Goal: Task Accomplishment & Management: Manage account settings

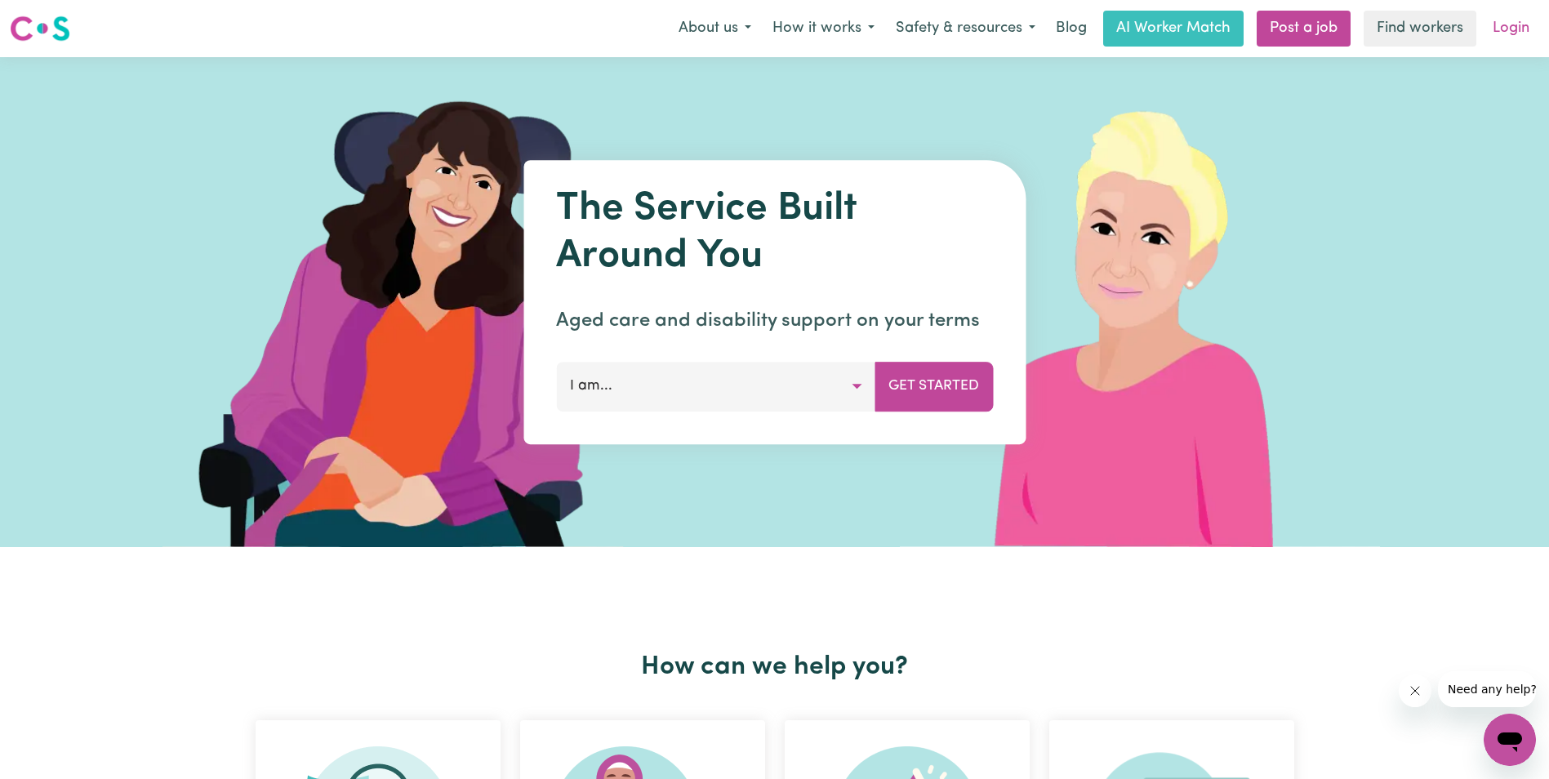
click at [1521, 29] on link "Login" at bounding box center [1511, 29] width 56 height 36
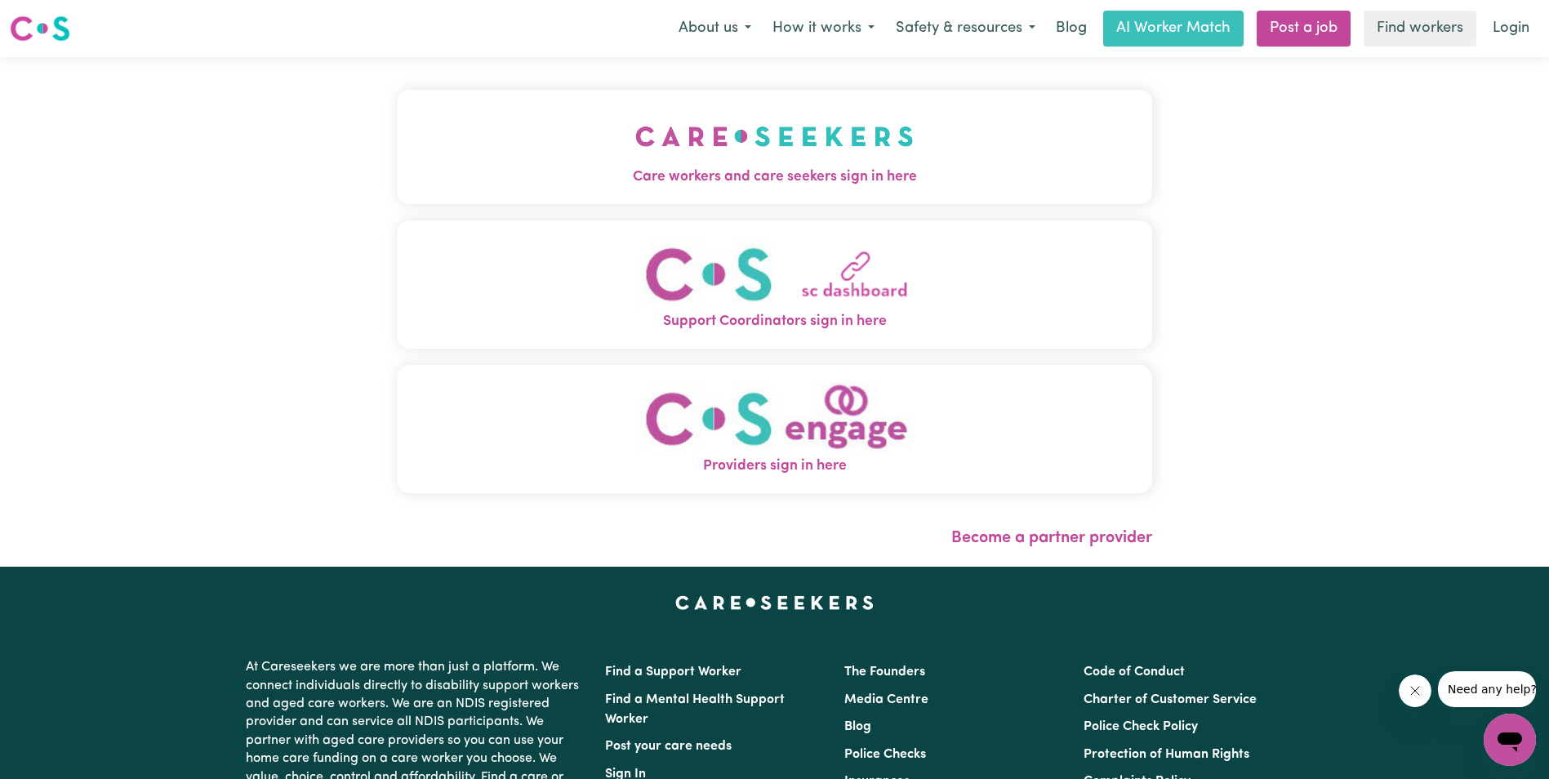
click at [740, 179] on span "Care workers and care seekers sign in here" at bounding box center [774, 177] width 755 height 21
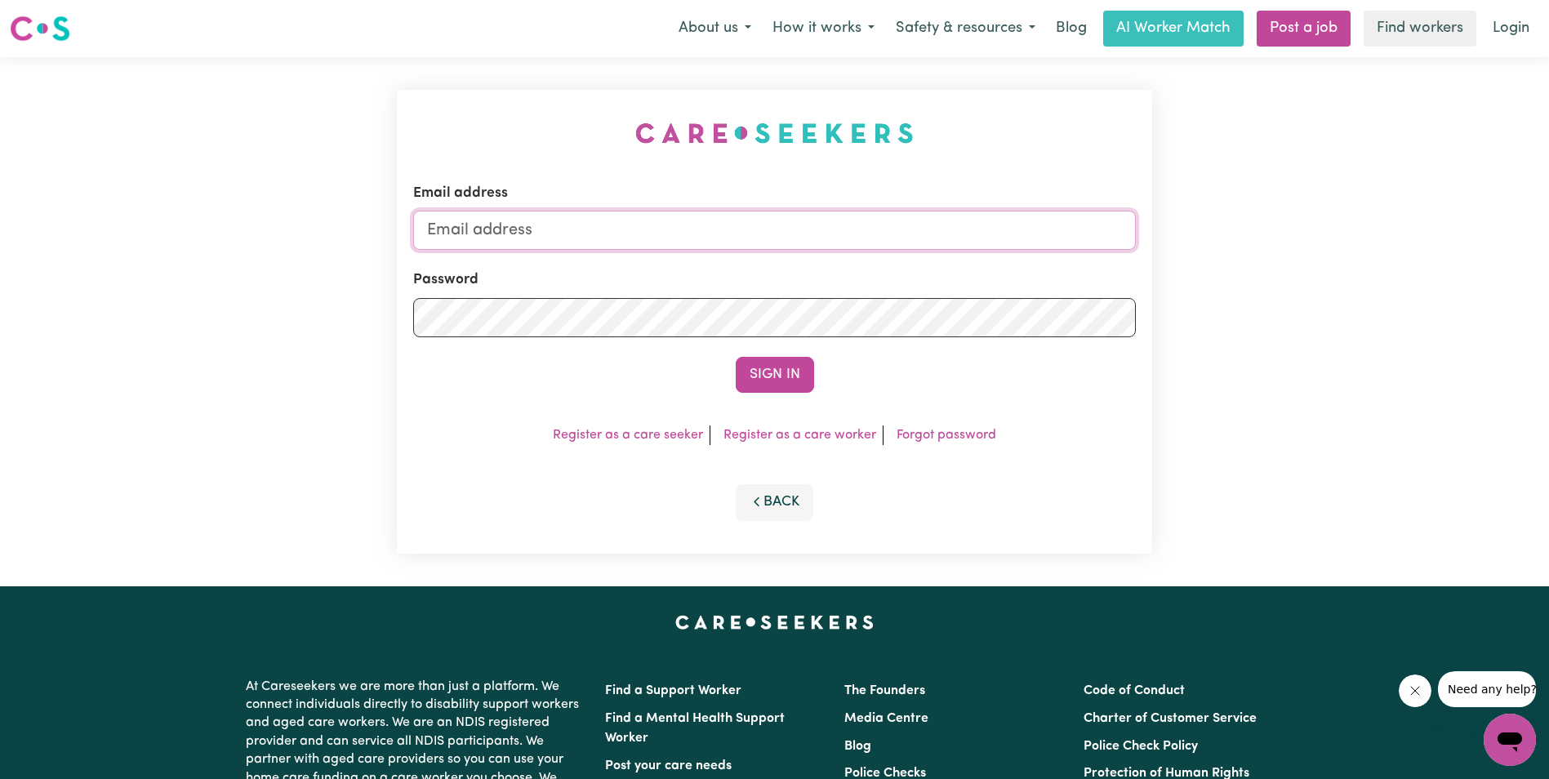
drag, startPoint x: 730, startPoint y: 224, endPoint x: 741, endPoint y: 219, distance: 11.7
click at [739, 220] on input "Email address" at bounding box center [774, 230] width 723 height 39
type input "[EMAIL_ADDRESS][DOMAIN_NAME]"
click at [782, 374] on button "Sign In" at bounding box center [775, 375] width 78 height 36
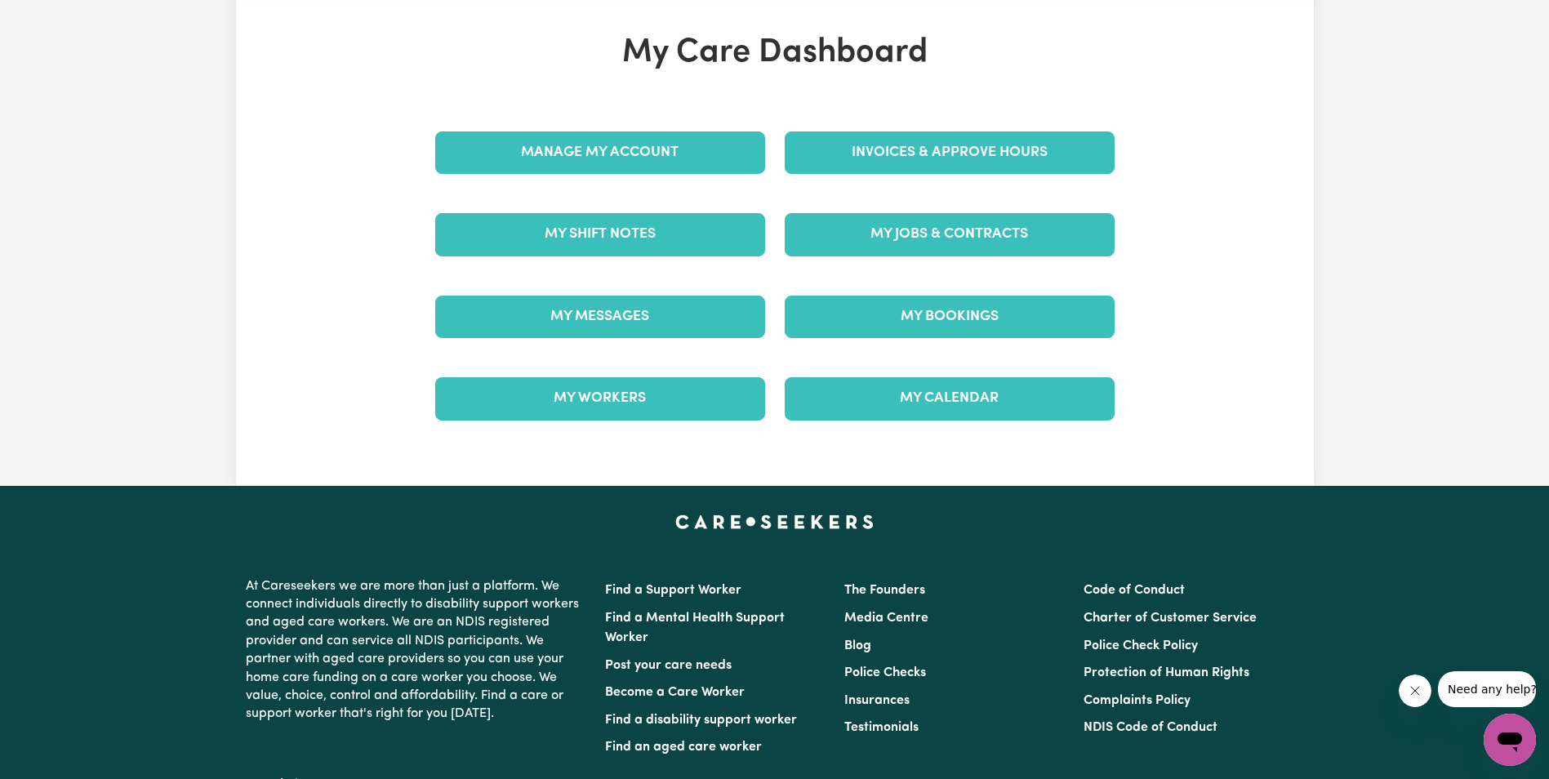
scroll to position [70, 0]
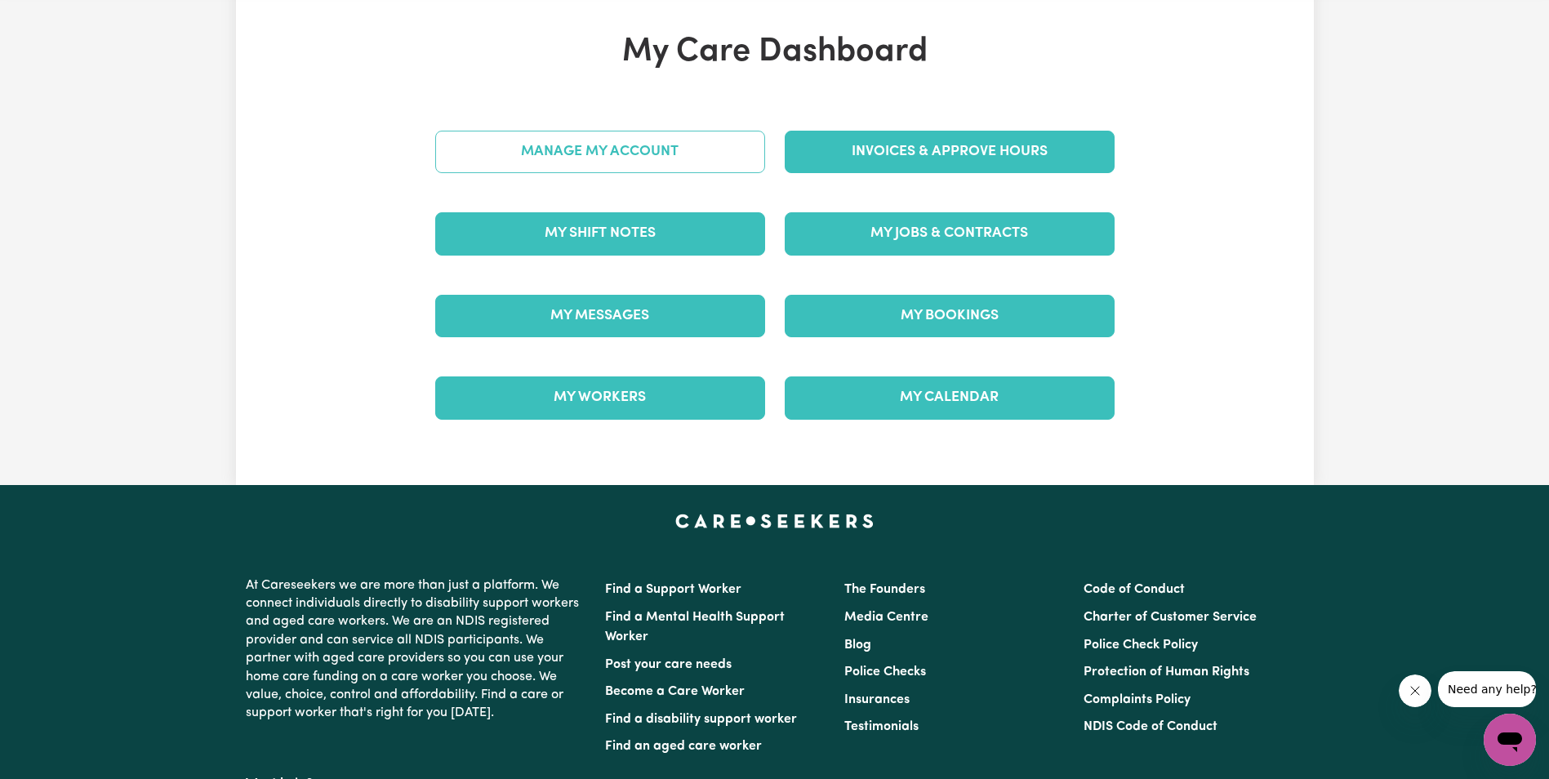
click at [568, 148] on link "Manage My Account" at bounding box center [600, 152] width 330 height 42
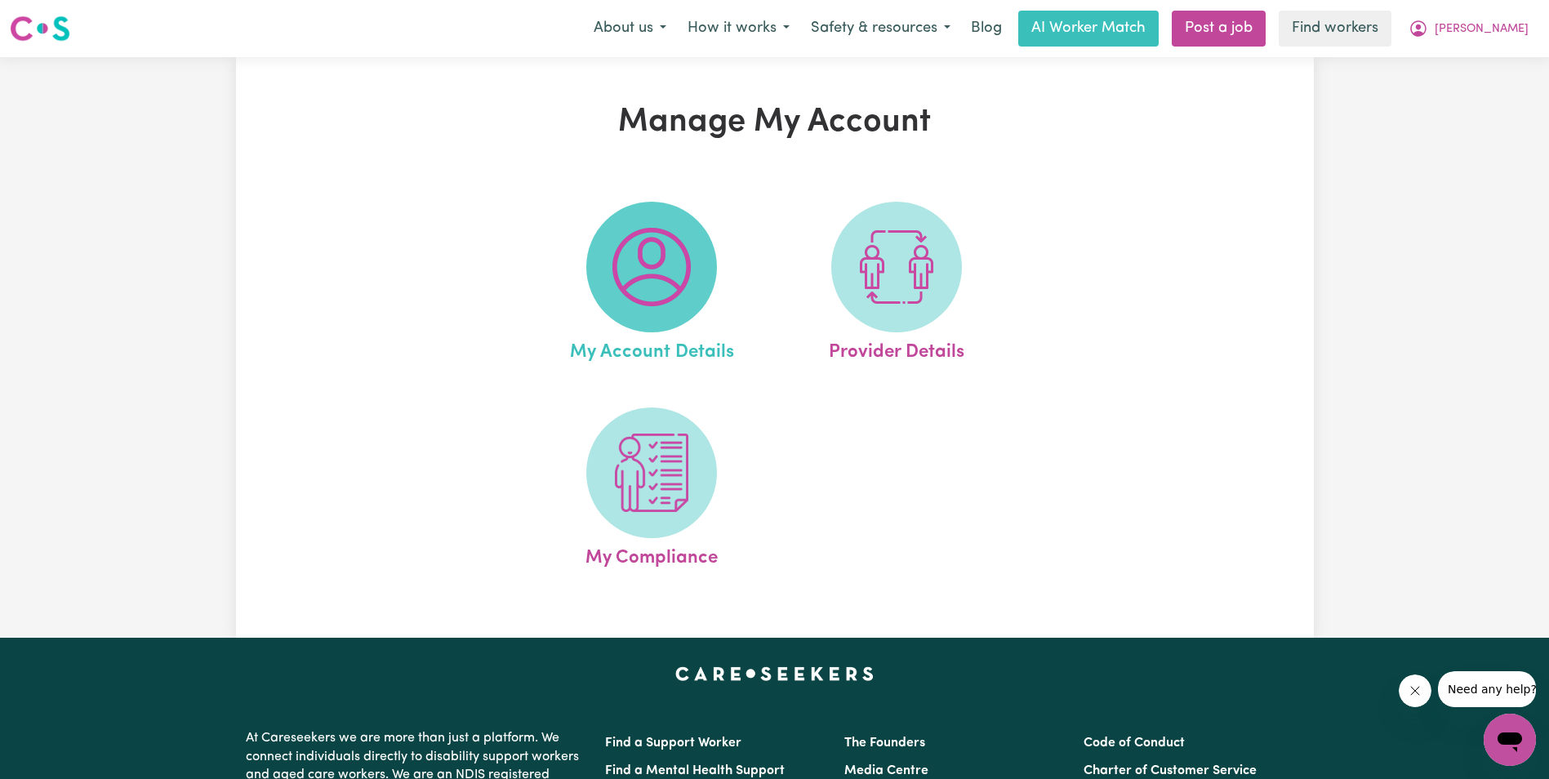
click at [640, 266] on img at bounding box center [651, 267] width 78 height 78
select select "Australian"
select select "text"
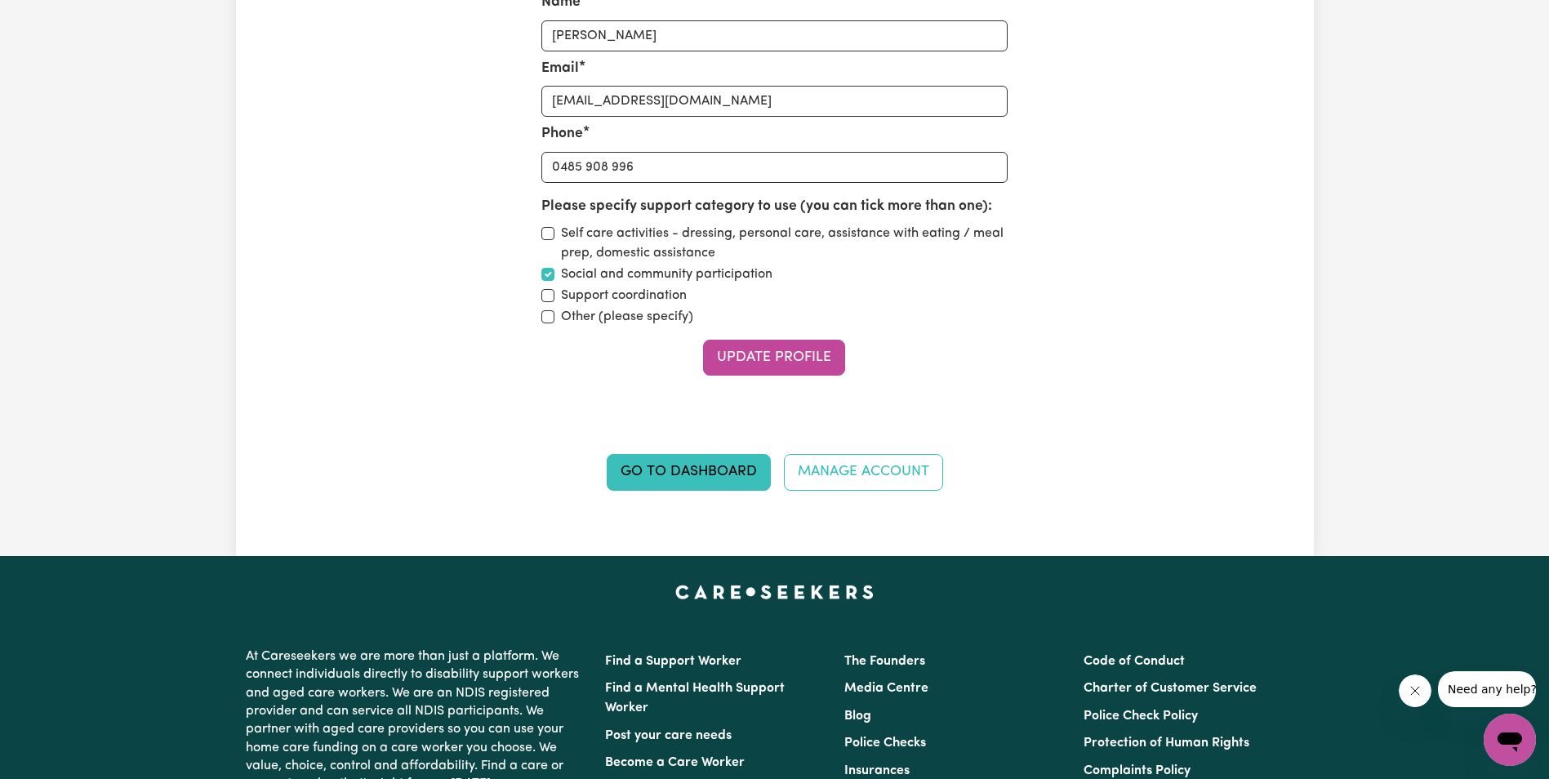
scroll to position [2939, 0]
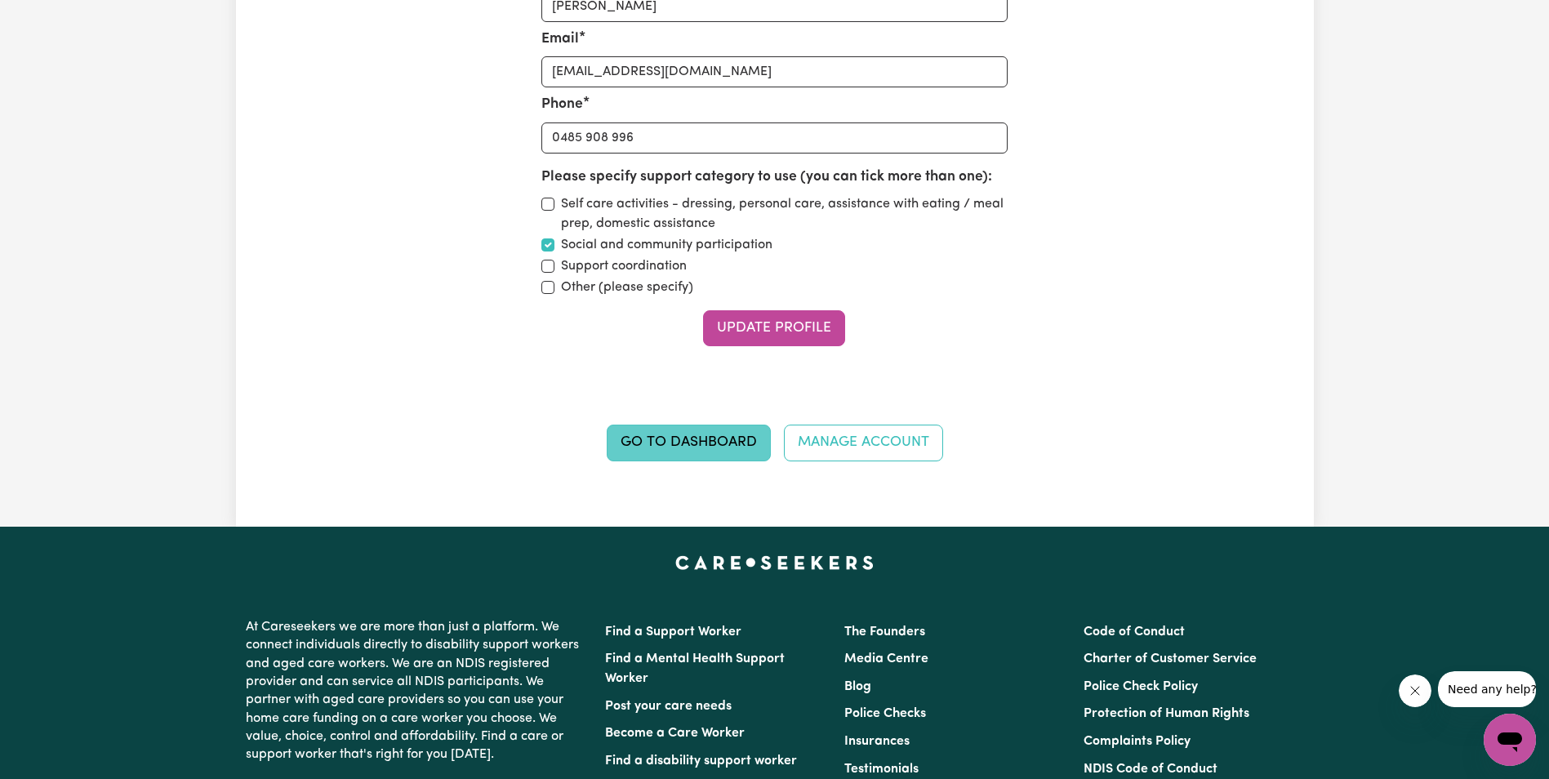
click at [666, 440] on link "Go to Dashboard" at bounding box center [689, 443] width 164 height 36
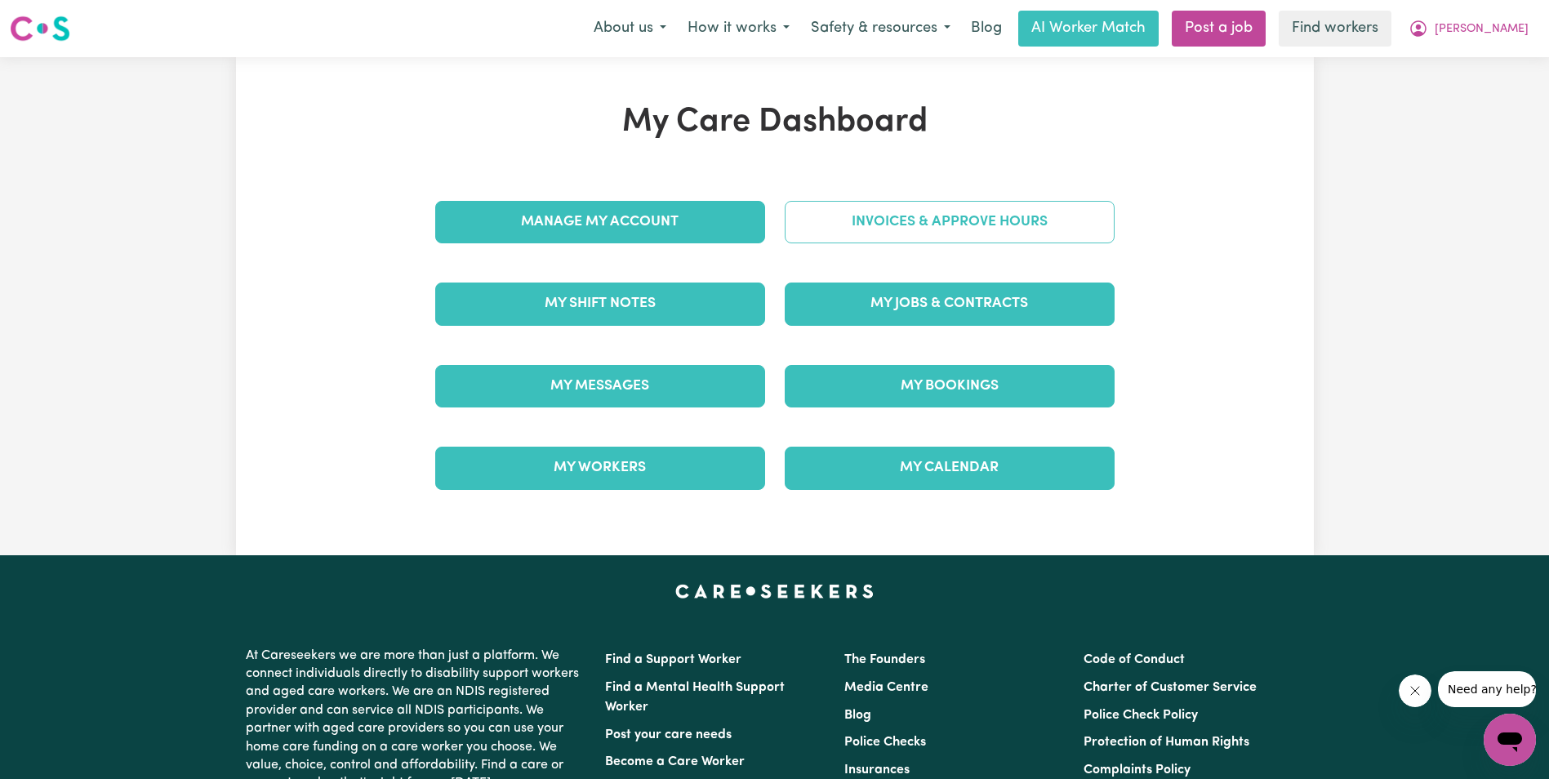
click at [992, 223] on link "Invoices & Approve Hours" at bounding box center [950, 222] width 330 height 42
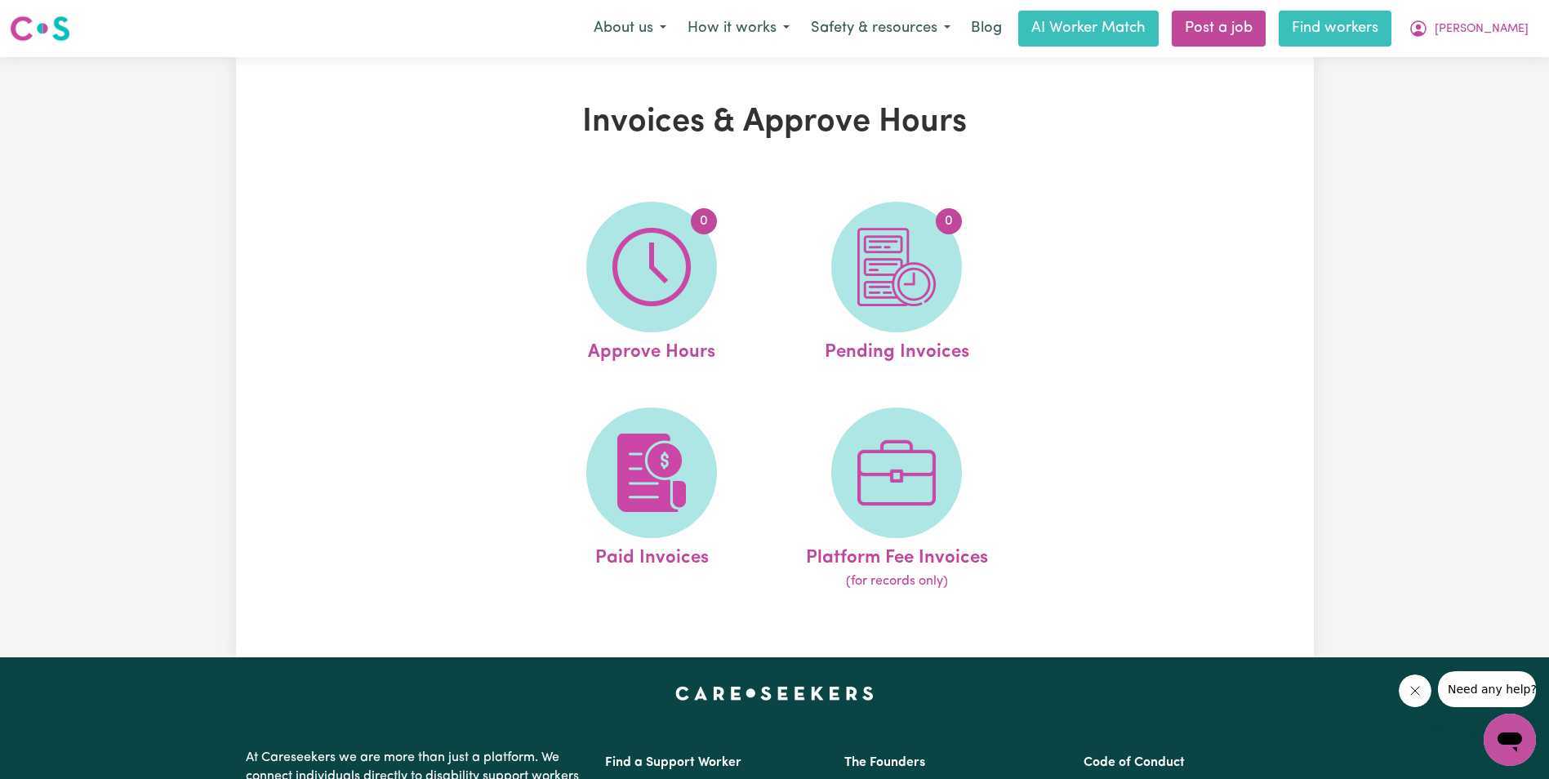
click at [1391, 27] on link "Find workers" at bounding box center [1335, 29] width 113 height 36
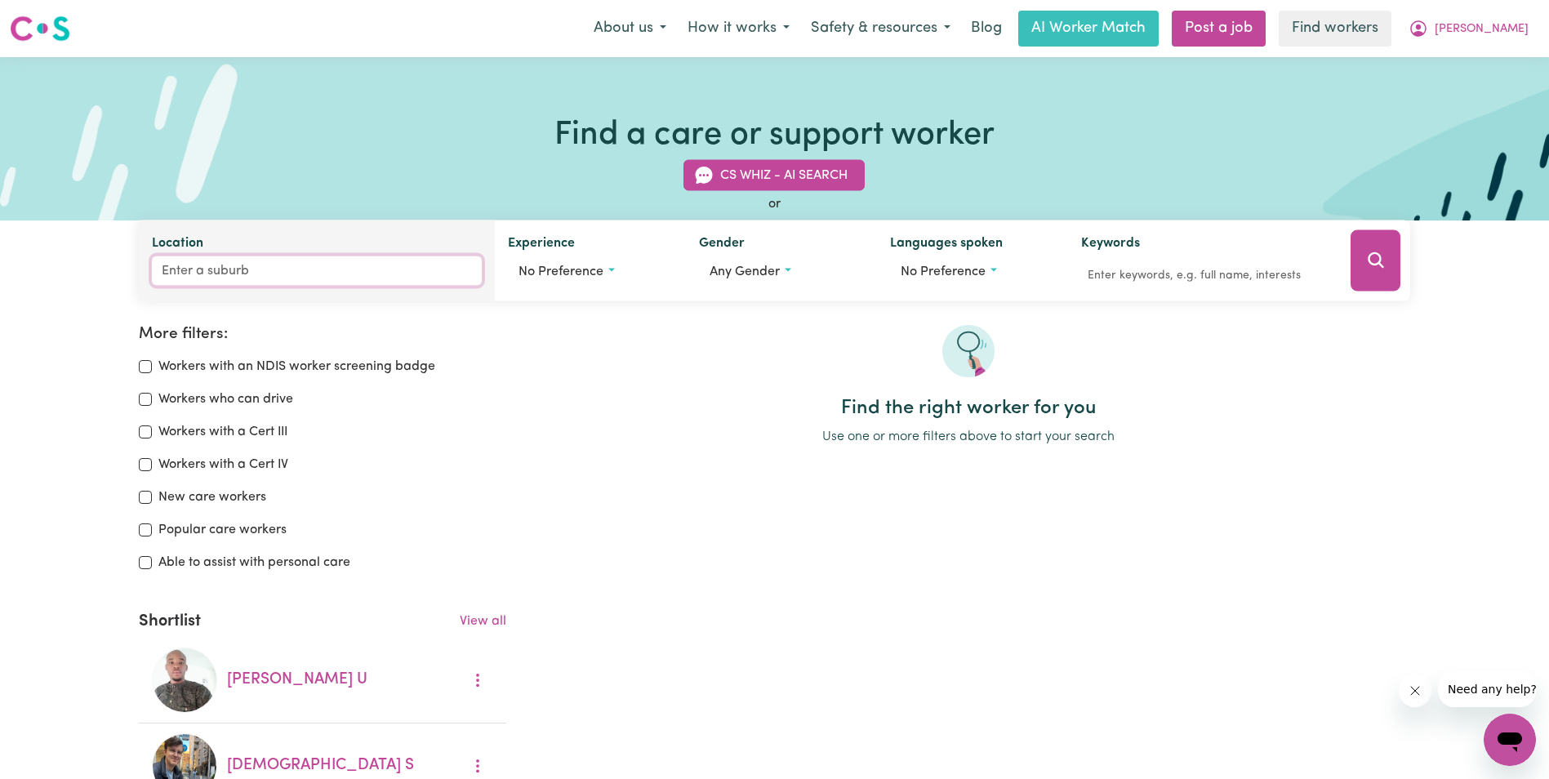
click at [270, 260] on input "Location" at bounding box center [317, 270] width 330 height 29
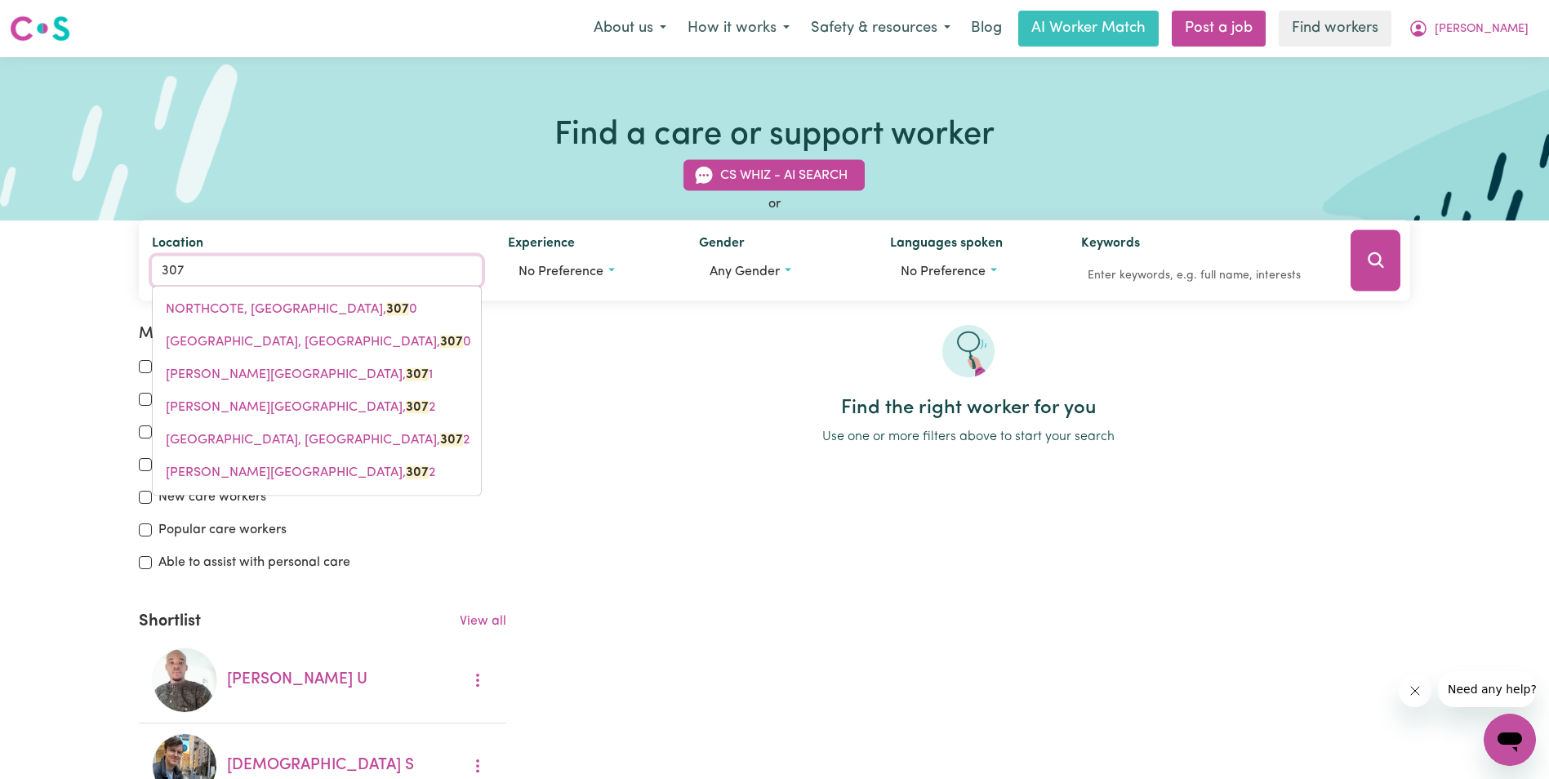
type input "3076"
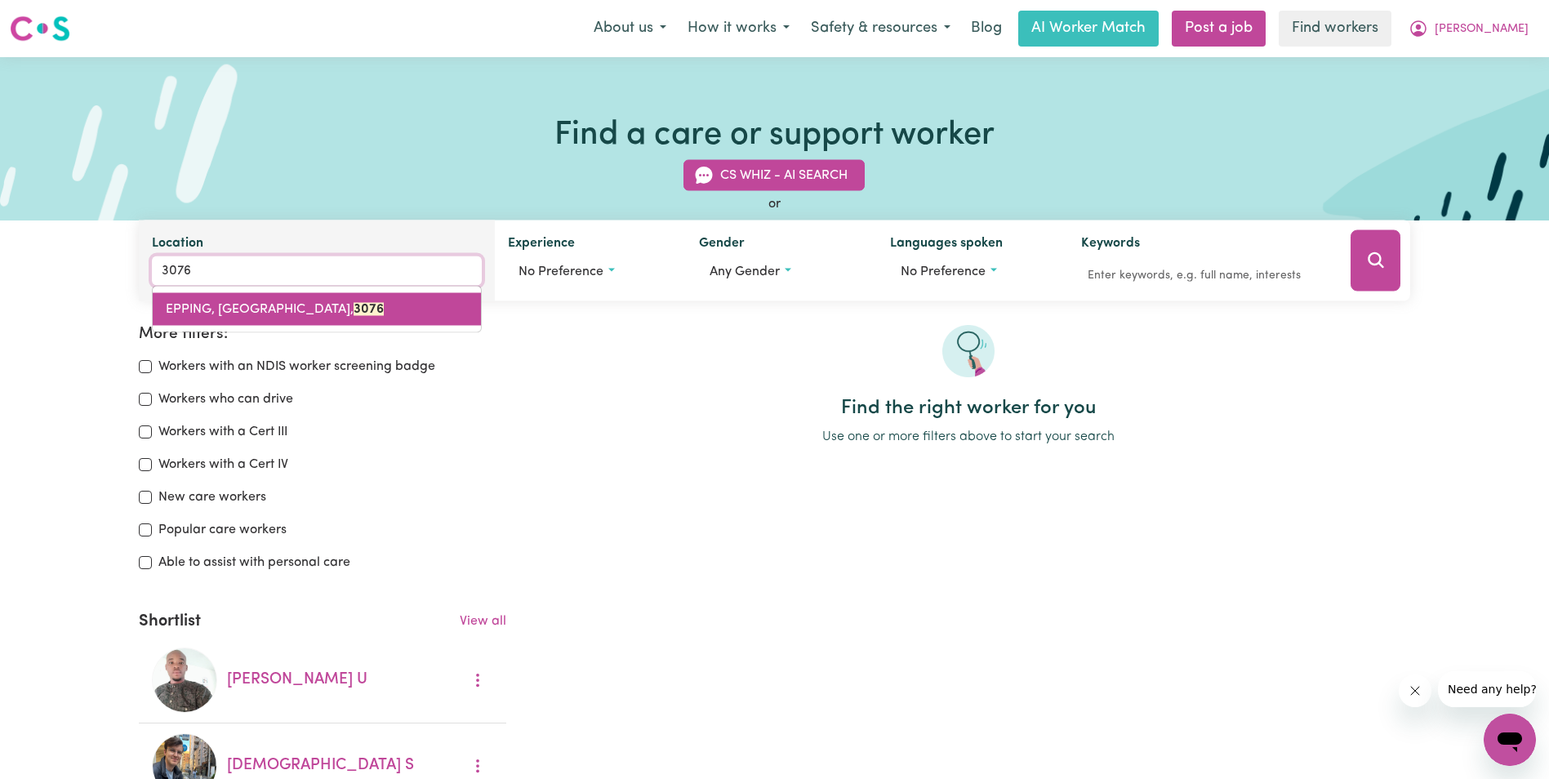
click at [238, 323] on div "EPPING, [GEOGRAPHIC_DATA], 3076" at bounding box center [317, 309] width 330 height 47
click at [234, 316] on span "EPPING, [GEOGRAPHIC_DATA], 3076" at bounding box center [275, 309] width 218 height 13
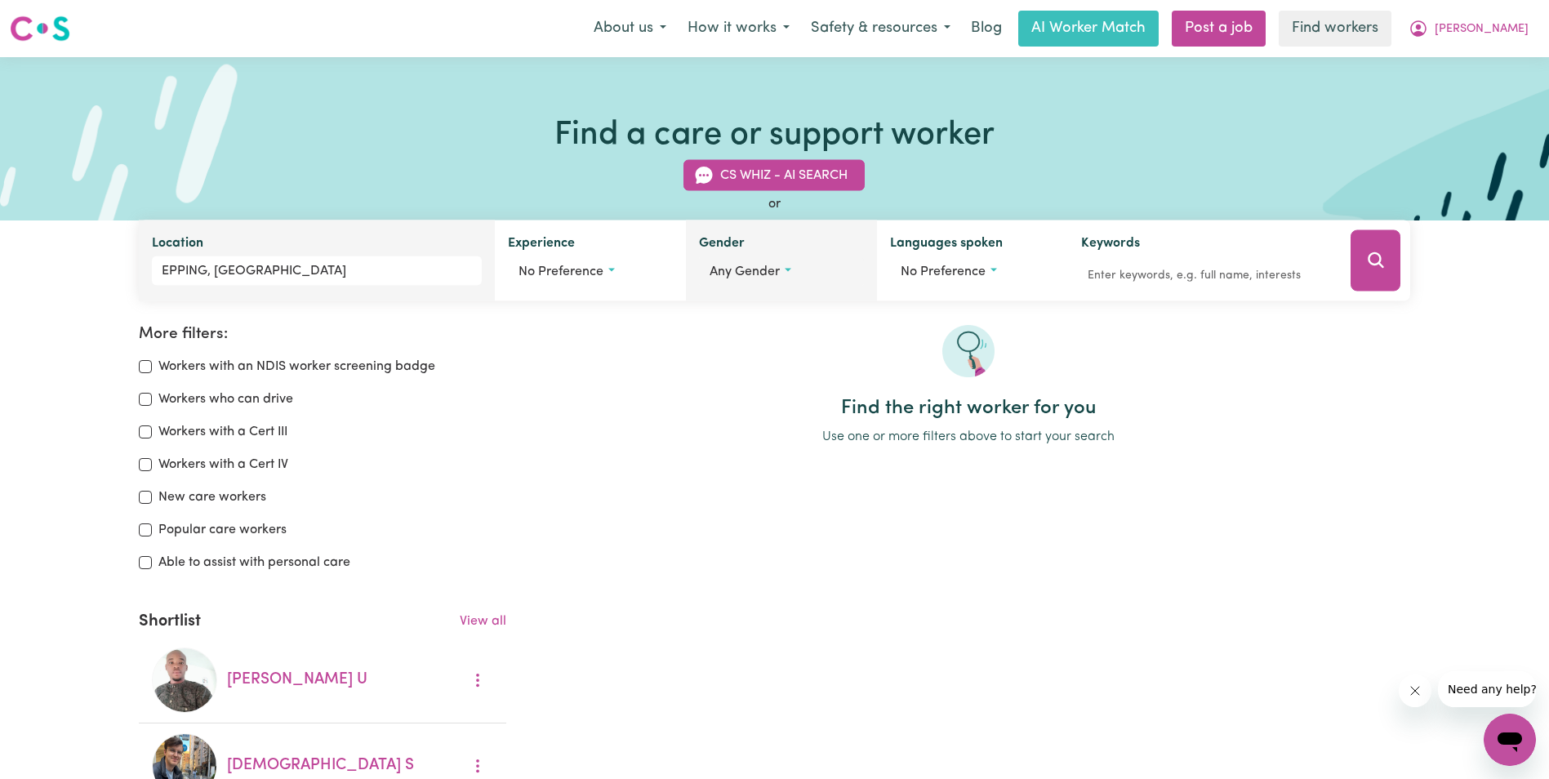
click at [760, 274] on span "Any gender" at bounding box center [745, 271] width 70 height 13
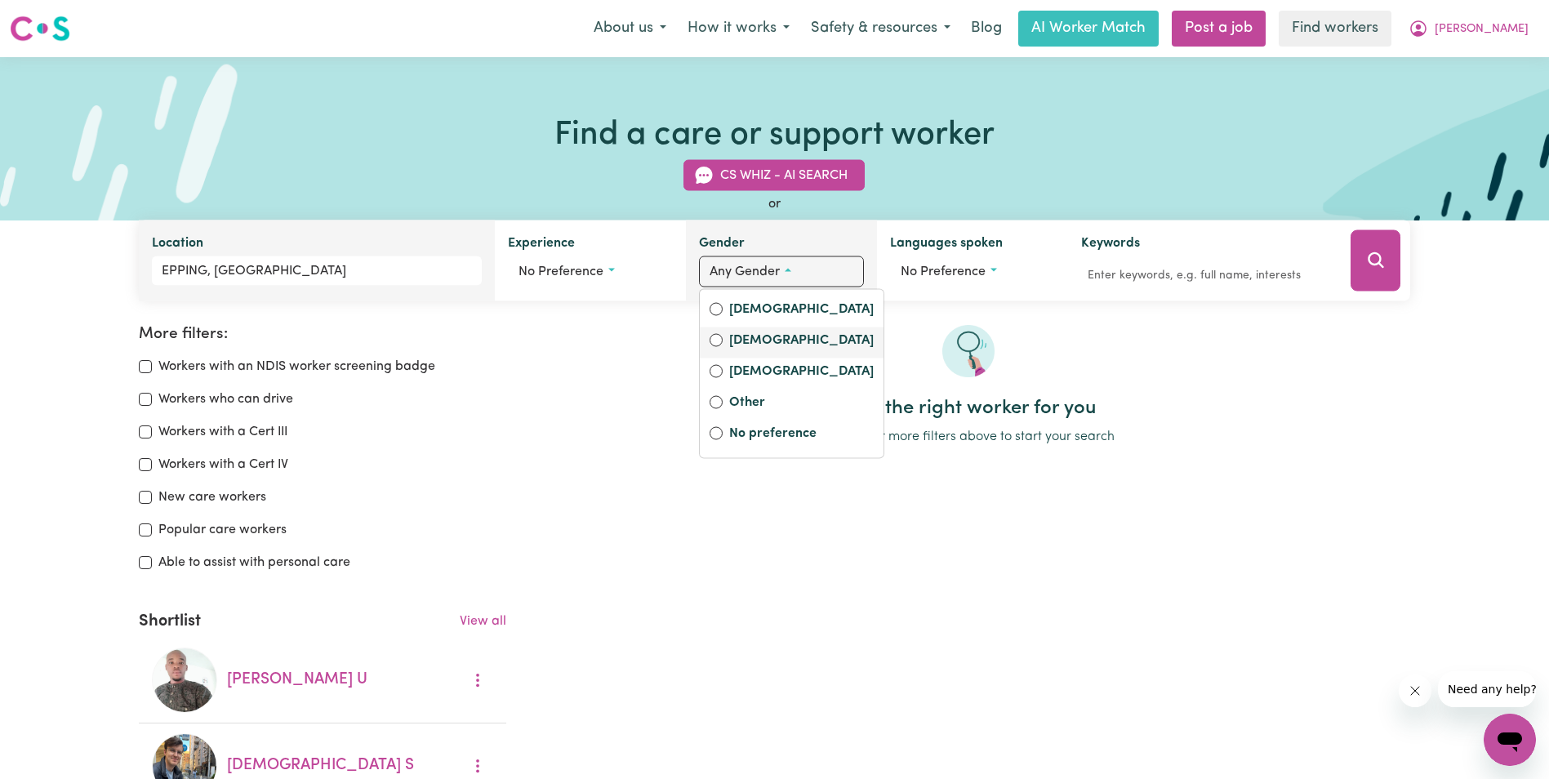
click at [748, 336] on label "[DEMOGRAPHIC_DATA]" at bounding box center [801, 342] width 145 height 23
click at [723, 336] on input "[DEMOGRAPHIC_DATA]" at bounding box center [716, 340] width 13 height 13
radio input "true"
click at [1369, 260] on icon "Search" at bounding box center [1376, 260] width 16 height 16
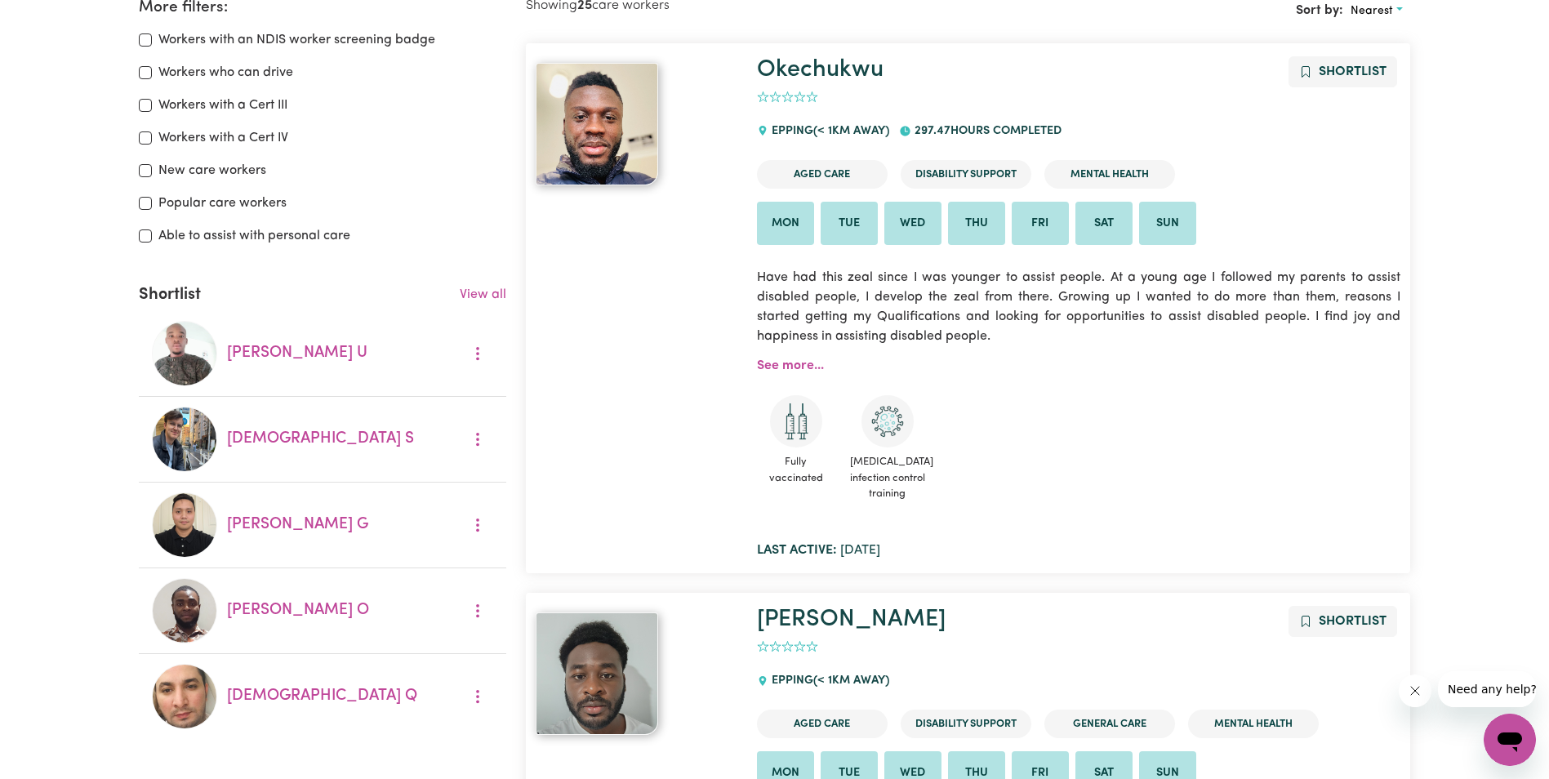
scroll to position [163, 0]
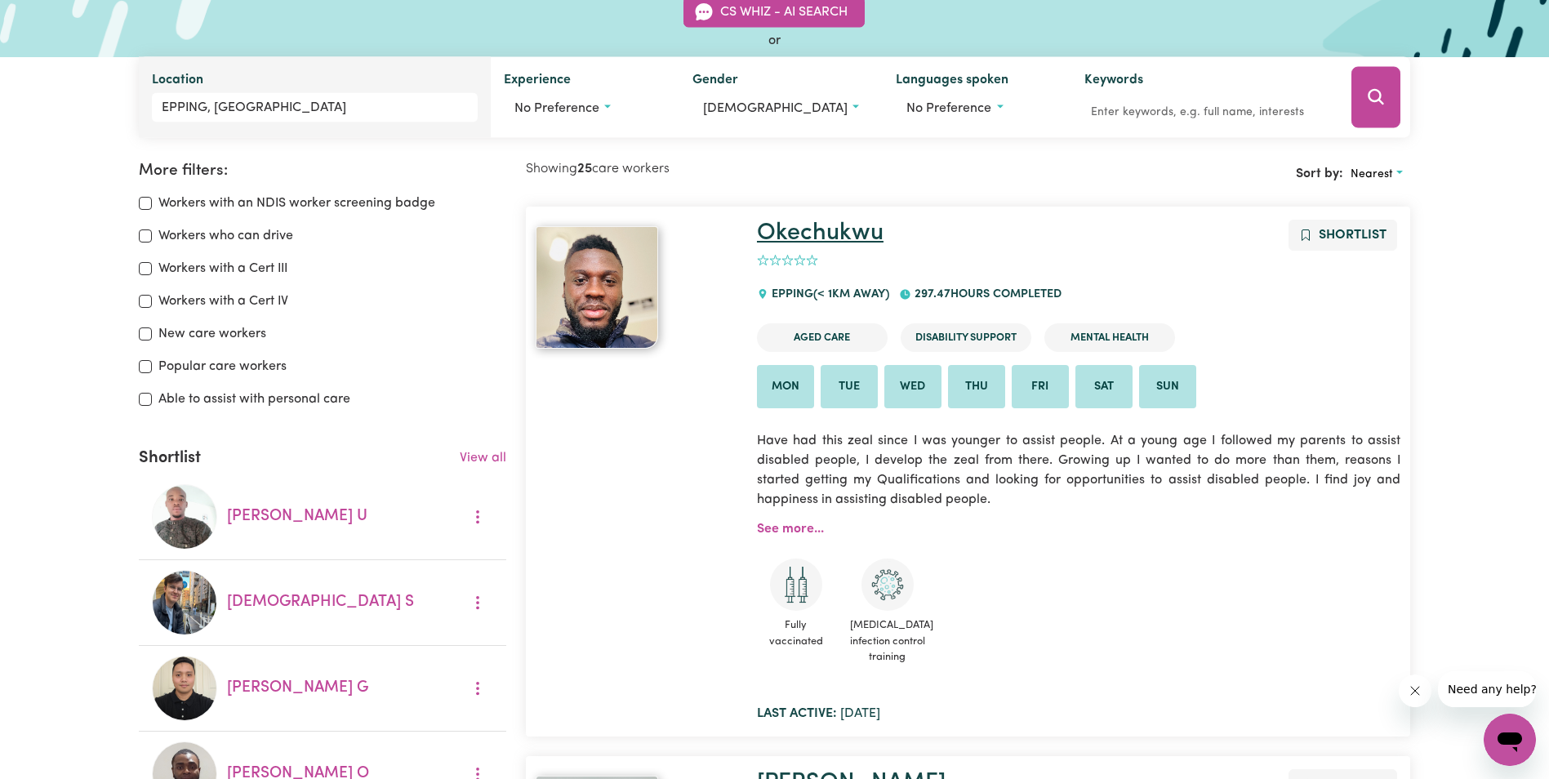
click at [830, 229] on link "Okechukwu" at bounding box center [820, 233] width 127 height 24
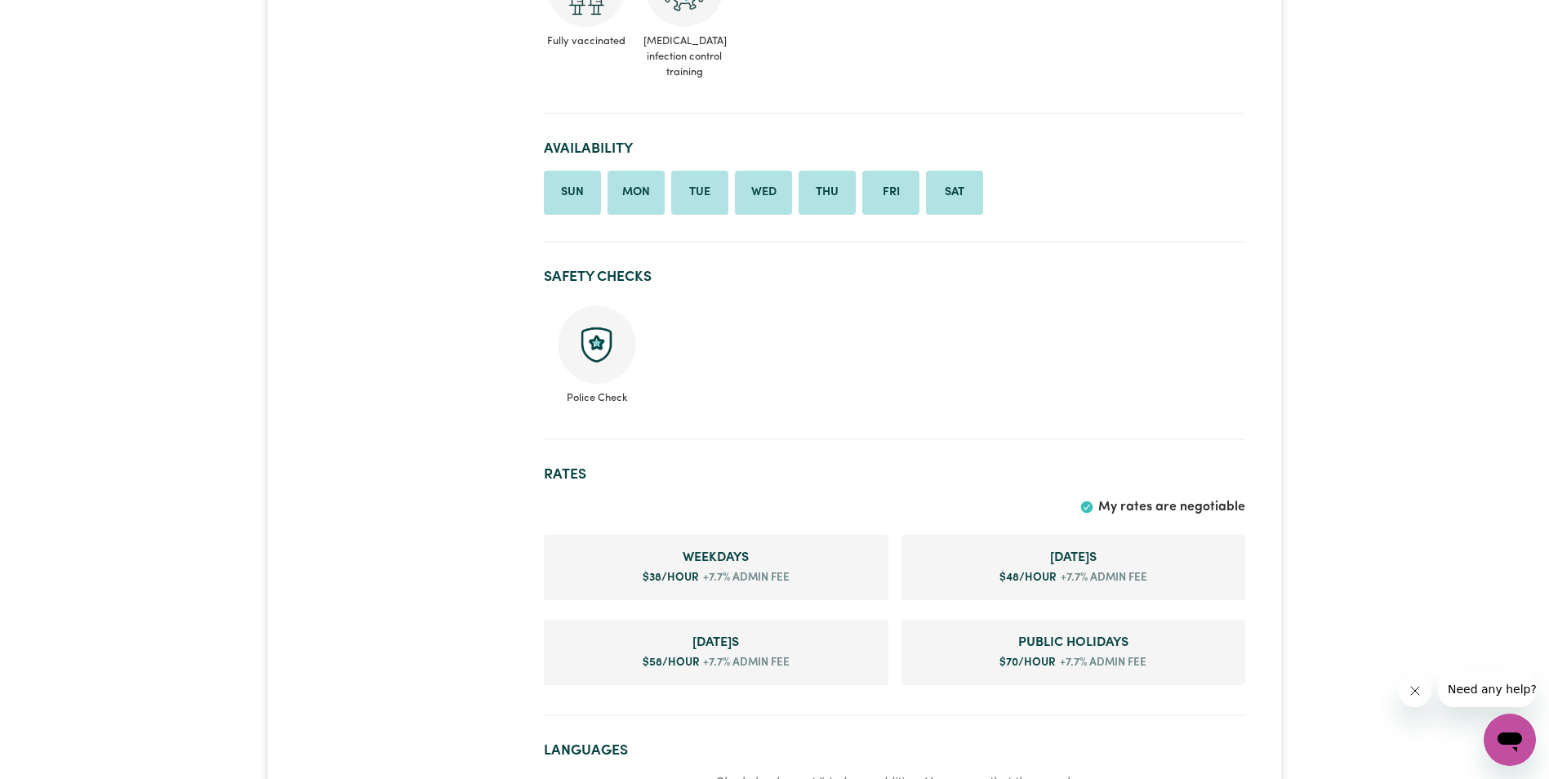
scroll to position [735, 0]
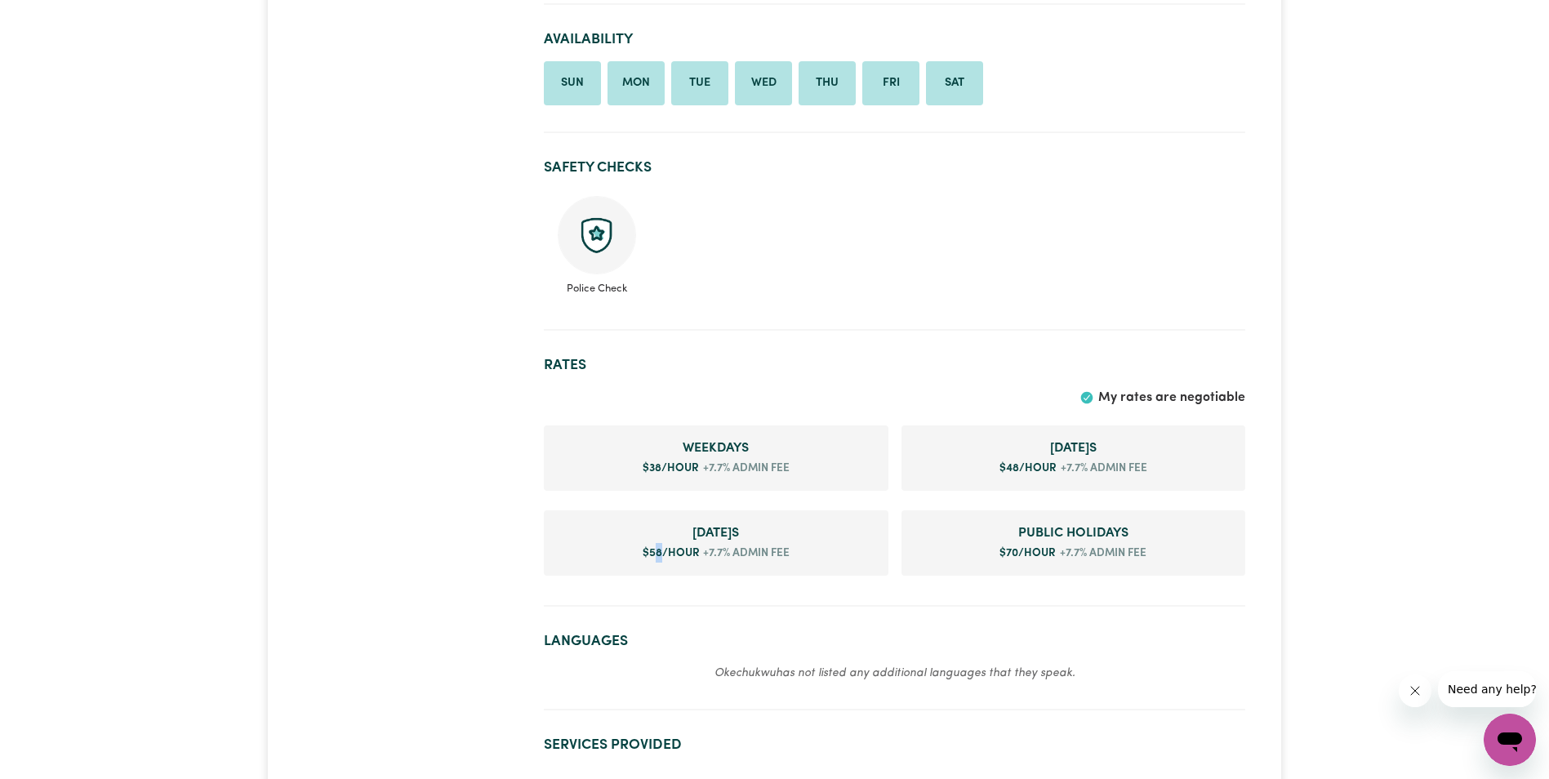
click at [654, 551] on span "$ 58 /hour" at bounding box center [671, 553] width 57 height 11
click at [855, 592] on section "Rates My rates are negotiable Weekday s $ 38 /hour +7.7% admin fee [DATE] s $ 4…" at bounding box center [894, 475] width 701 height 263
drag, startPoint x: 1067, startPoint y: 556, endPoint x: 1085, endPoint y: 553, distance: 18.3
click at [1085, 553] on span "+7.7% admin fee" at bounding box center [1101, 553] width 91 height 16
drag, startPoint x: 1085, startPoint y: 553, endPoint x: 1101, endPoint y: 591, distance: 41.4
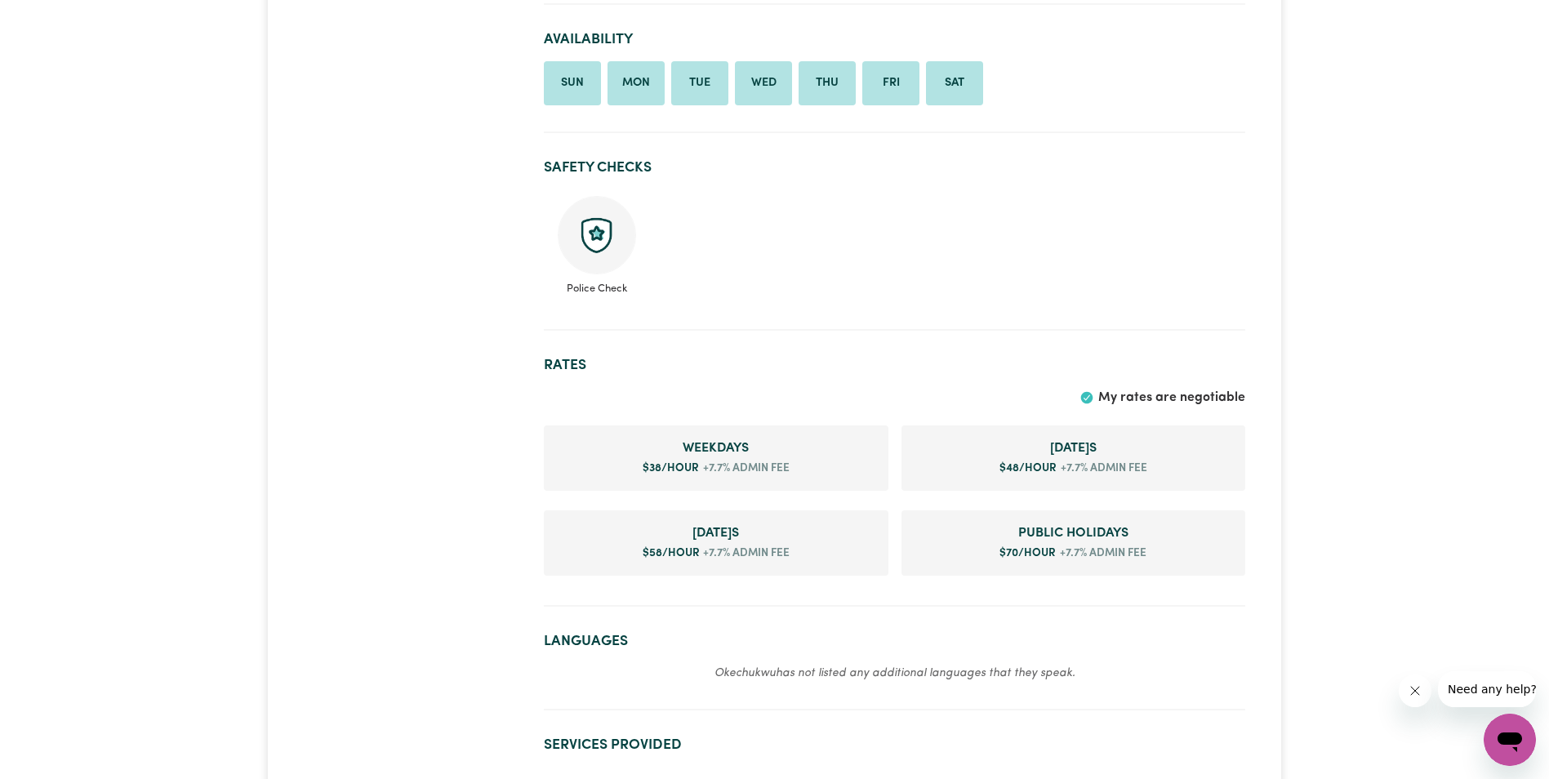
click at [1102, 596] on section "Rates My rates are negotiable Weekday s $ 38 /hour +7.7% admin fee [DATE] s $ 4…" at bounding box center [894, 475] width 701 height 263
drag, startPoint x: 1056, startPoint y: 550, endPoint x: 1079, endPoint y: 554, distance: 23.2
click at [1079, 554] on span "+7.7% admin fee" at bounding box center [1101, 553] width 91 height 16
drag, startPoint x: 1079, startPoint y: 554, endPoint x: 1110, endPoint y: 596, distance: 51.9
click at [1110, 598] on section "Rates My rates are negotiable Weekday s $ 38 /hour +7.7% admin fee [DATE] s $ 4…" at bounding box center [894, 475] width 701 height 263
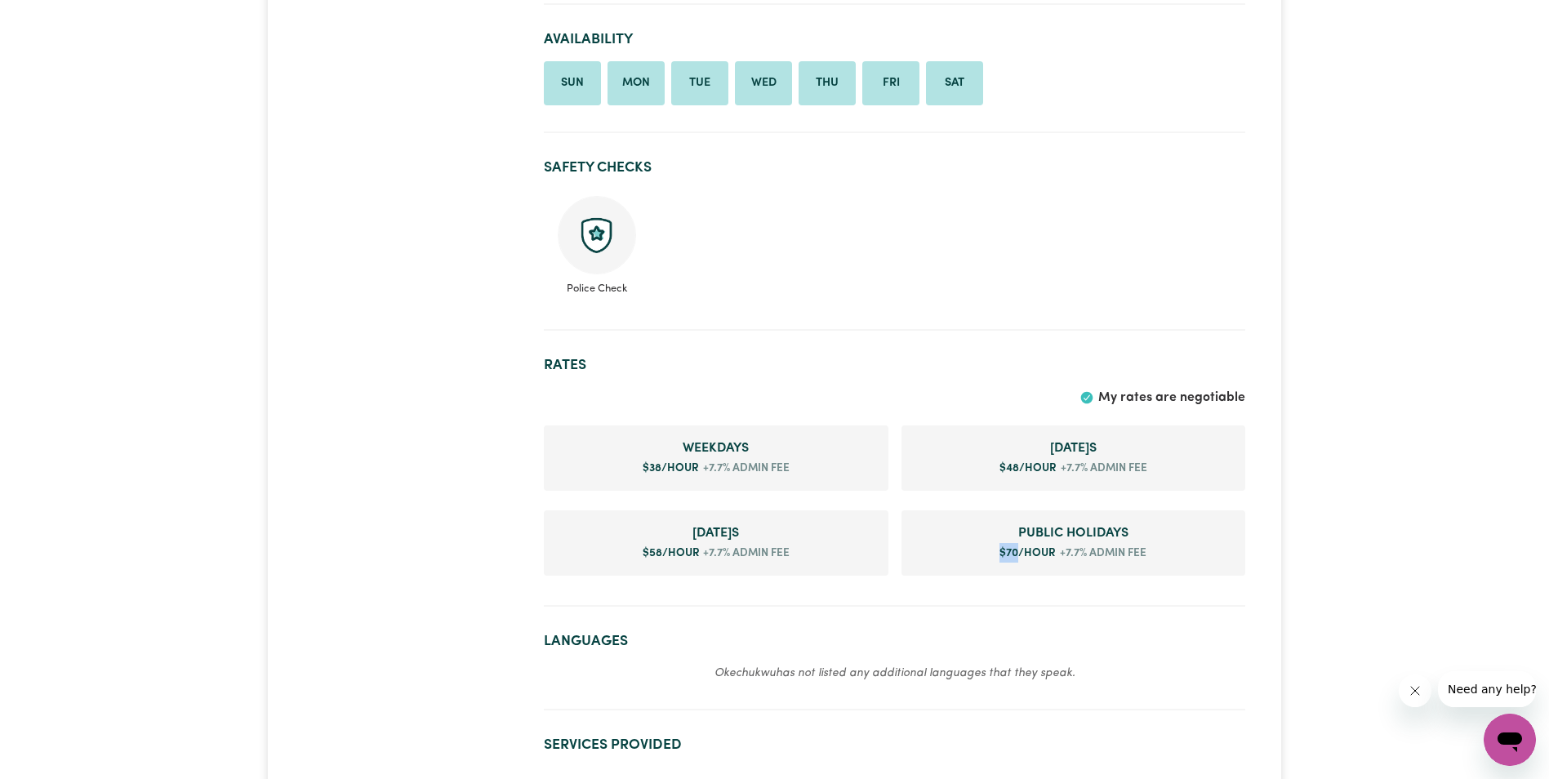
drag, startPoint x: 1017, startPoint y: 553, endPoint x: 1002, endPoint y: 551, distance: 14.8
click at [1002, 551] on span "$ 70 /hour" at bounding box center [1027, 553] width 56 height 11
drag, startPoint x: 1002, startPoint y: 551, endPoint x: 1088, endPoint y: 561, distance: 87.1
click at [1088, 561] on span "+7.7% admin fee" at bounding box center [1101, 553] width 91 height 16
drag, startPoint x: 1088, startPoint y: 561, endPoint x: 1119, endPoint y: 590, distance: 42.2
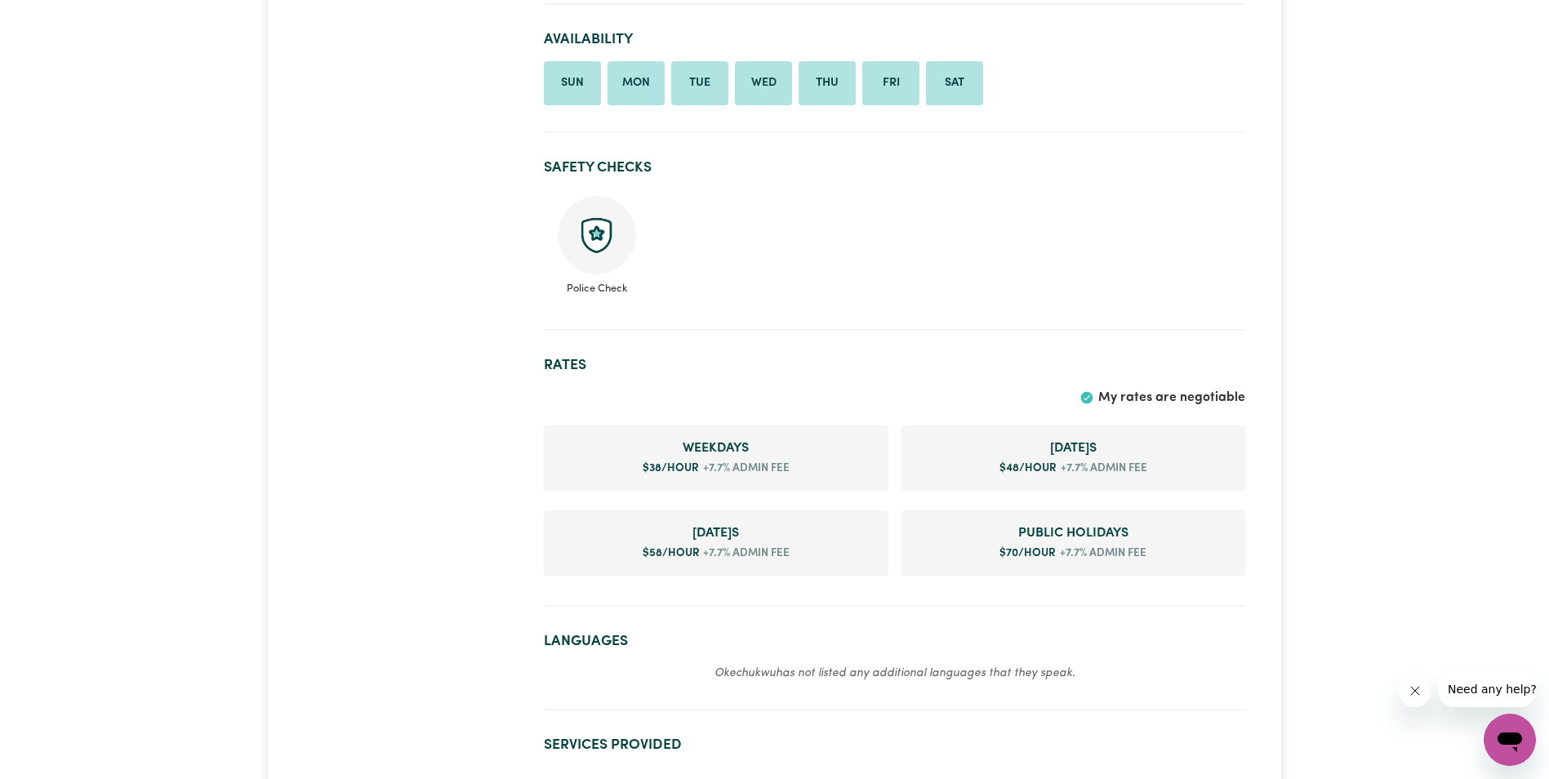
click at [1119, 590] on section "Rates My rates are negotiable Weekday s $ 38 /hour +7.7% admin fee [DATE] s $ 4…" at bounding box center [894, 475] width 701 height 263
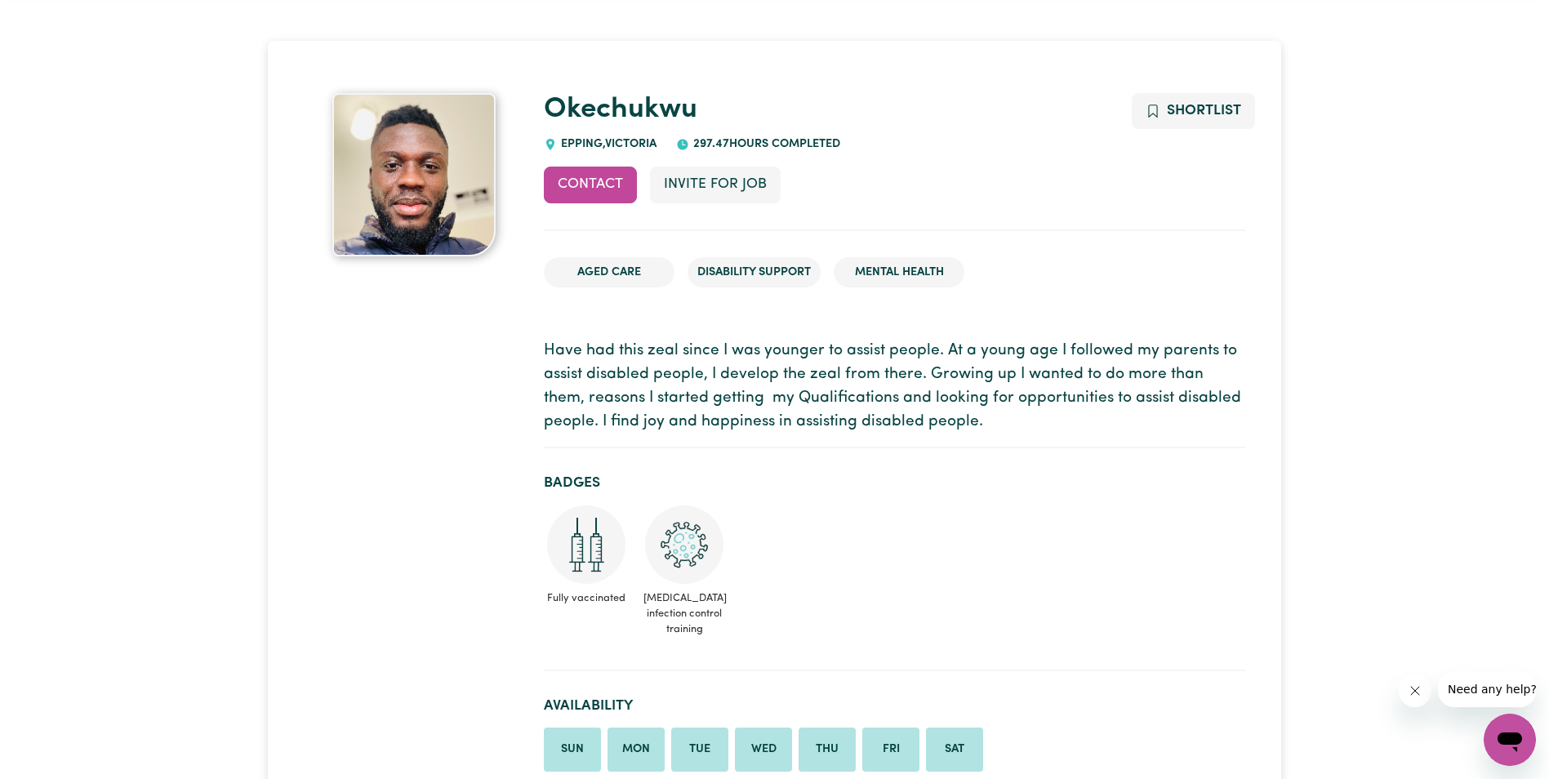
scroll to position [0, 0]
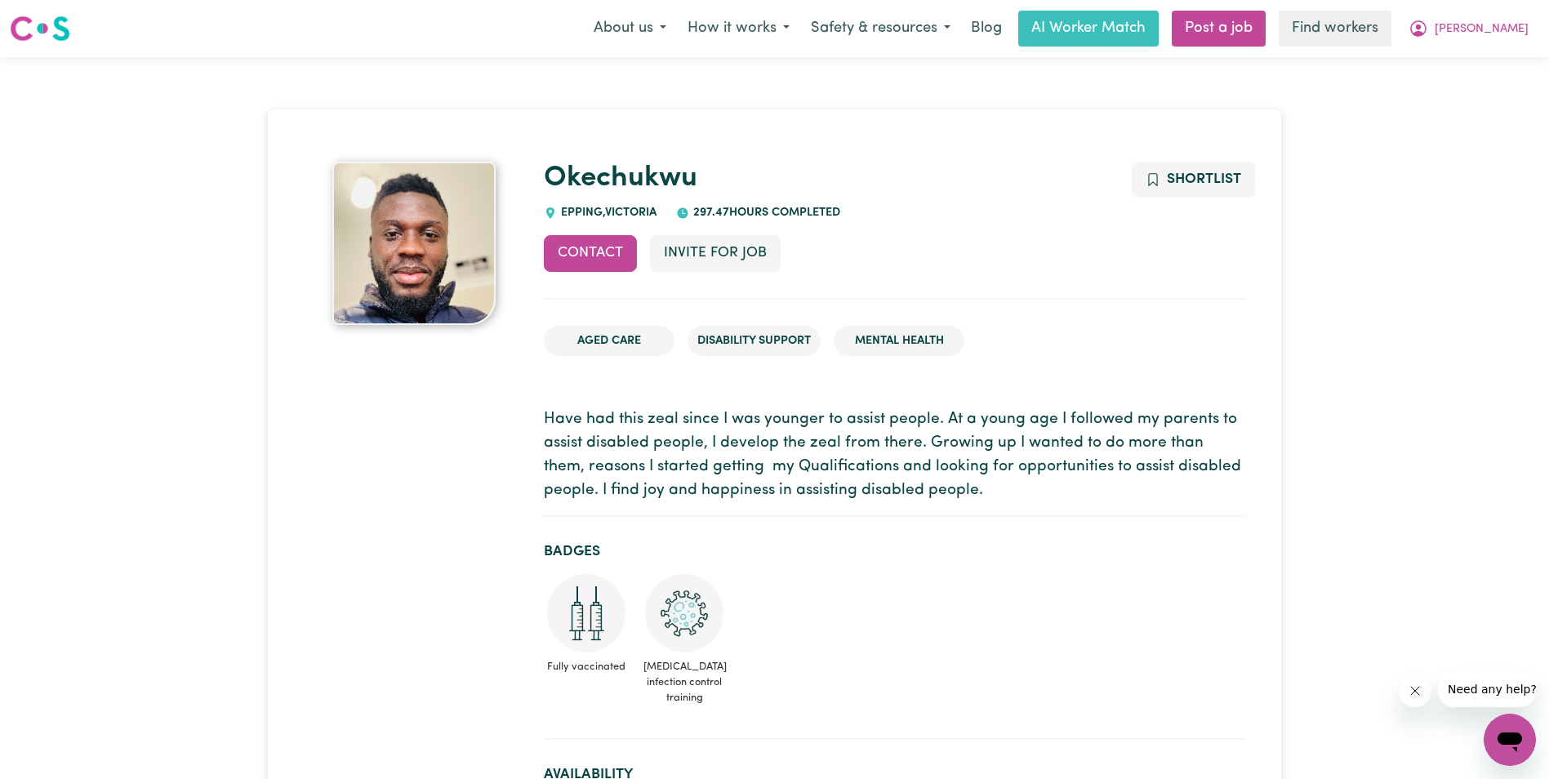
drag, startPoint x: 7, startPoint y: 1, endPoint x: 367, endPoint y: 533, distance: 642.3
click at [1387, 35] on link "Find workers" at bounding box center [1335, 29] width 113 height 36
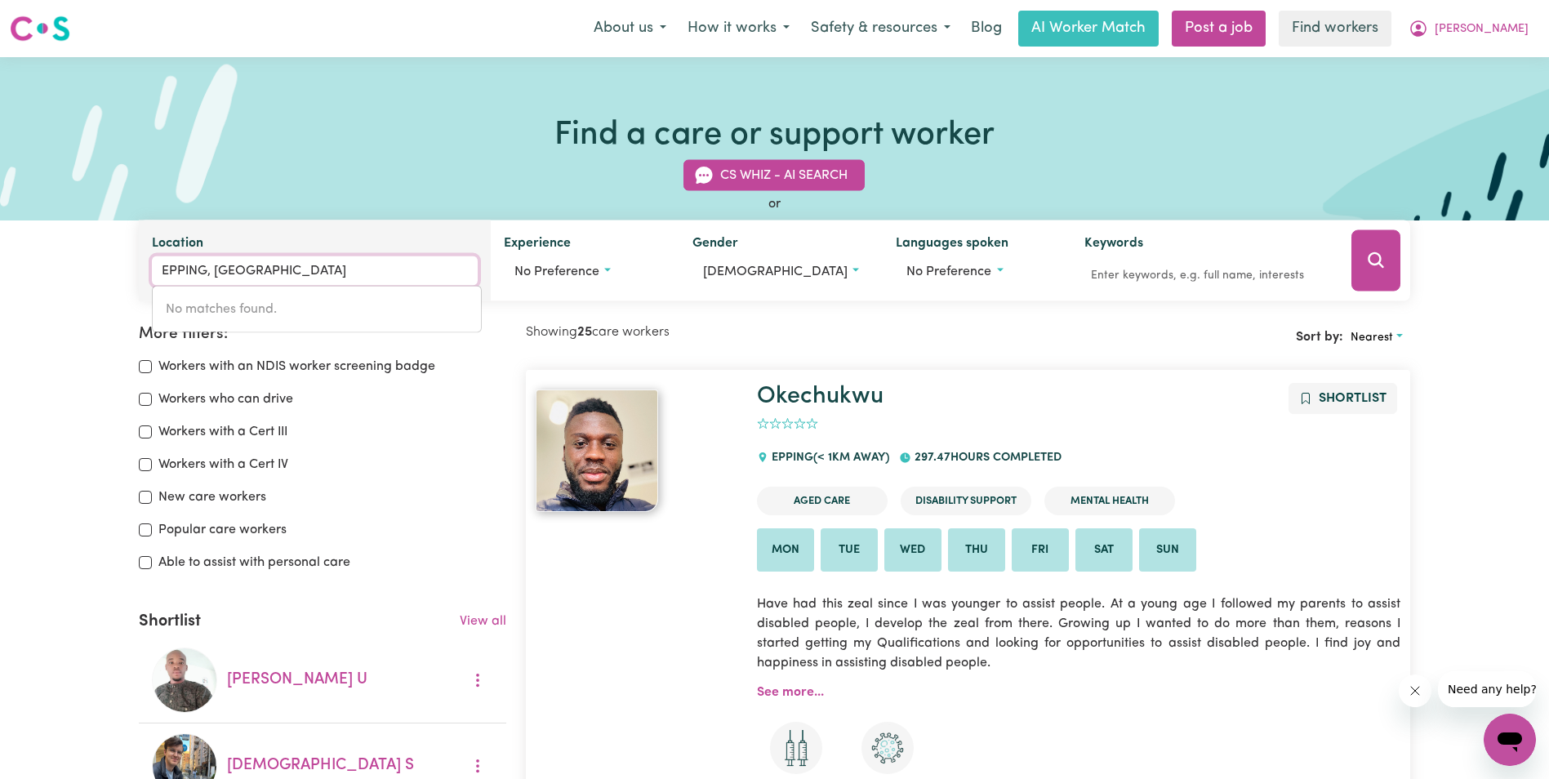
drag, startPoint x: 345, startPoint y: 281, endPoint x: 365, endPoint y: 289, distance: 21.2
click at [348, 280] on input "EPPING, [GEOGRAPHIC_DATA]" at bounding box center [314, 270] width 325 height 29
type input "E"
type input "3000"
click at [195, 298] on link "[GEOGRAPHIC_DATA], [GEOGRAPHIC_DATA], 3000" at bounding box center [317, 309] width 328 height 33
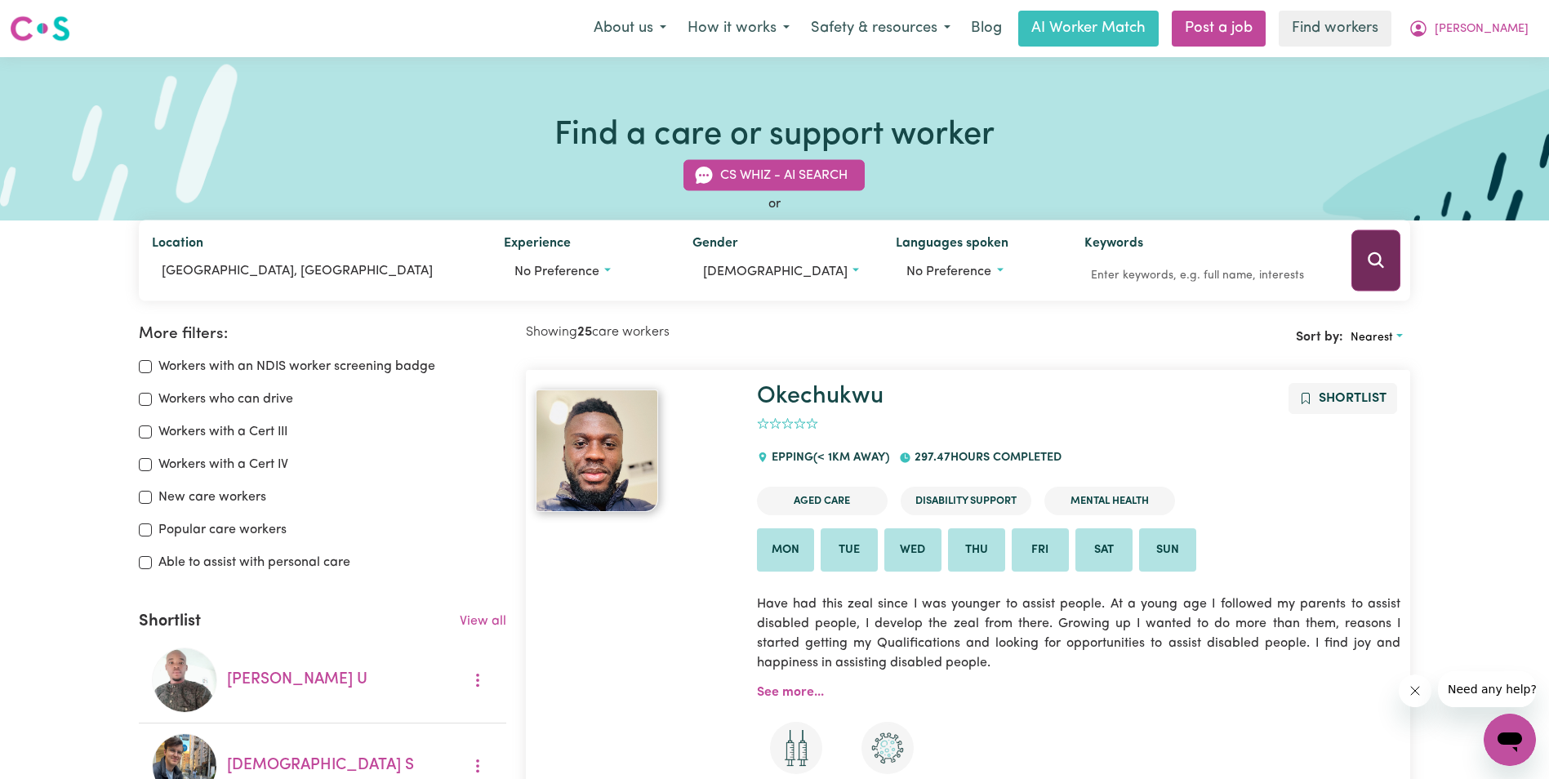
click at [1370, 254] on icon "Search" at bounding box center [1376, 261] width 20 height 20
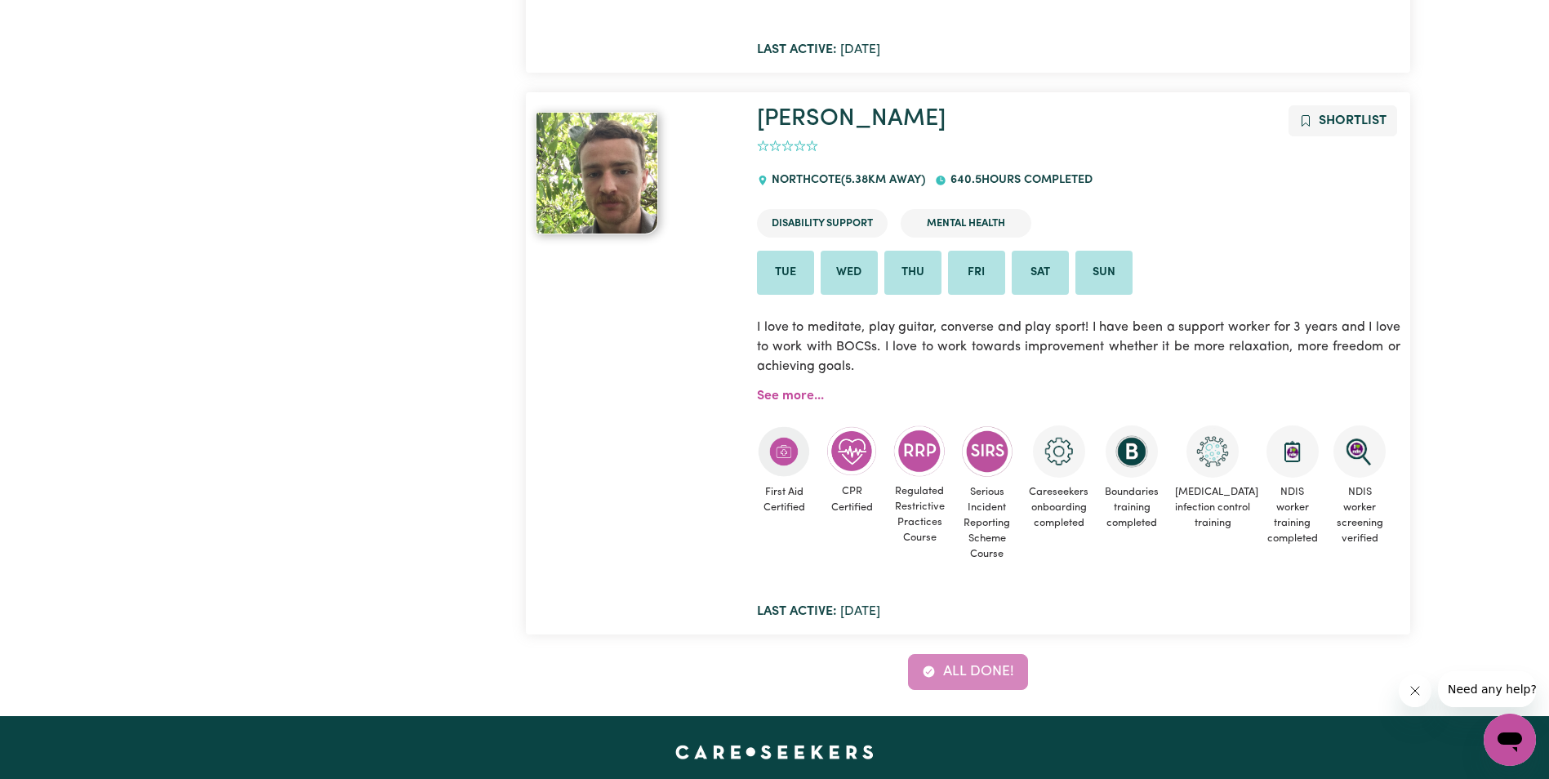
scroll to position [6161, 0]
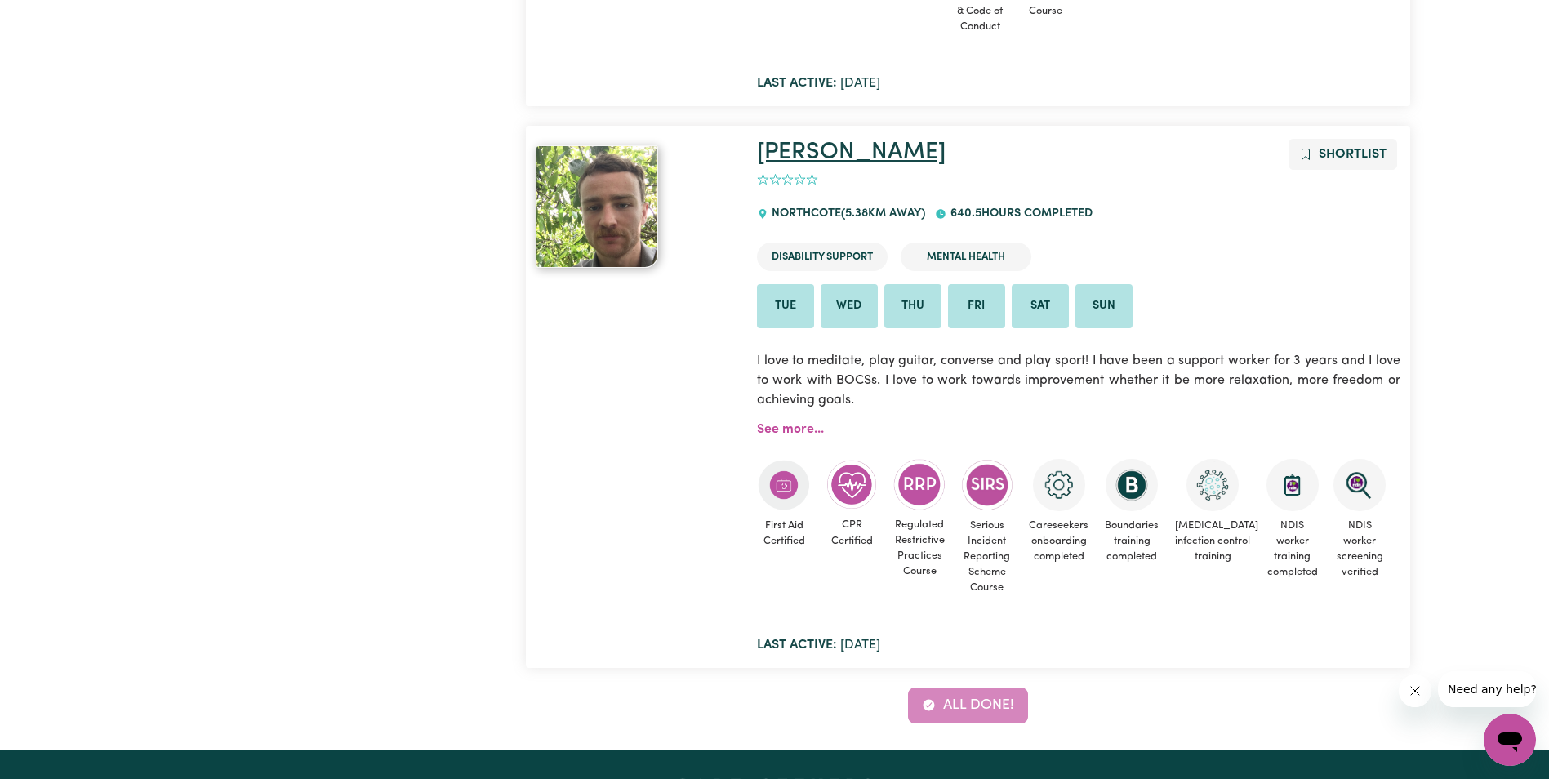
click at [794, 140] on link "[PERSON_NAME]" at bounding box center [851, 152] width 189 height 24
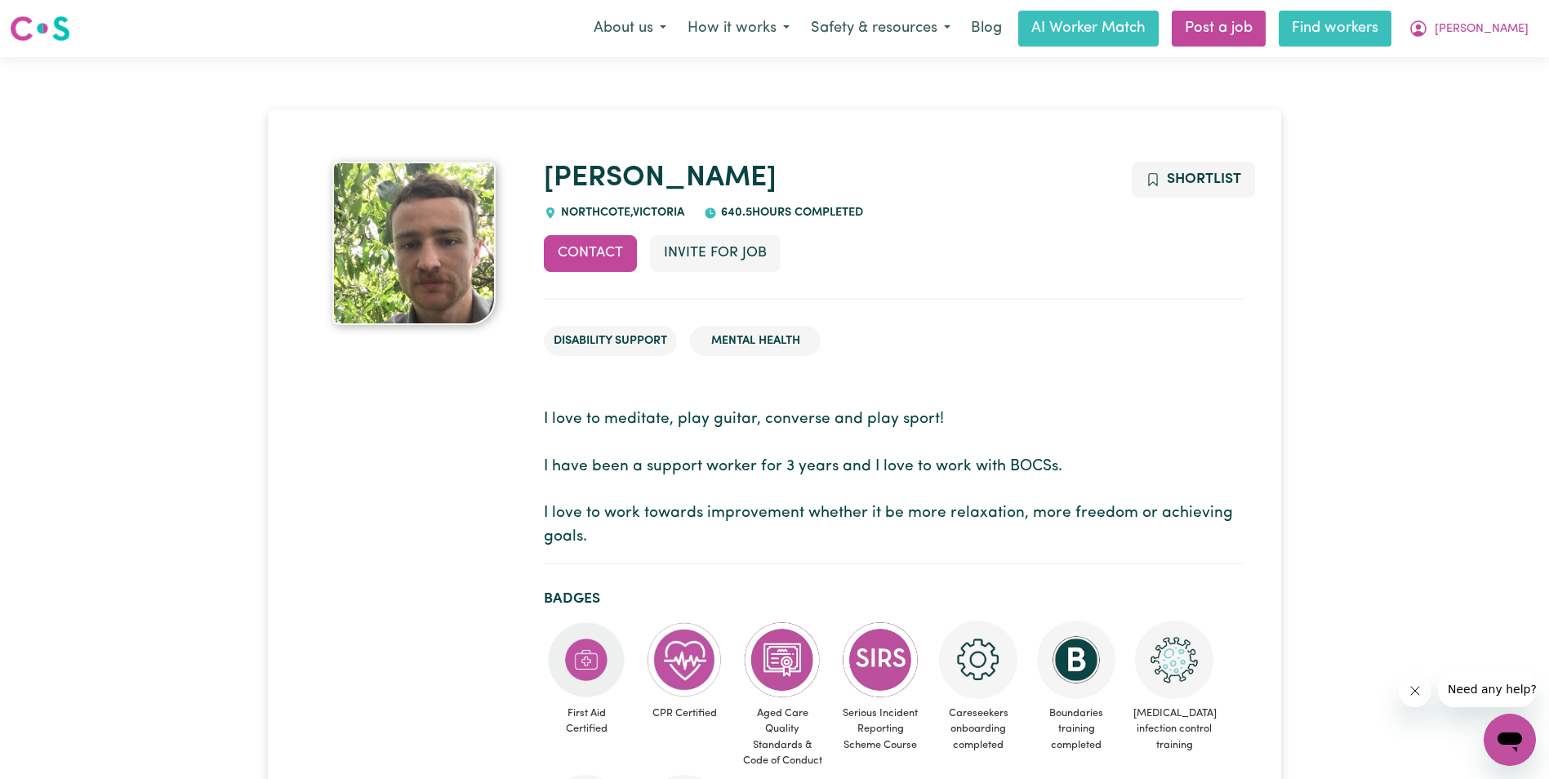
click at [1391, 41] on link "Find workers" at bounding box center [1335, 29] width 113 height 36
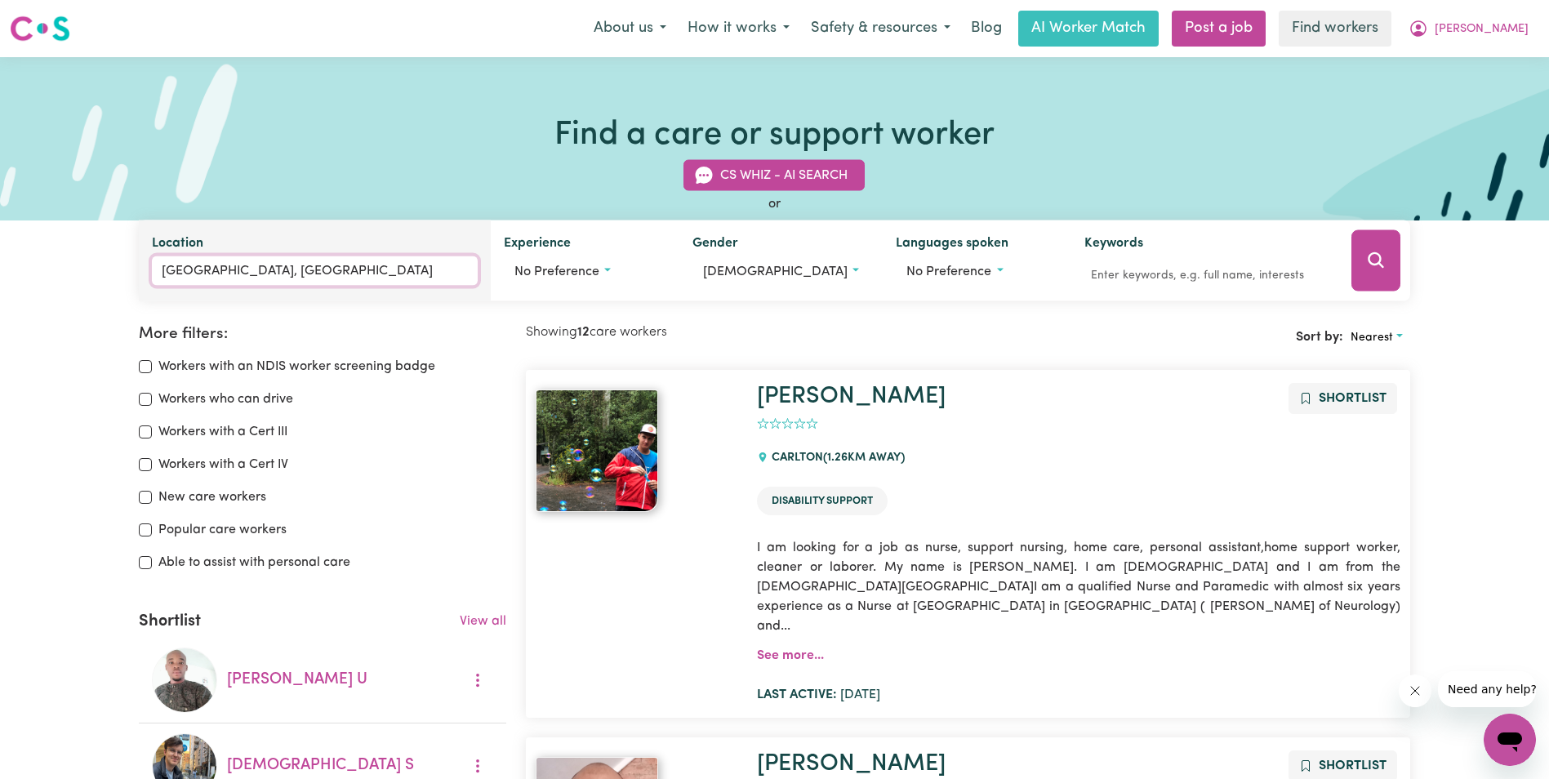
click at [345, 268] on input "[GEOGRAPHIC_DATA], [GEOGRAPHIC_DATA]" at bounding box center [314, 270] width 325 height 29
type input "M"
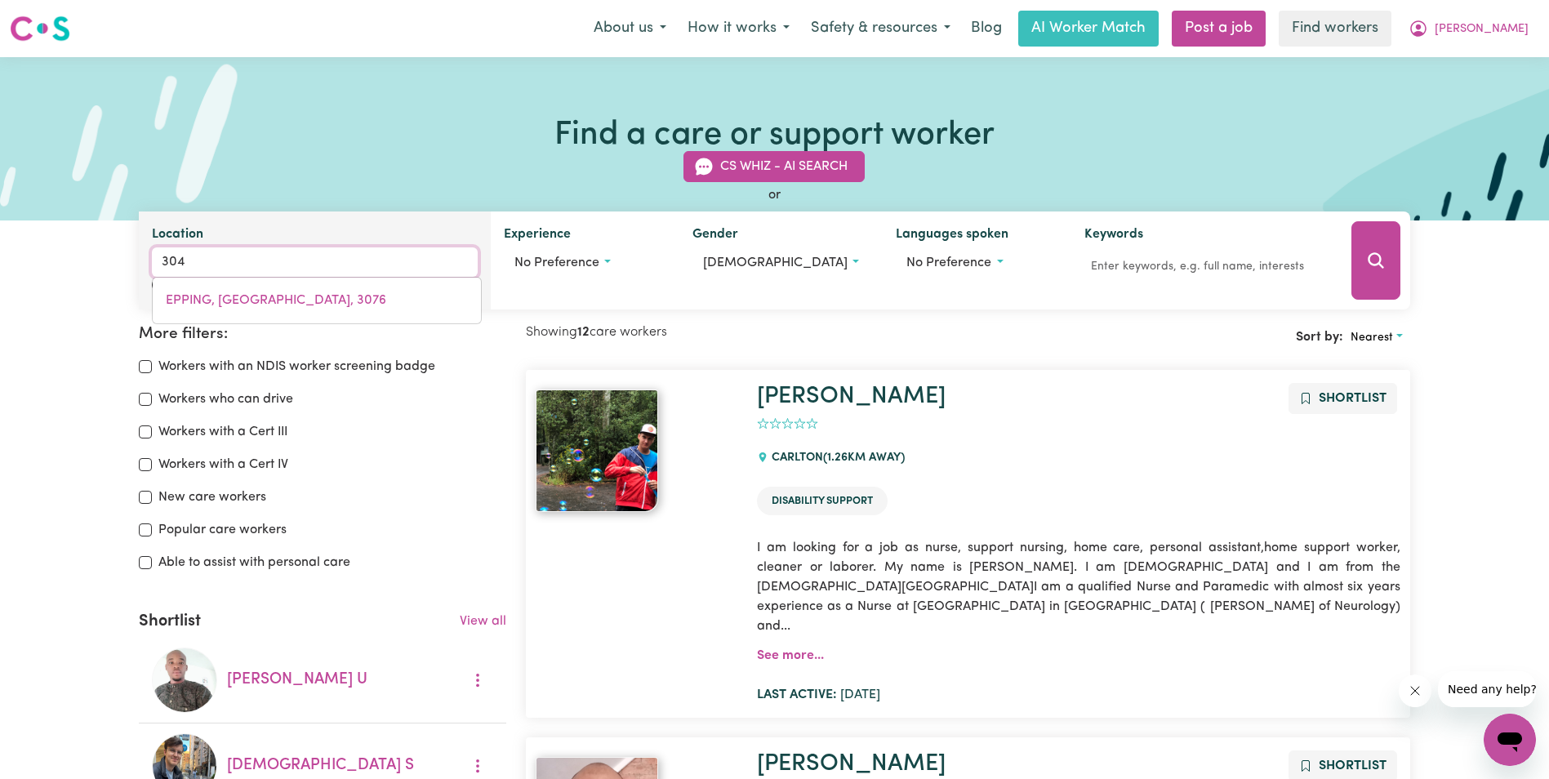
type input "3046"
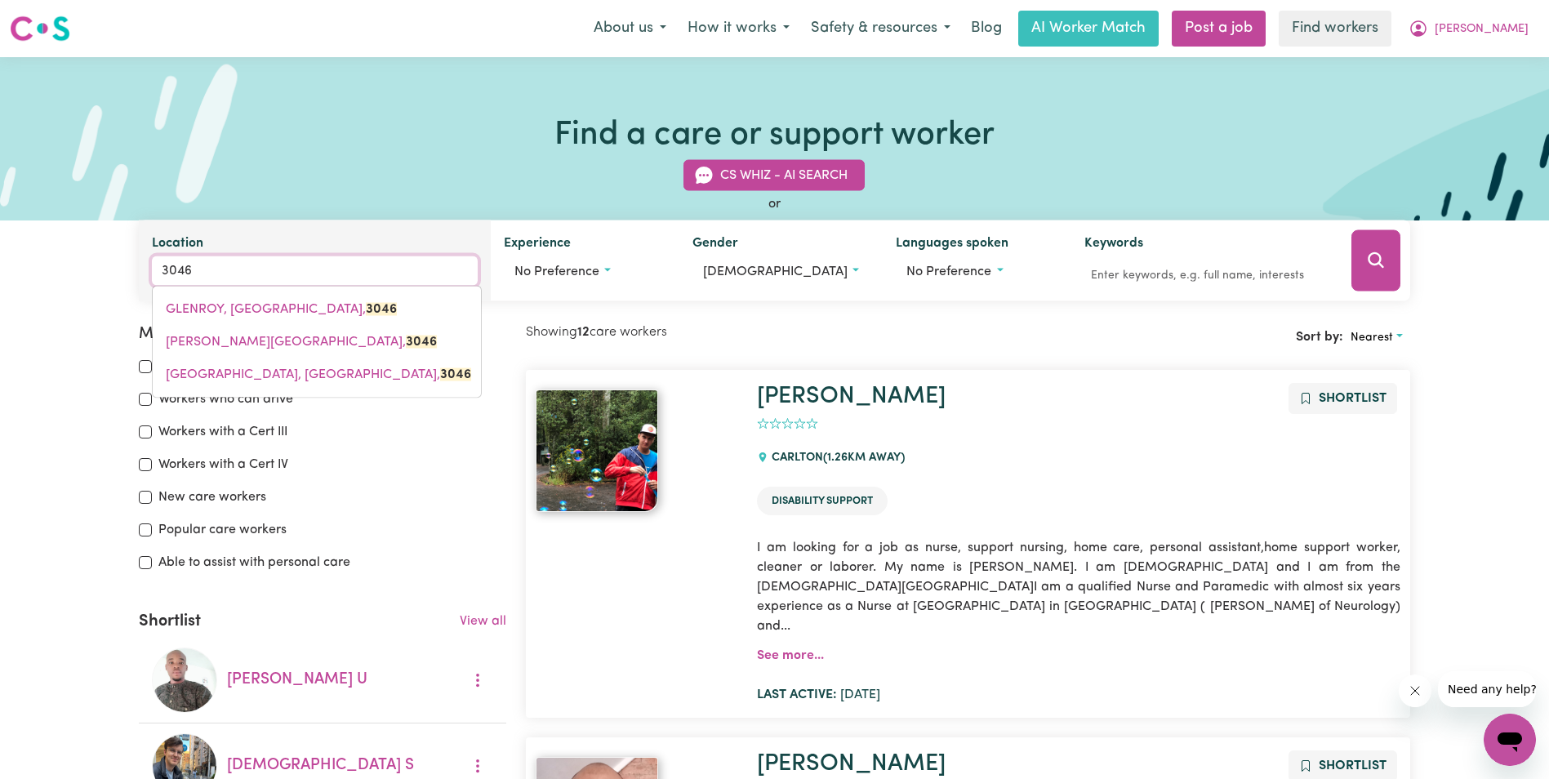
click at [198, 303] on span "GLENROY, [GEOGRAPHIC_DATA], 3046" at bounding box center [281, 309] width 231 height 13
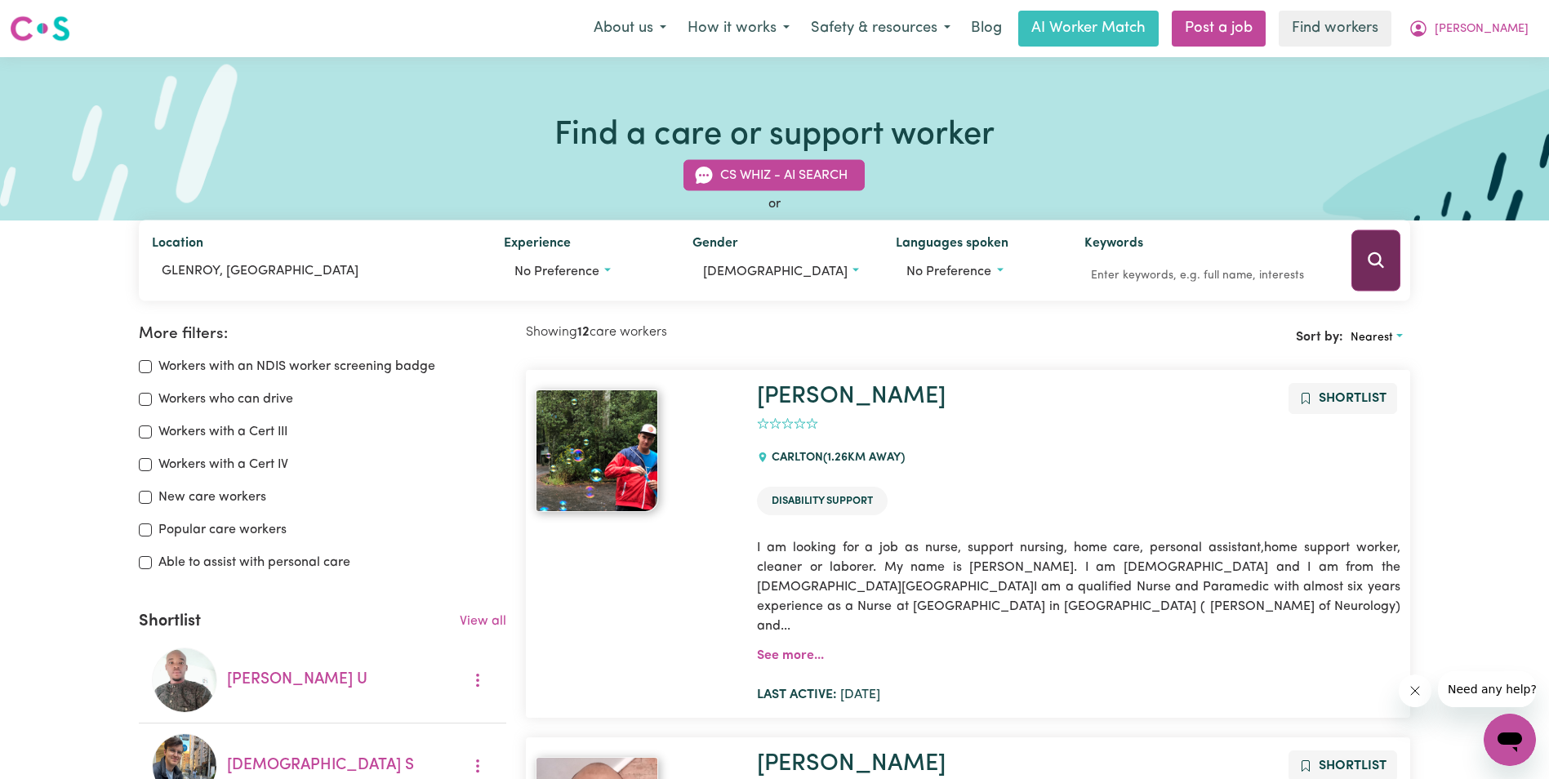
click at [1389, 267] on button "Search" at bounding box center [1375, 260] width 49 height 61
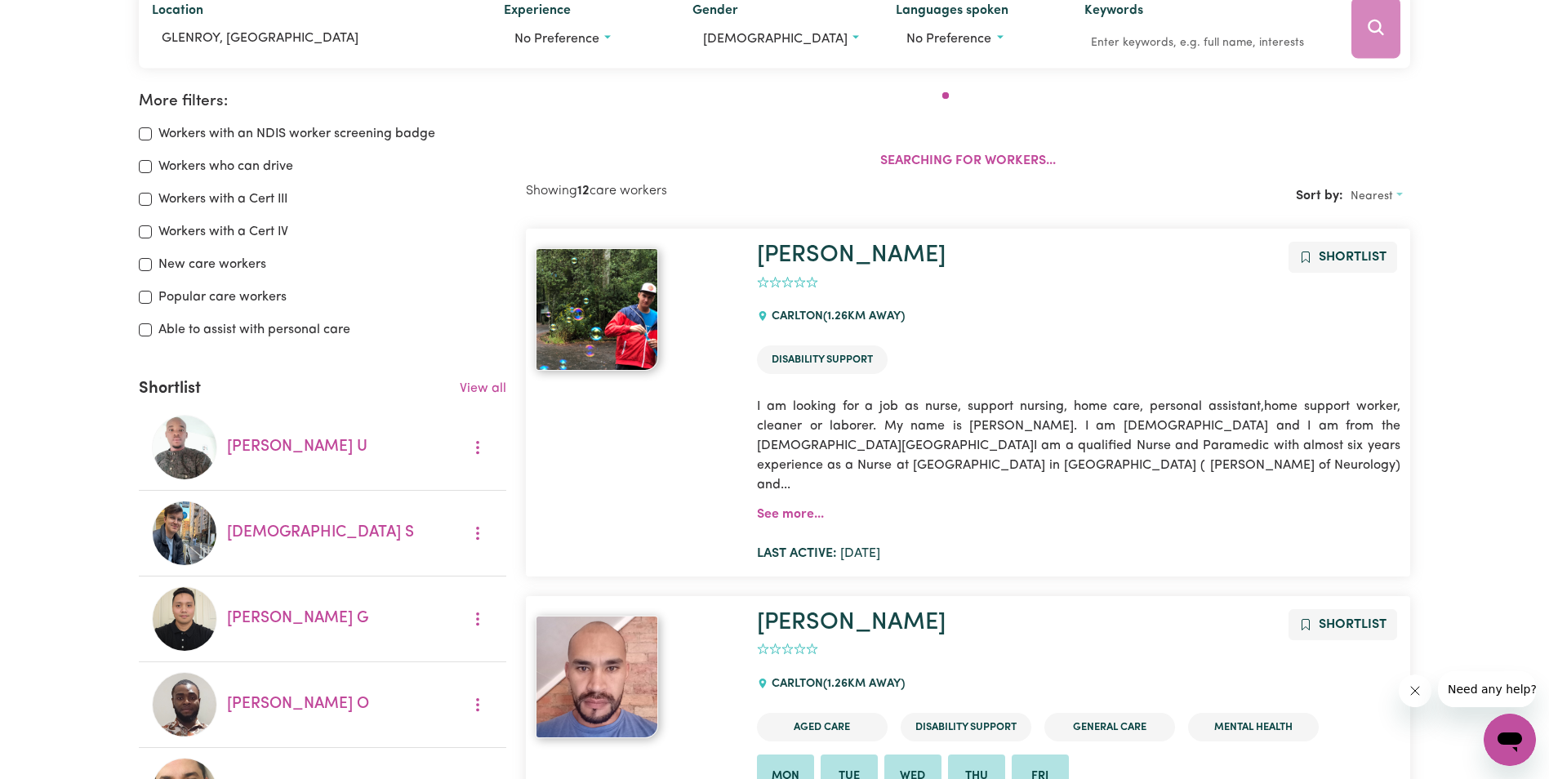
scroll to position [273, 0]
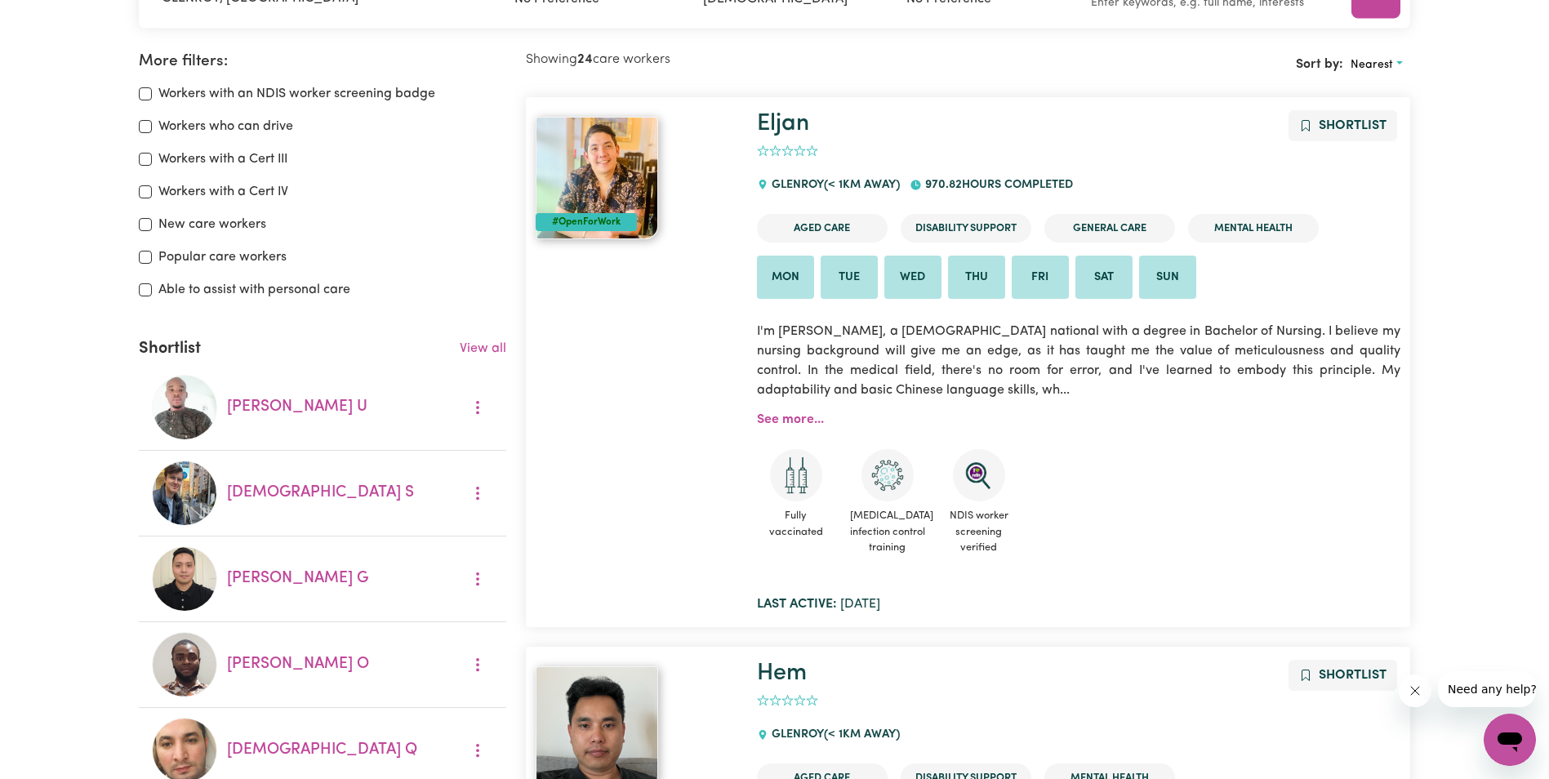
click at [593, 161] on img at bounding box center [597, 178] width 122 height 122
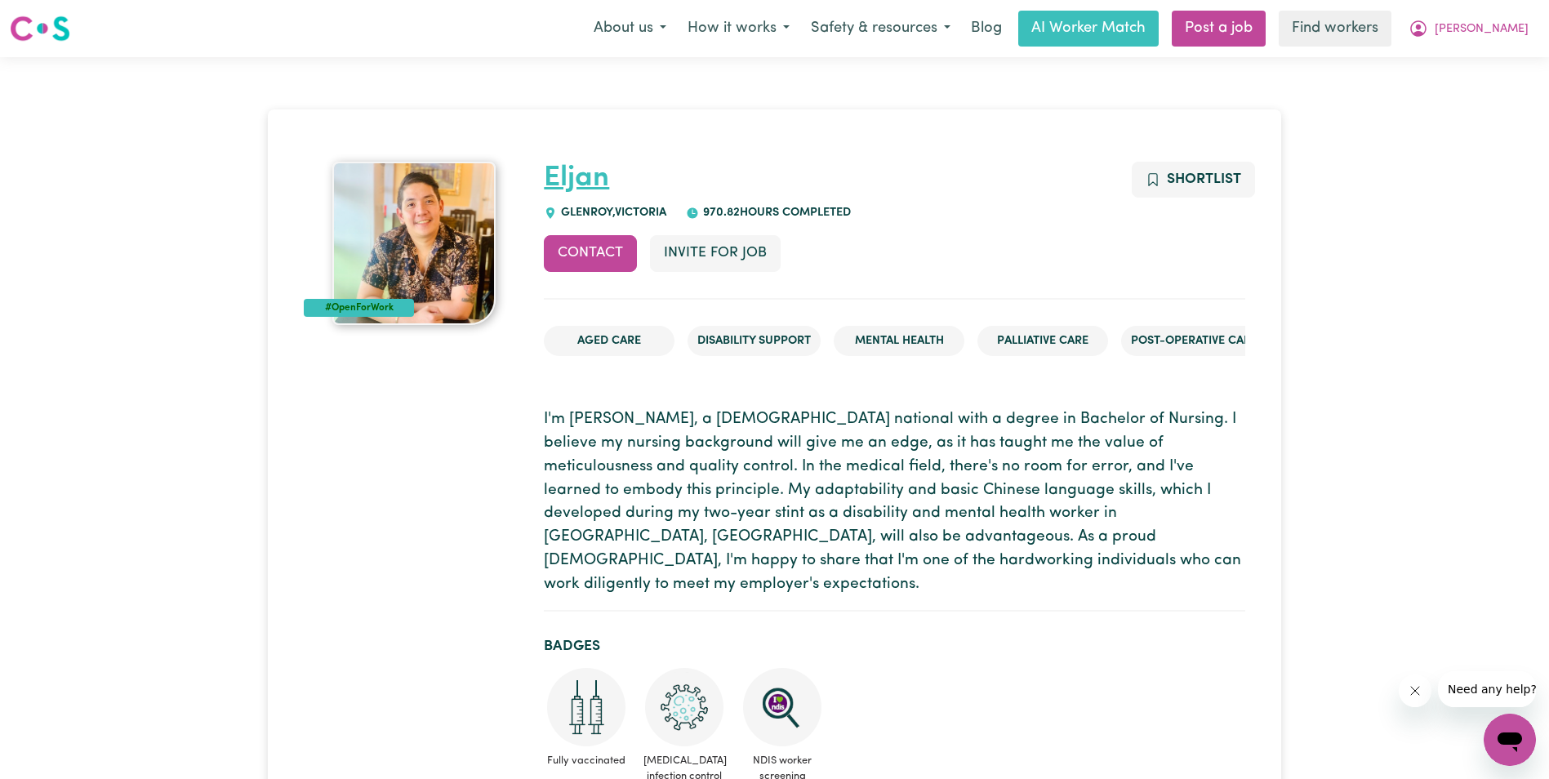
click at [567, 178] on link "Eljan" at bounding box center [576, 178] width 65 height 29
click at [579, 183] on link "Eljan" at bounding box center [576, 178] width 65 height 29
click at [572, 185] on link "Eljan" at bounding box center [576, 178] width 65 height 29
click at [1388, 24] on link "Find workers" at bounding box center [1335, 29] width 113 height 36
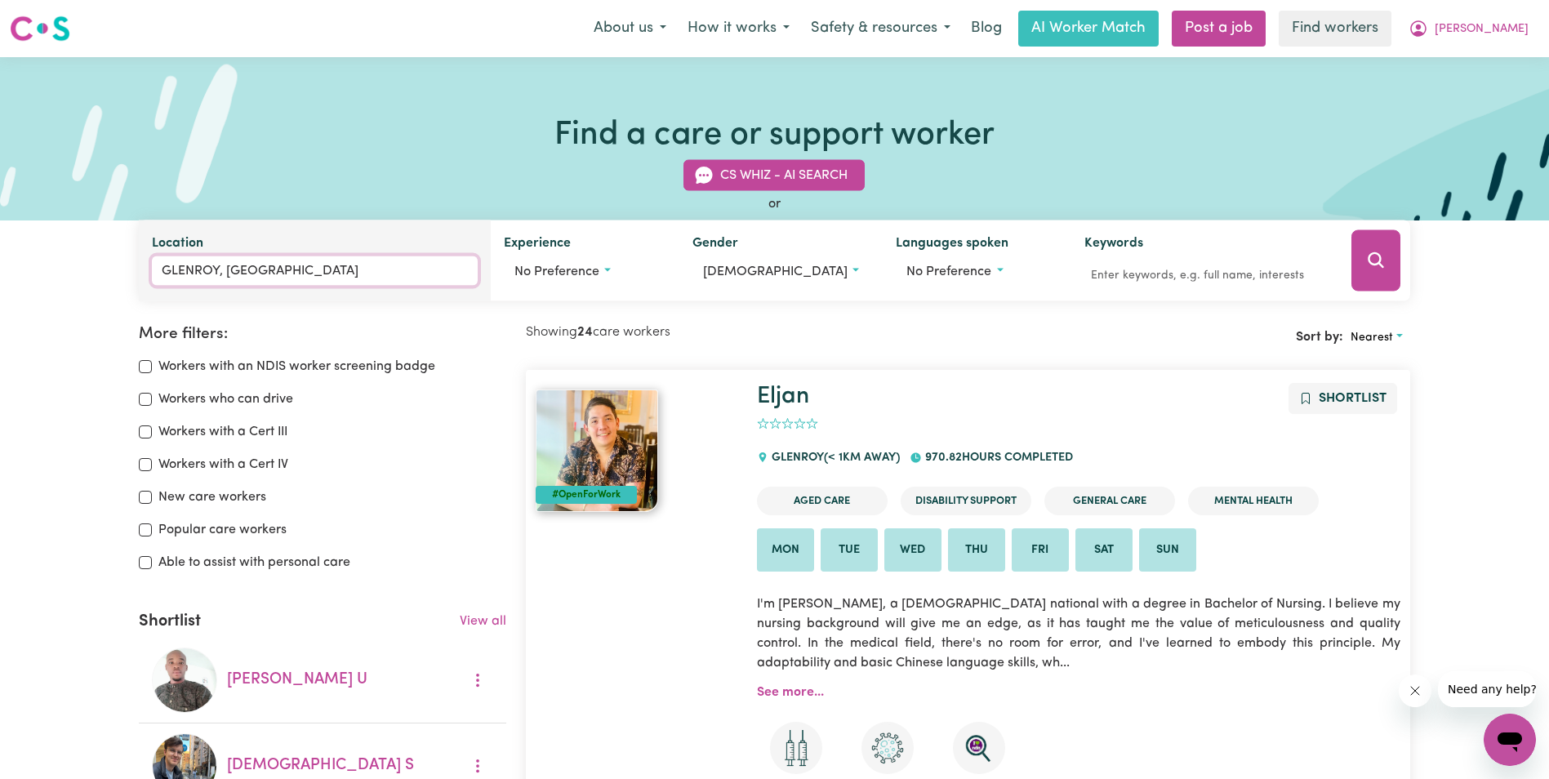
click at [302, 260] on input "GLENROY, [GEOGRAPHIC_DATA]" at bounding box center [314, 270] width 325 height 29
type input "G"
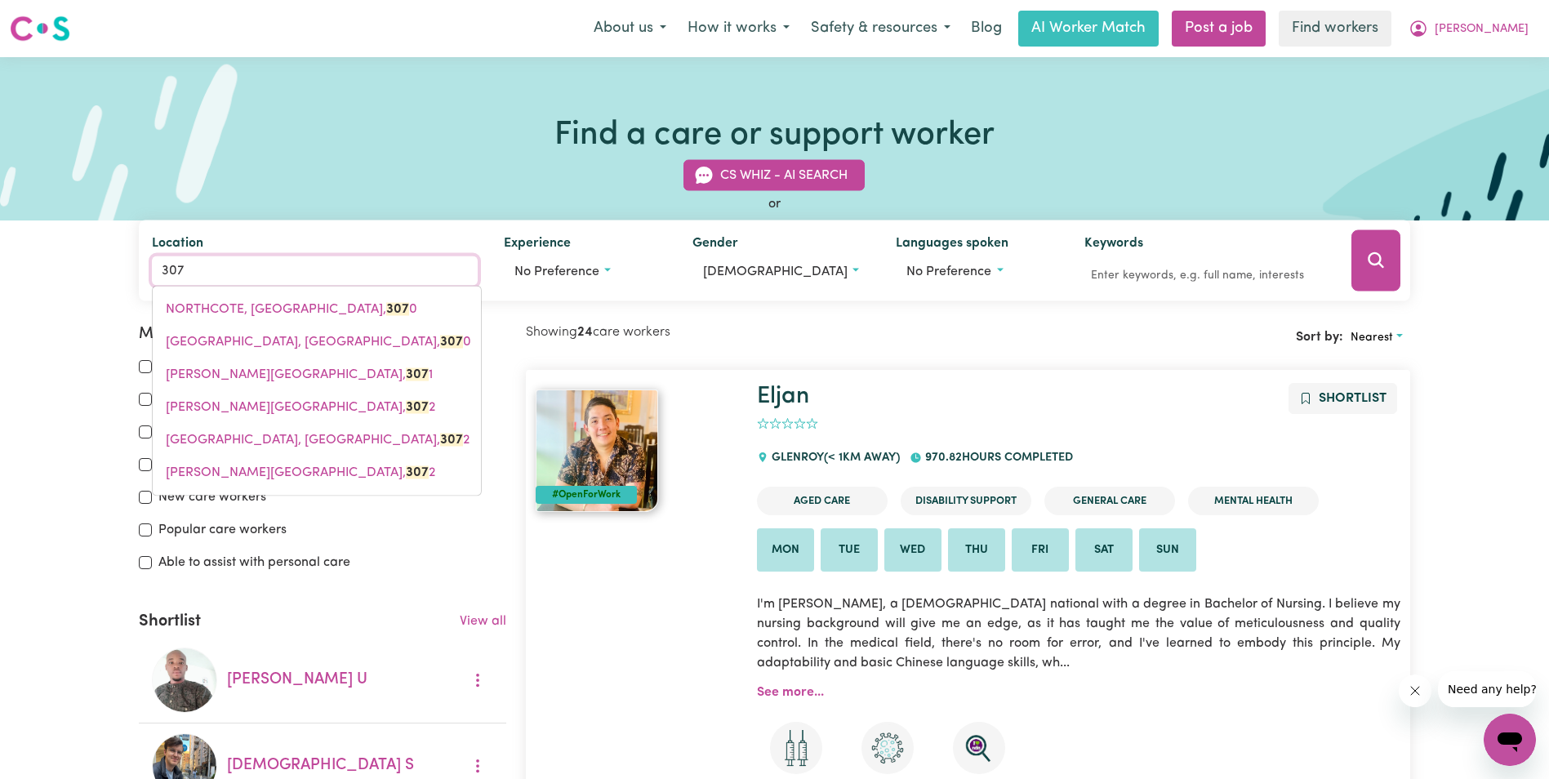
type input "3076"
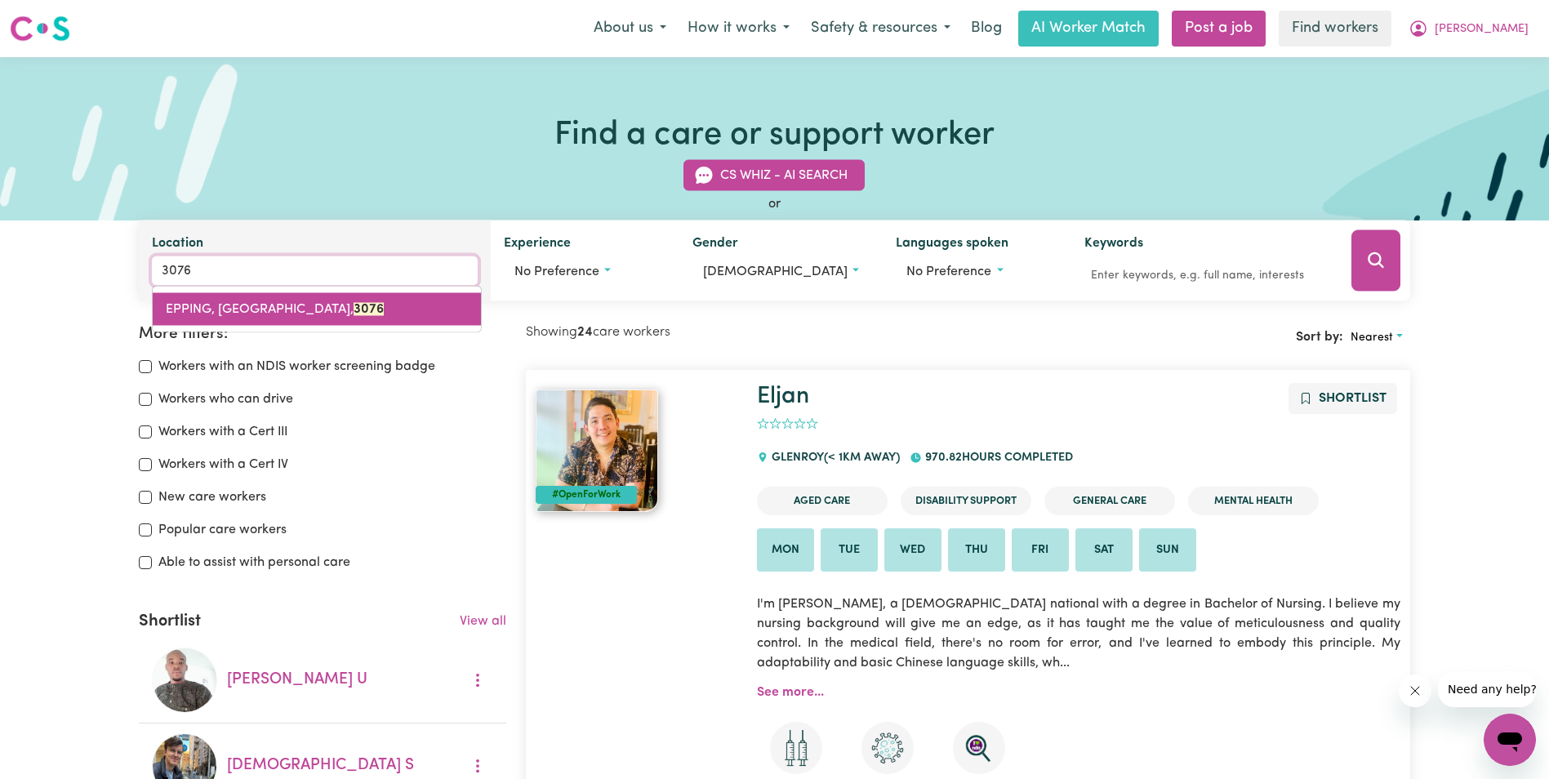
click at [198, 303] on span "EPPING, [GEOGRAPHIC_DATA], 3076" at bounding box center [275, 309] width 218 height 13
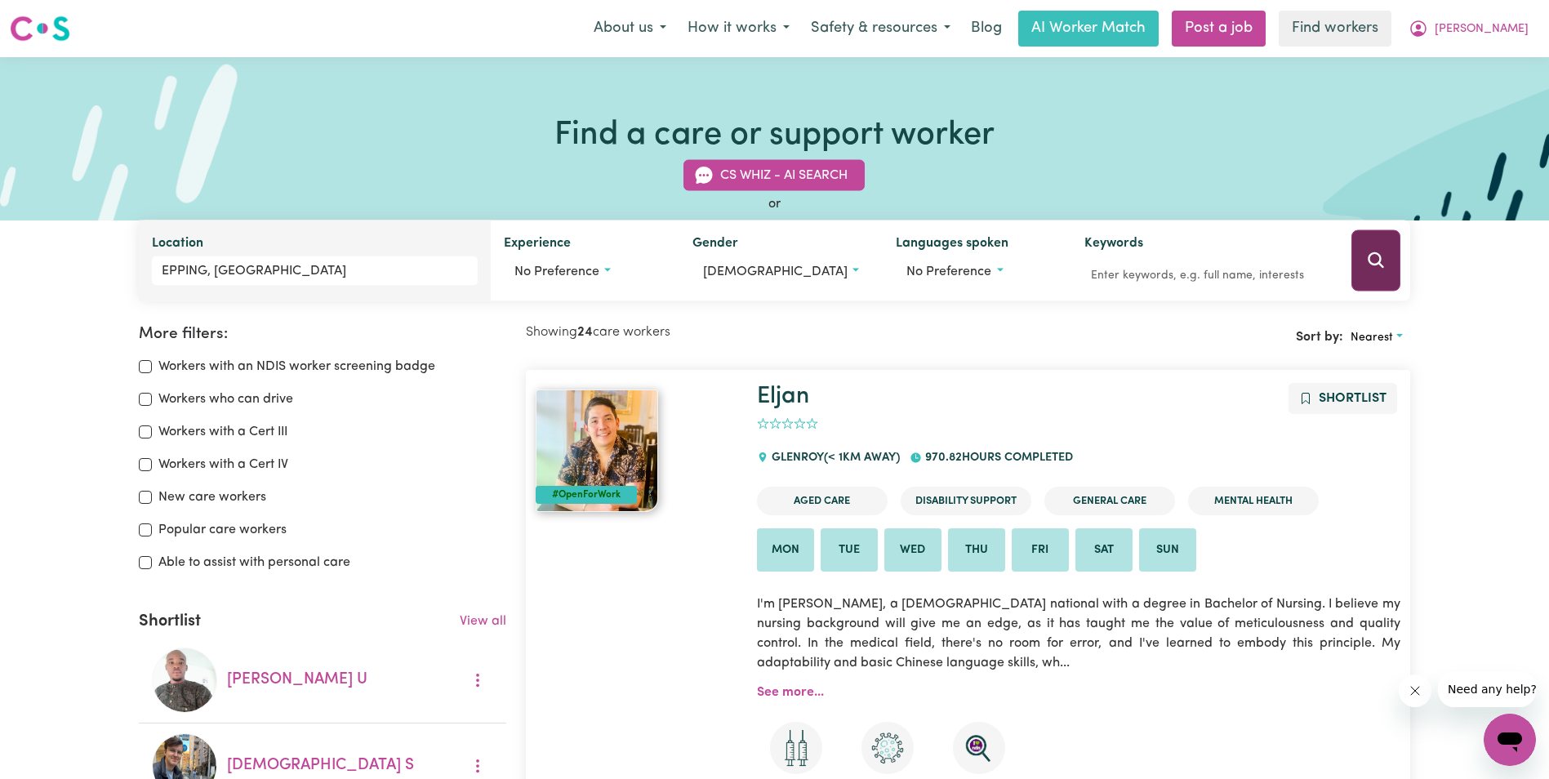
click at [1366, 263] on icon "Search" at bounding box center [1376, 261] width 20 height 20
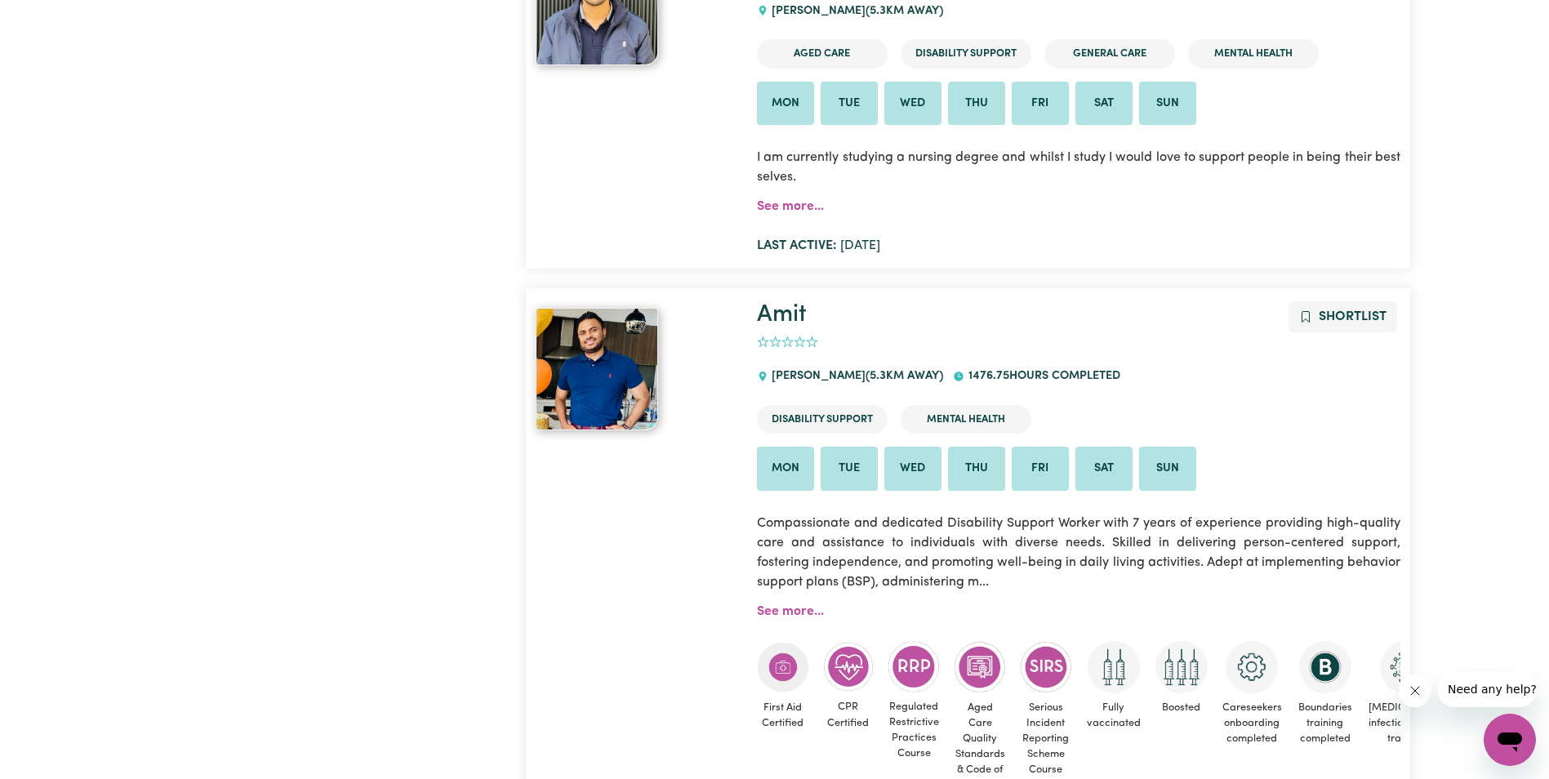
scroll to position [3709, 0]
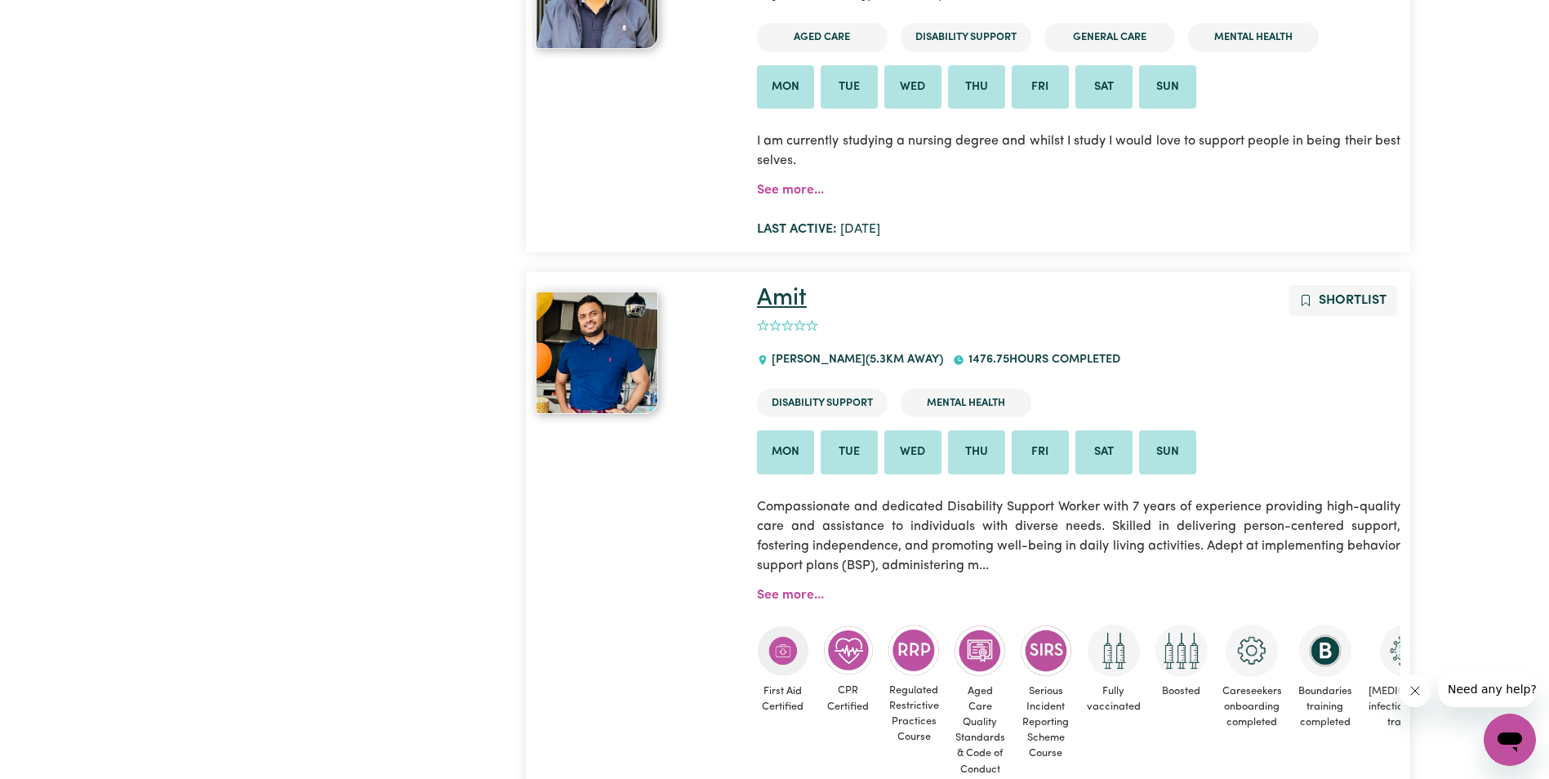
click at [778, 294] on link "Amit" at bounding box center [782, 299] width 50 height 24
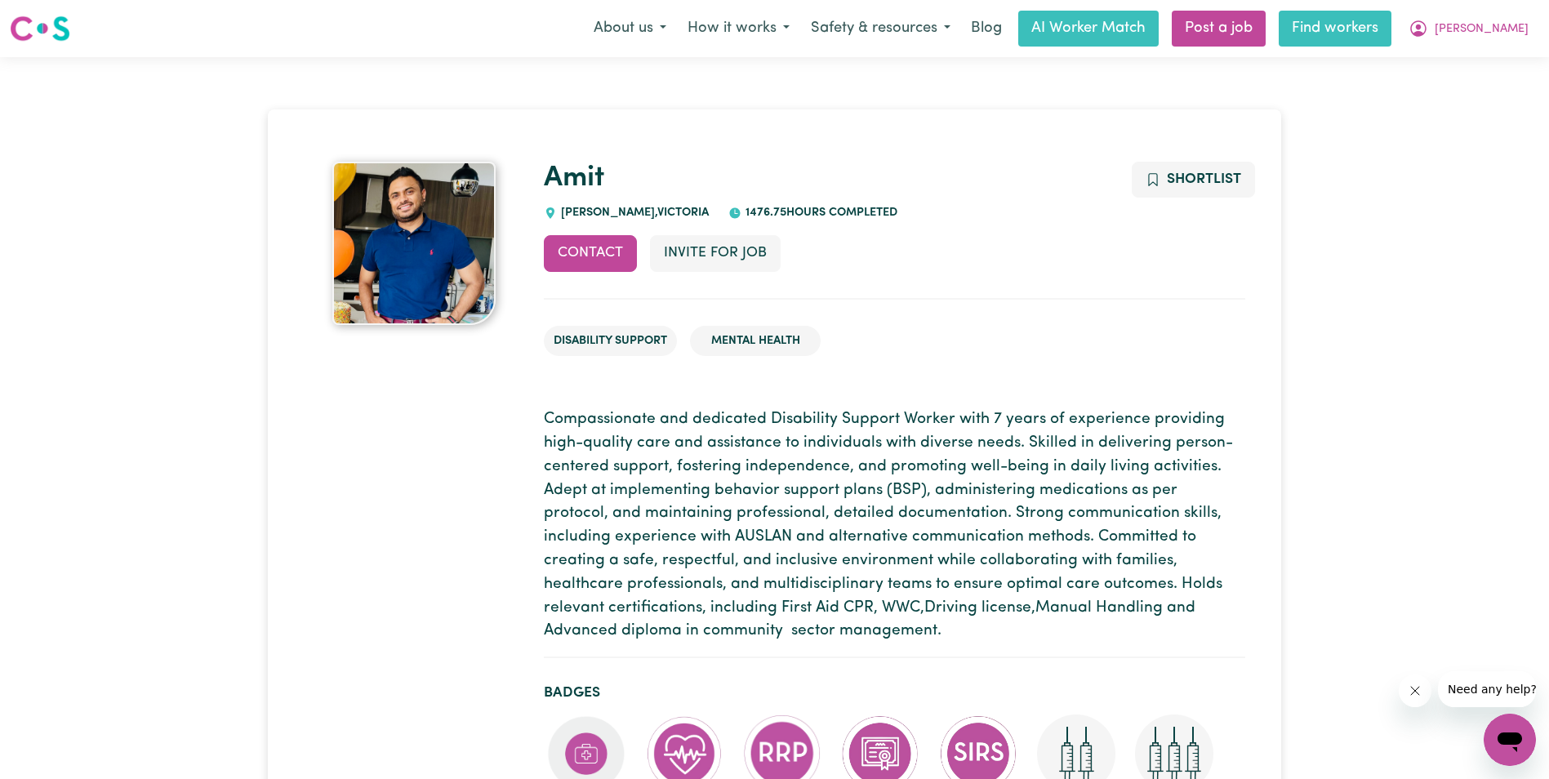
click at [1381, 38] on link "Find workers" at bounding box center [1335, 29] width 113 height 36
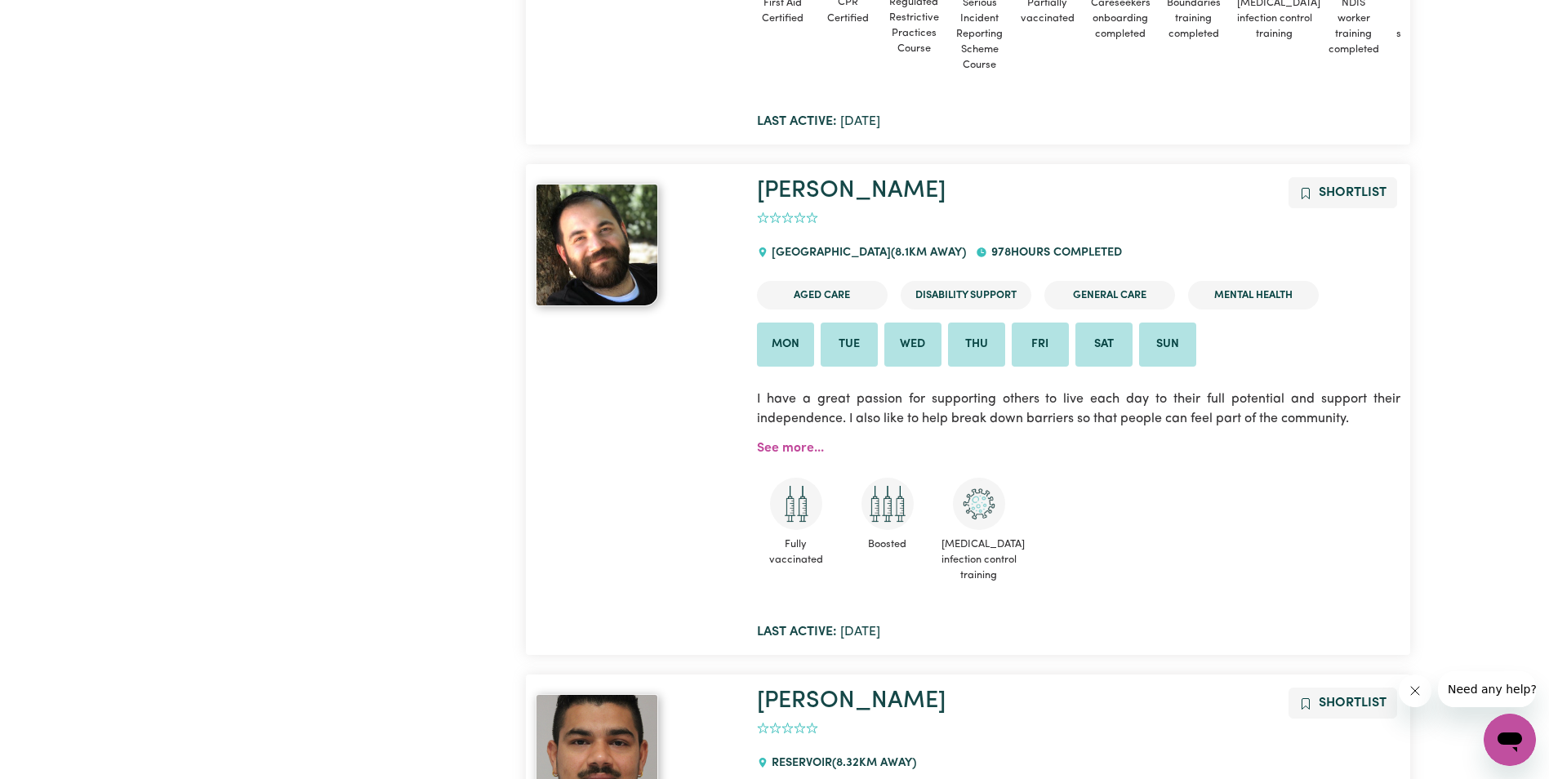
scroll to position [10125, 0]
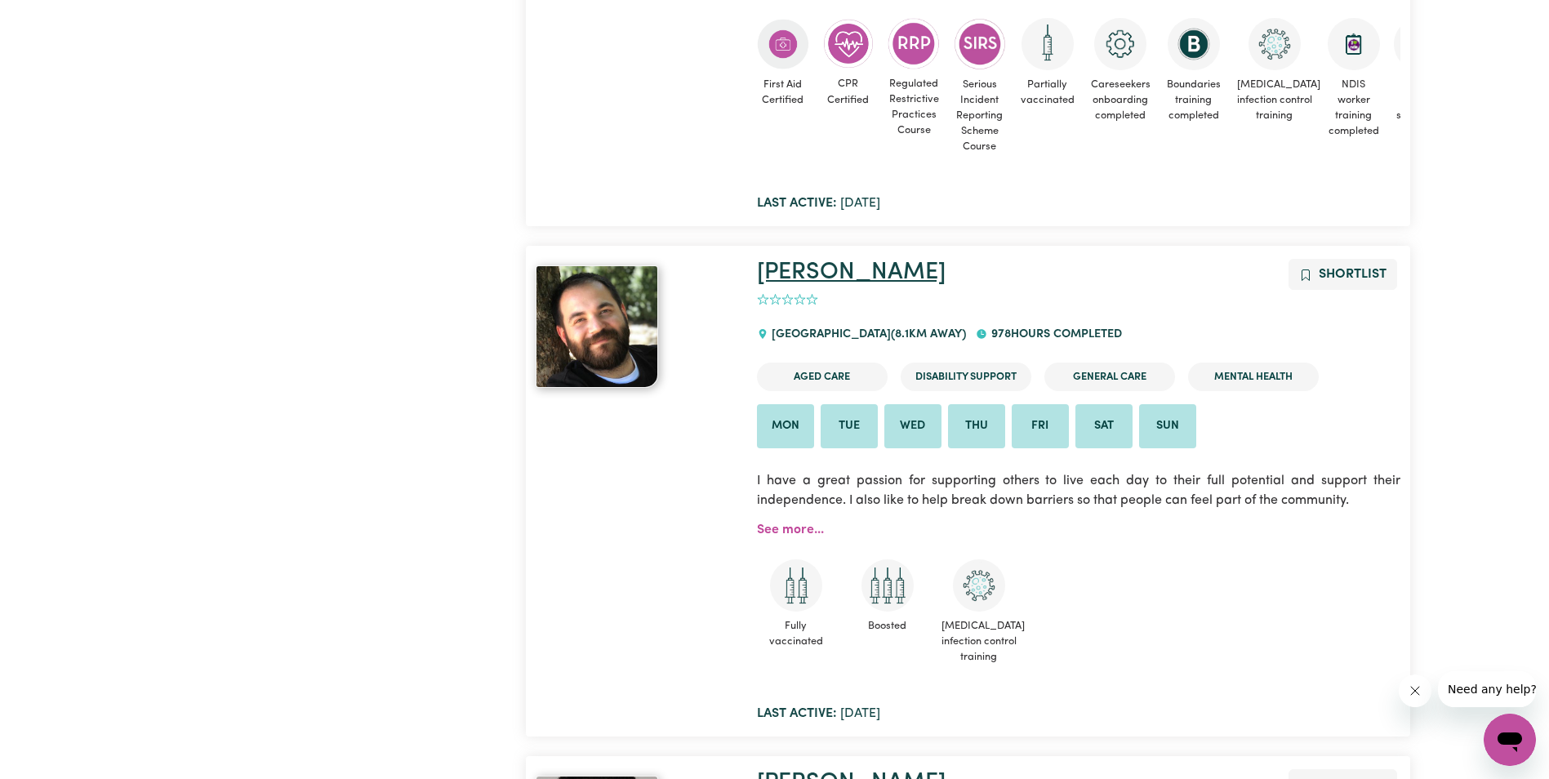
click at [821, 260] on link "[PERSON_NAME]" at bounding box center [851, 272] width 189 height 24
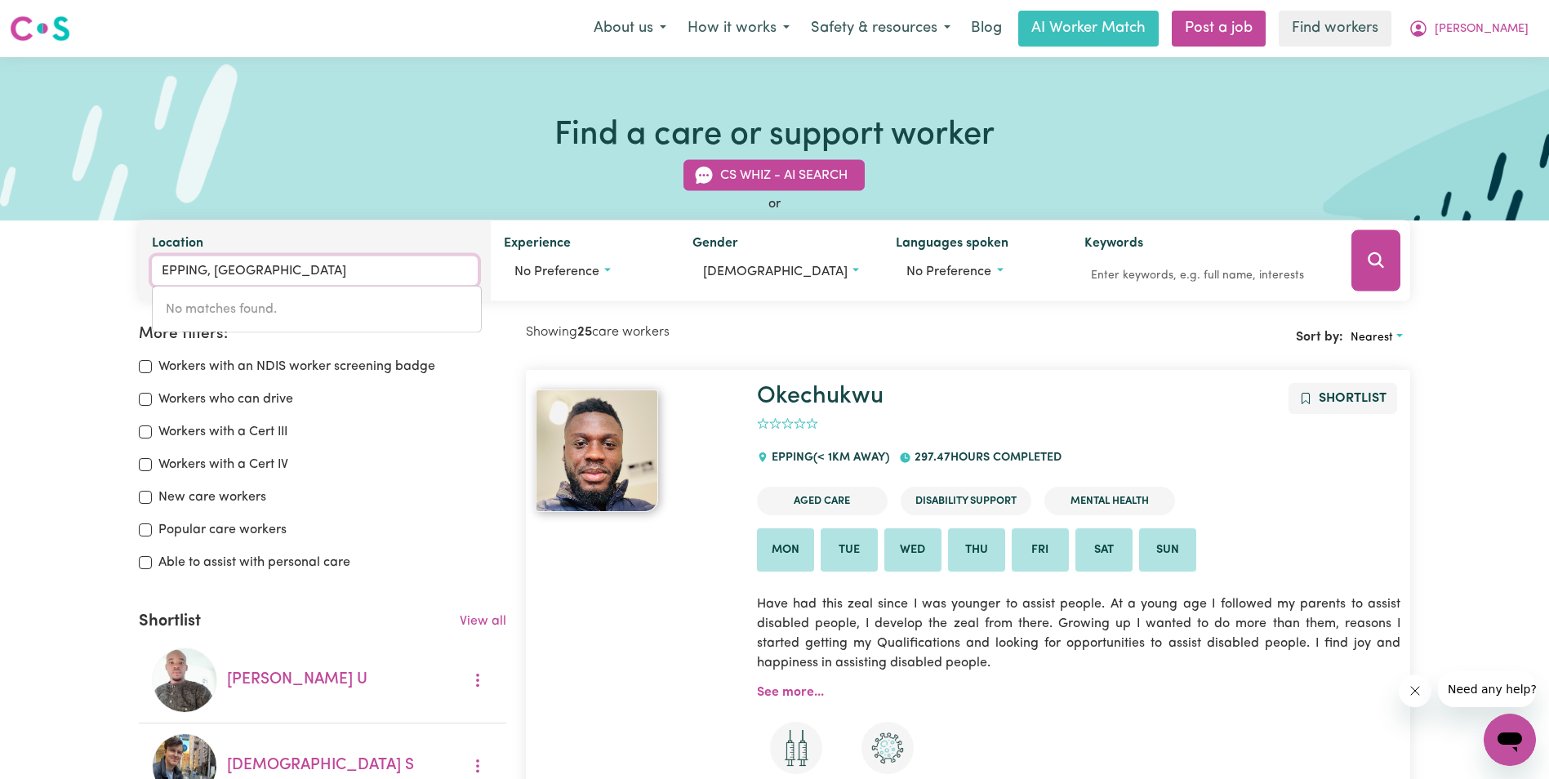
click at [276, 272] on input "EPPING, [GEOGRAPHIC_DATA]" at bounding box center [314, 270] width 325 height 29
drag, startPoint x: 281, startPoint y: 273, endPoint x: 126, endPoint y: 270, distance: 155.2
click at [126, 270] on div "CS Whiz - AI Search or Location [GEOGRAPHIC_DATA], [GEOGRAPHIC_DATA] No matches…" at bounding box center [774, 220] width 1549 height 161
type input "3000"
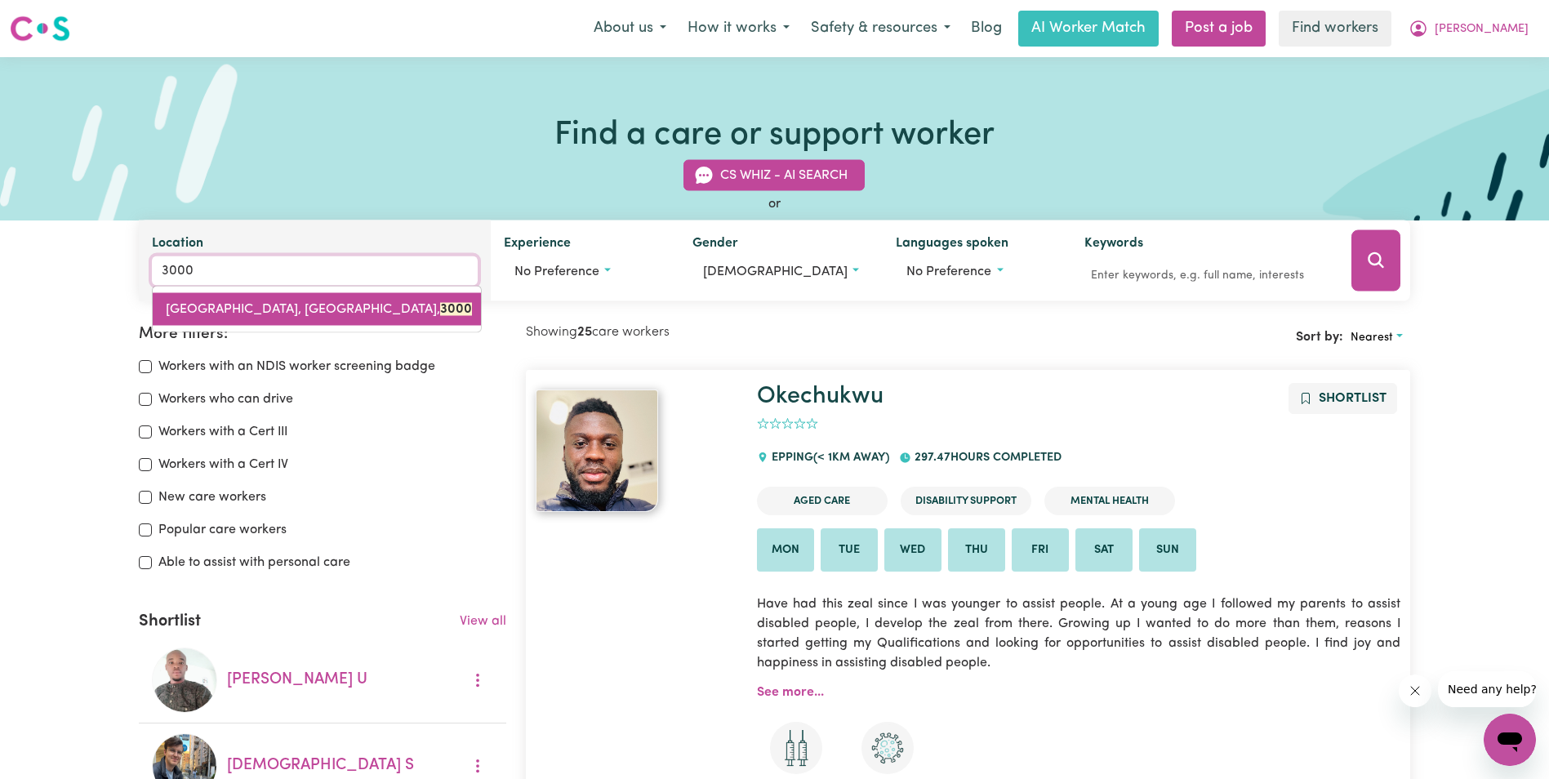
click at [283, 312] on span "[GEOGRAPHIC_DATA], [GEOGRAPHIC_DATA], 3000" at bounding box center [319, 309] width 306 height 13
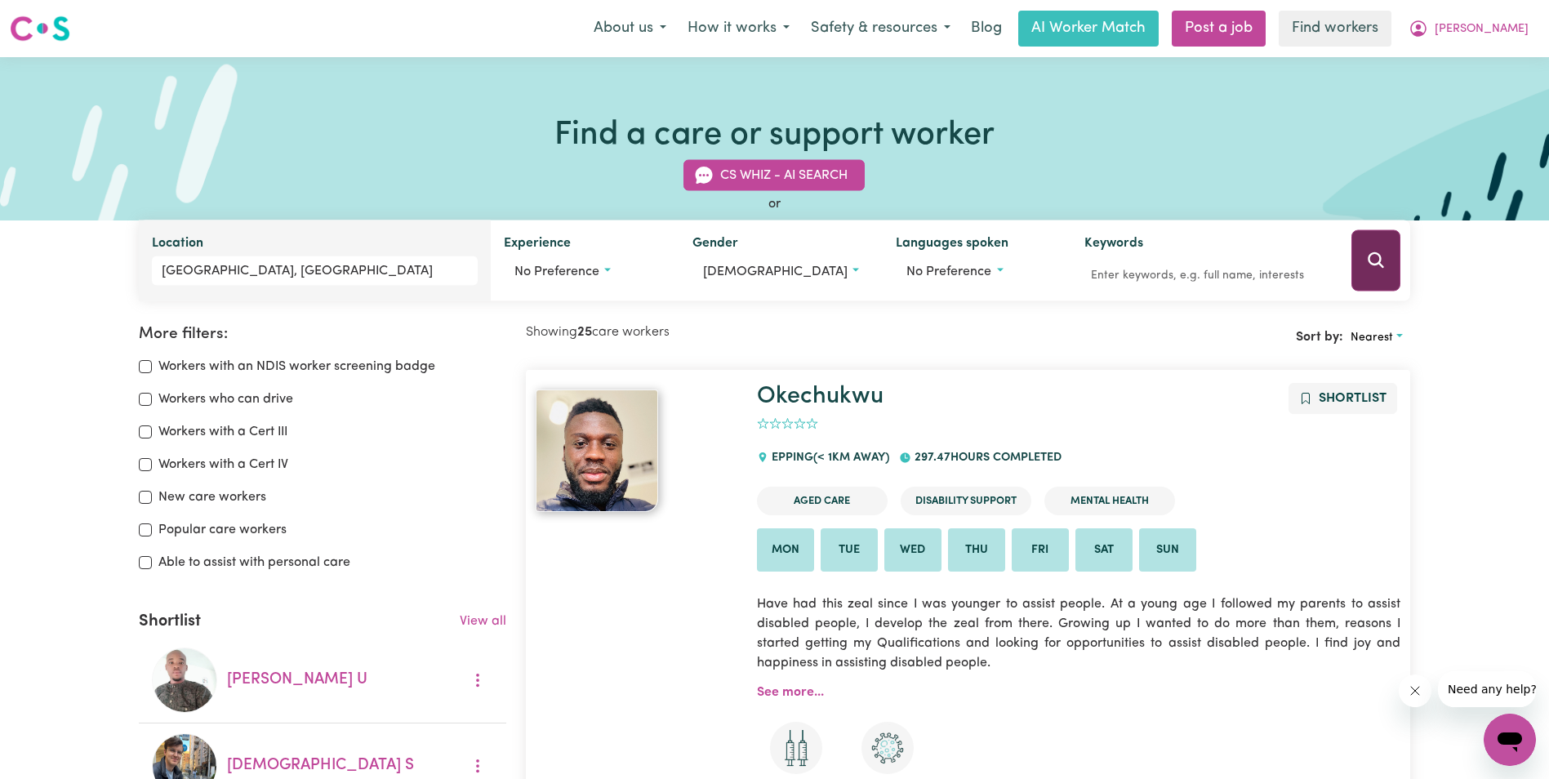
click at [1388, 260] on button "Search" at bounding box center [1375, 260] width 49 height 61
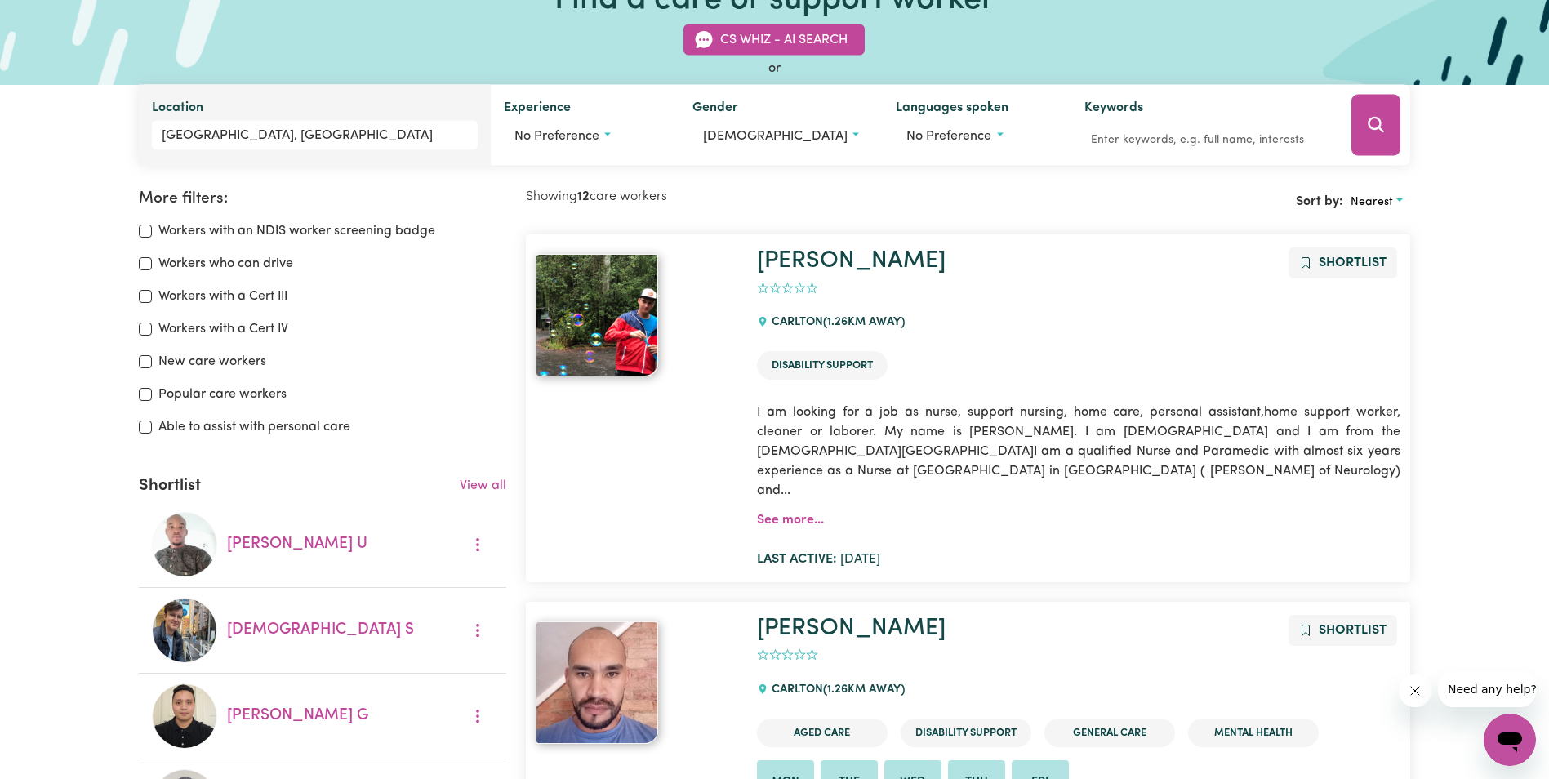
scroll to position [19, 0]
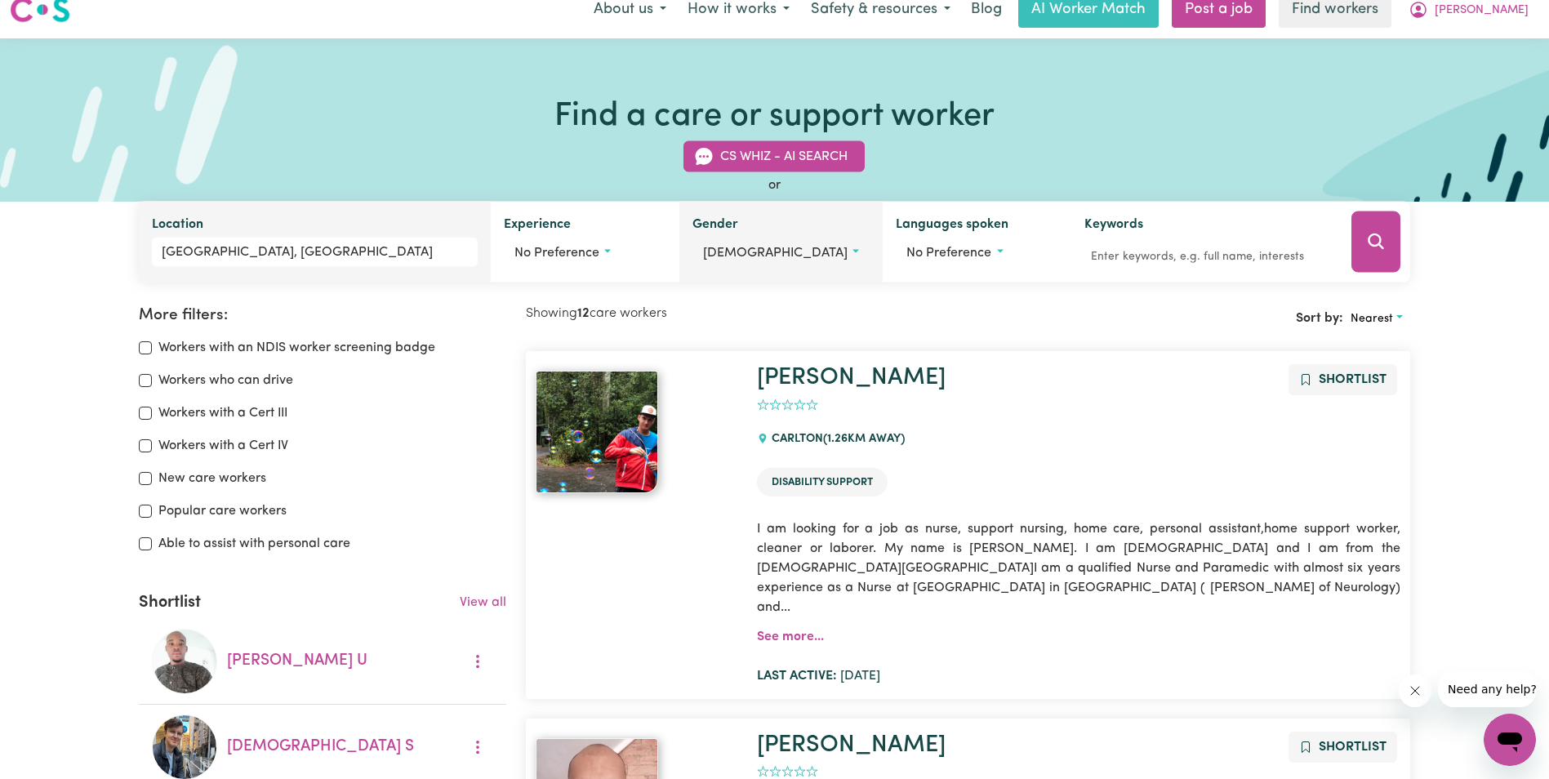
click at [753, 254] on button "[DEMOGRAPHIC_DATA]" at bounding box center [780, 253] width 177 height 31
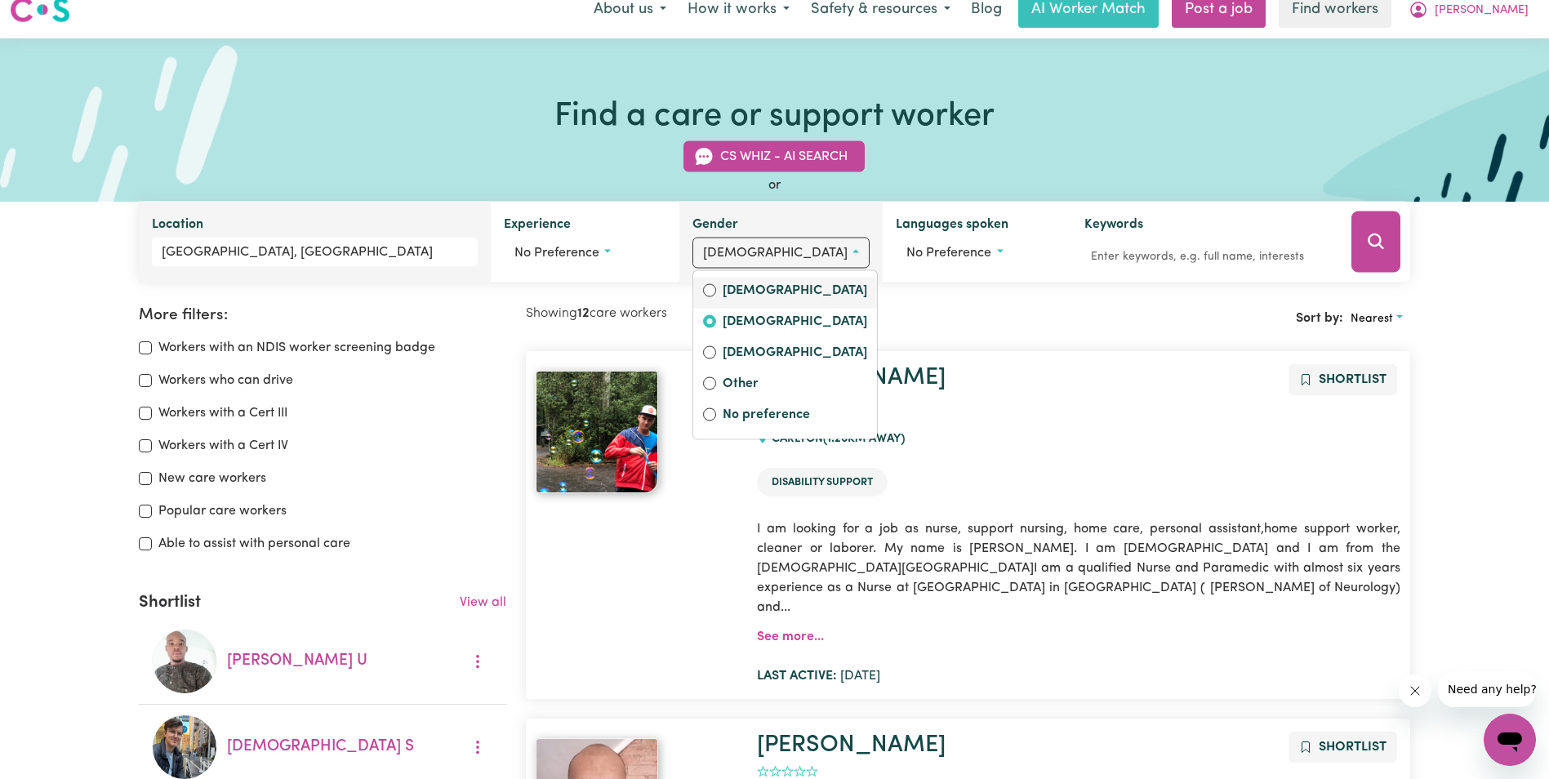
click at [781, 291] on label "[DEMOGRAPHIC_DATA]" at bounding box center [795, 292] width 145 height 23
click at [716, 291] on input "[DEMOGRAPHIC_DATA]" at bounding box center [709, 290] width 13 height 13
radio input "true"
drag, startPoint x: 1462, startPoint y: 278, endPoint x: 1376, endPoint y: 260, distance: 87.4
click at [1445, 278] on div "CS Whiz - AI Search or Location [GEOGRAPHIC_DATA], [GEOGRAPHIC_DATA] Experience…" at bounding box center [774, 202] width 1549 height 161
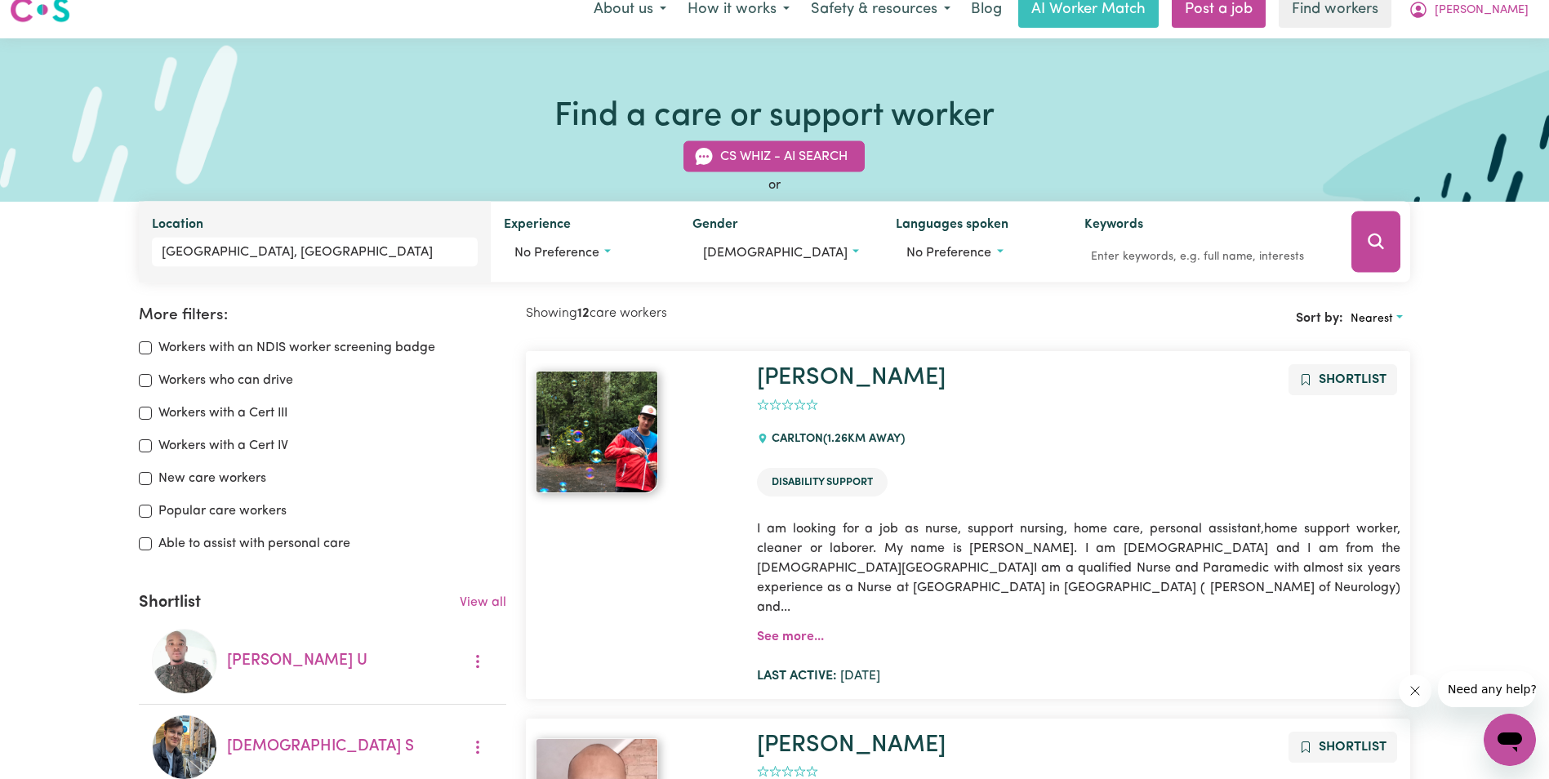
click at [1355, 247] on button "Search" at bounding box center [1375, 241] width 49 height 61
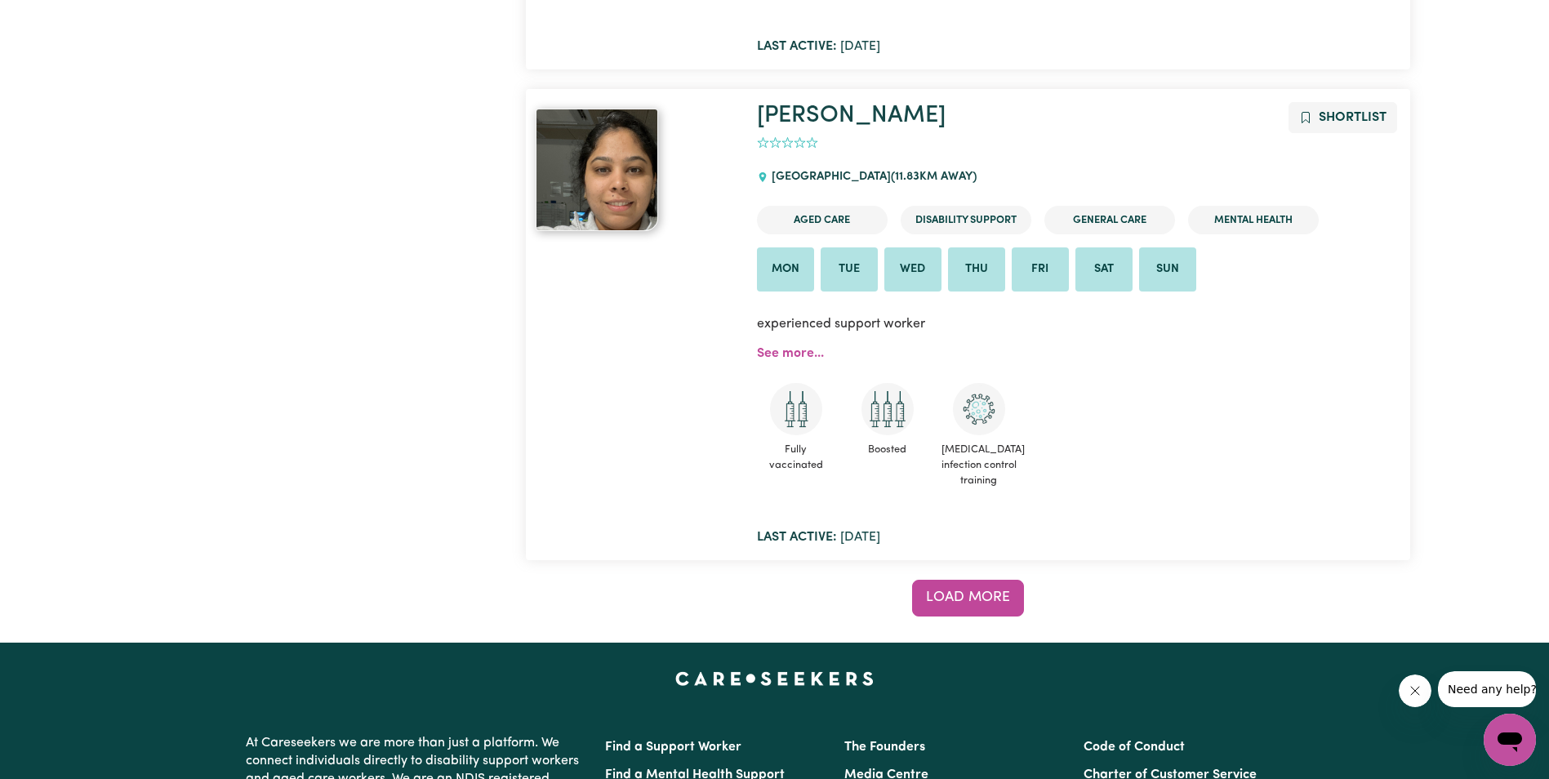
scroll to position [13337, 0]
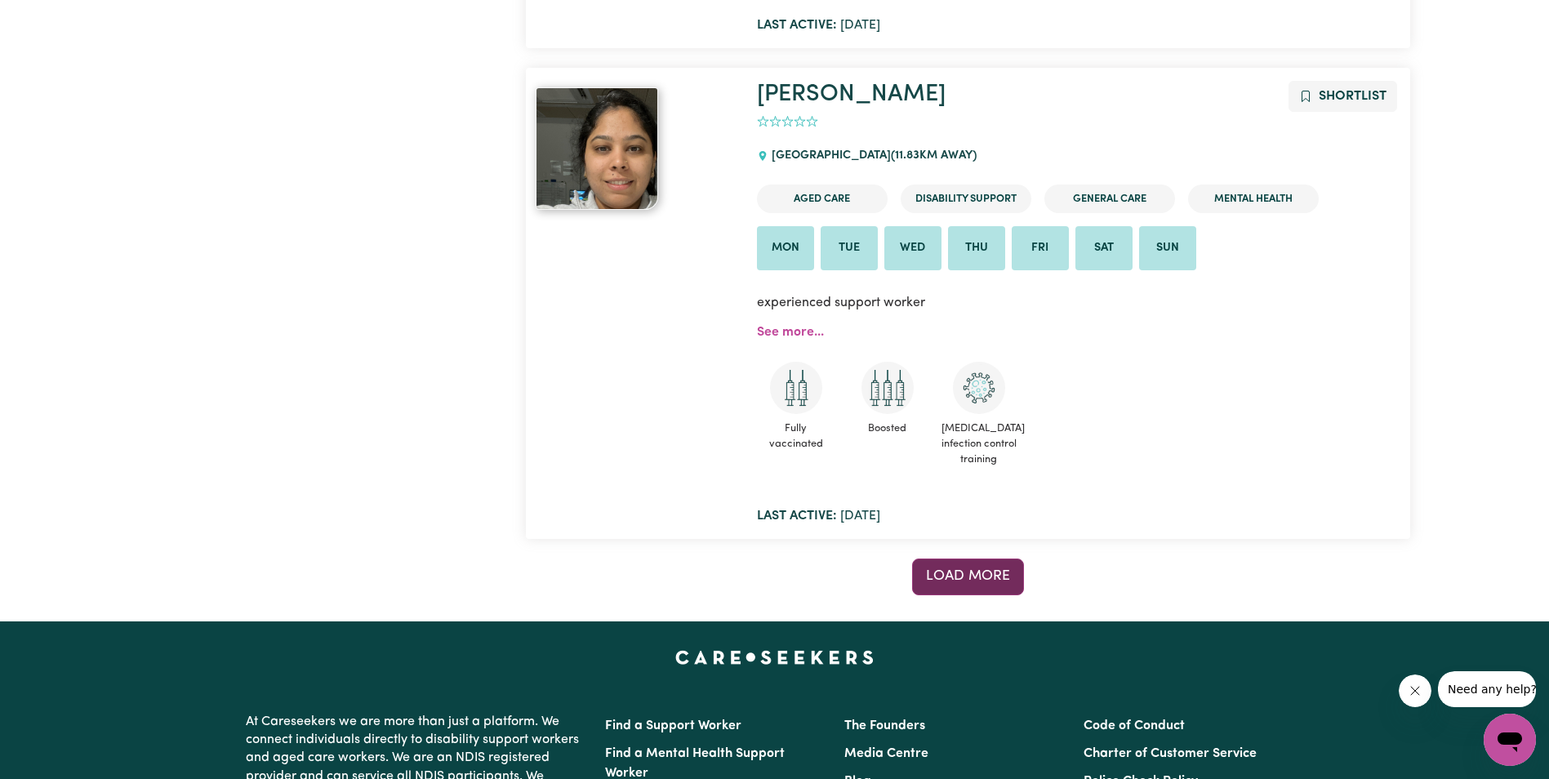
click at [998, 585] on button "Load more" at bounding box center [968, 576] width 112 height 36
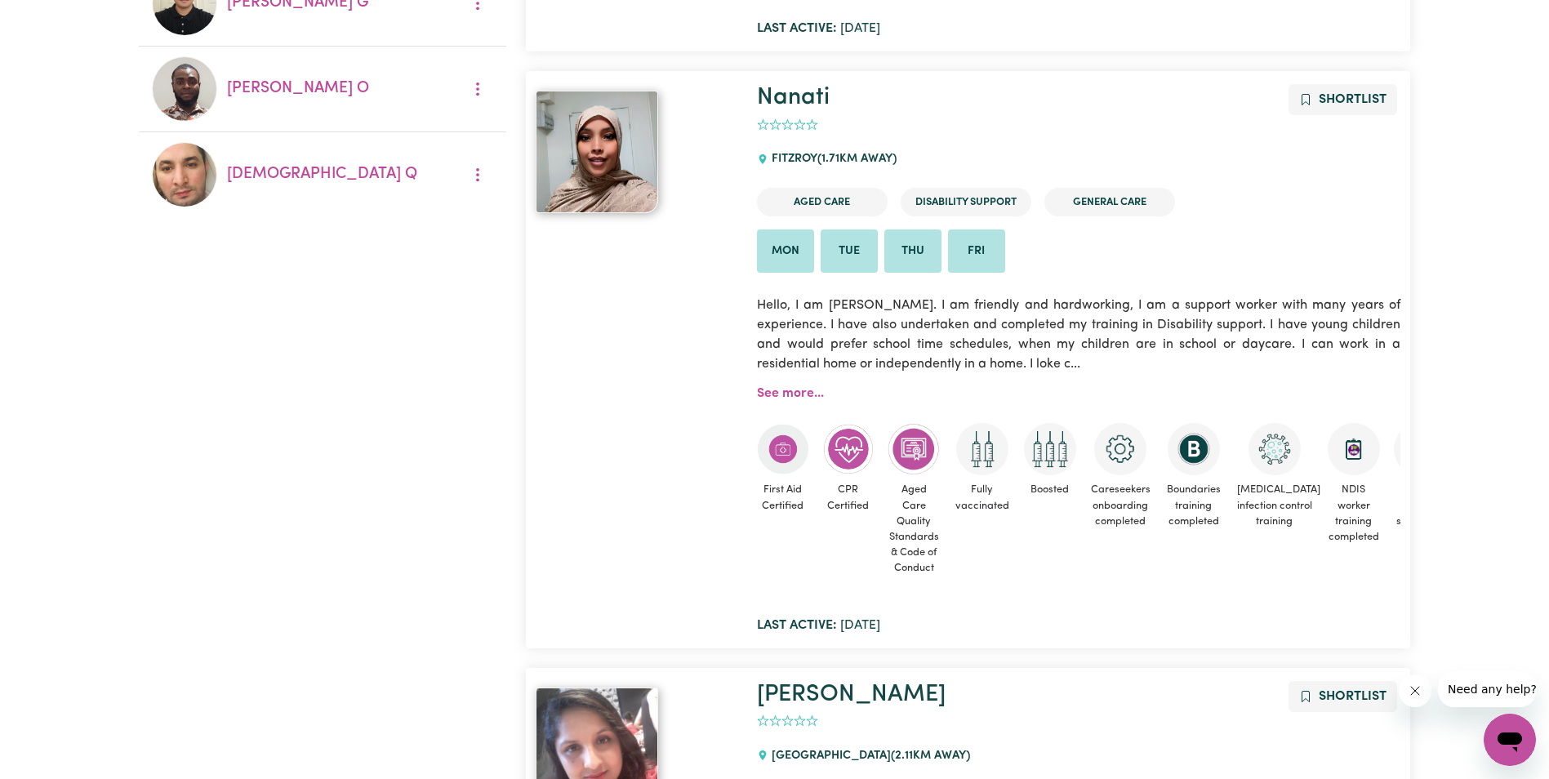
scroll to position [0, 0]
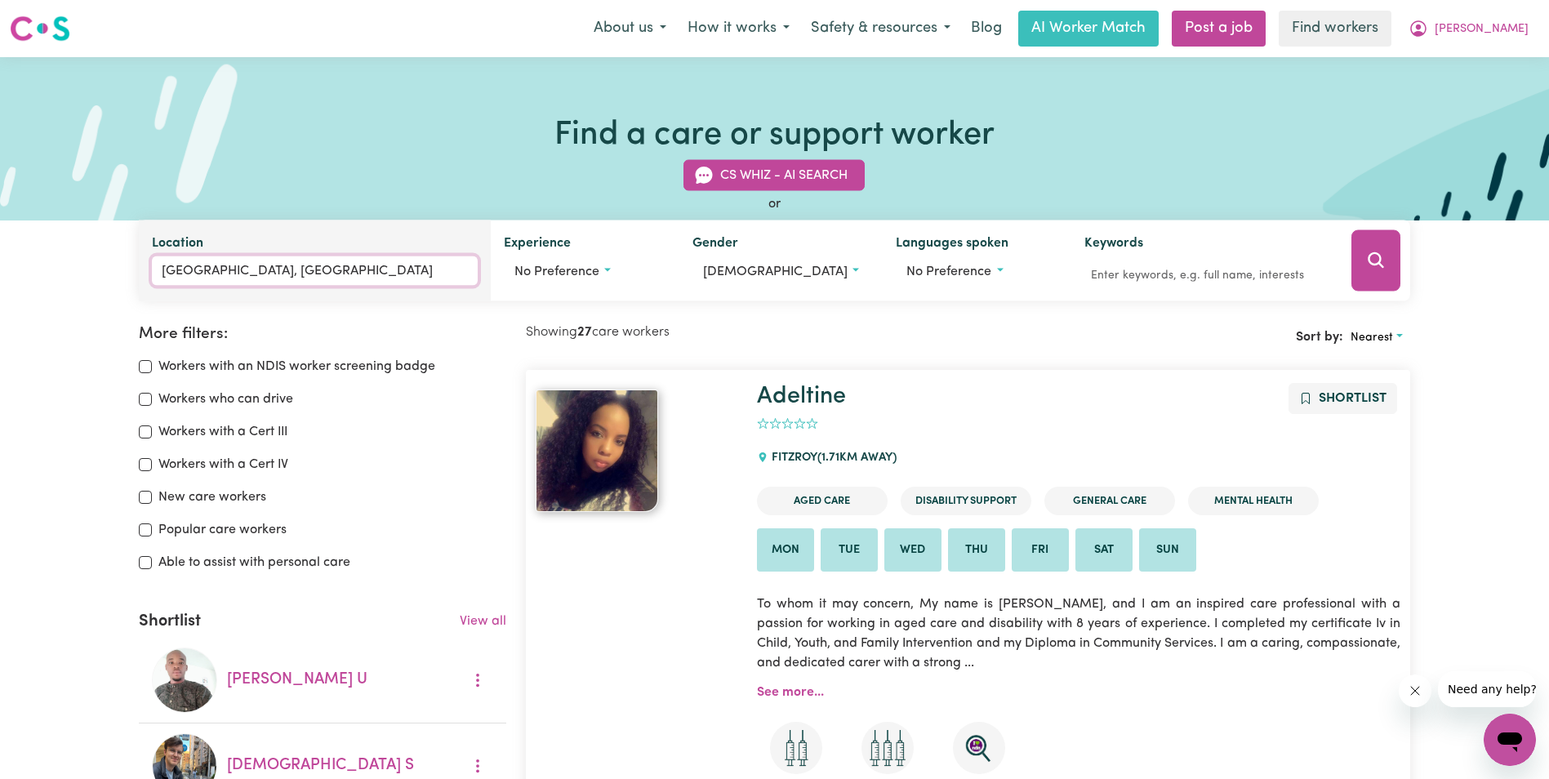
type input "[GEOGRAPHIC_DATA], [GEOGRAPHIC_DATA], 3000"
click at [319, 273] on input "[GEOGRAPHIC_DATA], [GEOGRAPHIC_DATA]" at bounding box center [314, 270] width 325 height 29
drag, startPoint x: 289, startPoint y: 275, endPoint x: 122, endPoint y: 274, distance: 167.4
click at [122, 274] on div "CS Whiz - AI Search or Location [GEOGRAPHIC_DATA], [GEOGRAPHIC_DATA], [GEOGRAPH…" at bounding box center [774, 220] width 1549 height 161
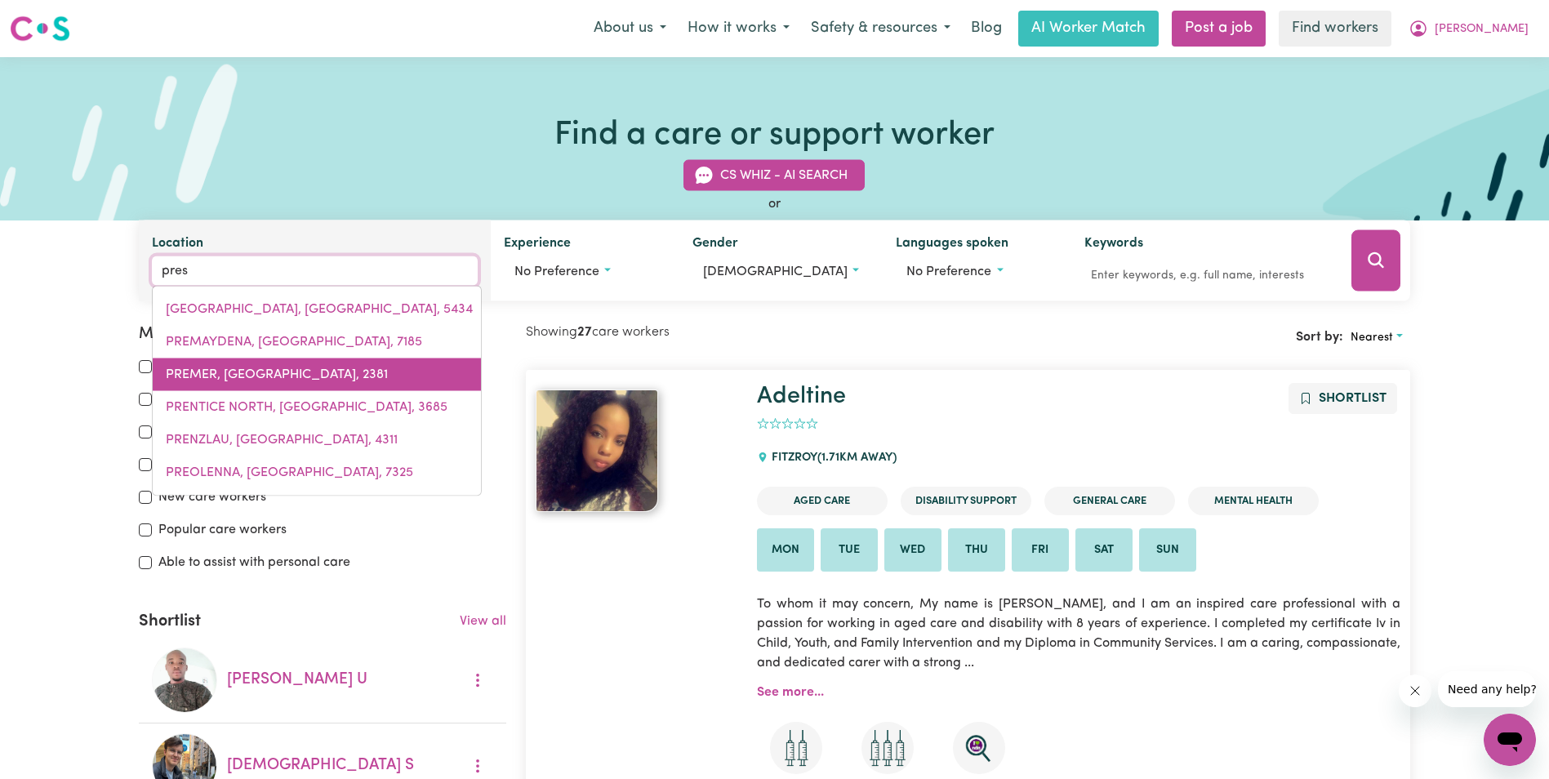
type input "[DEMOGRAPHIC_DATA]"
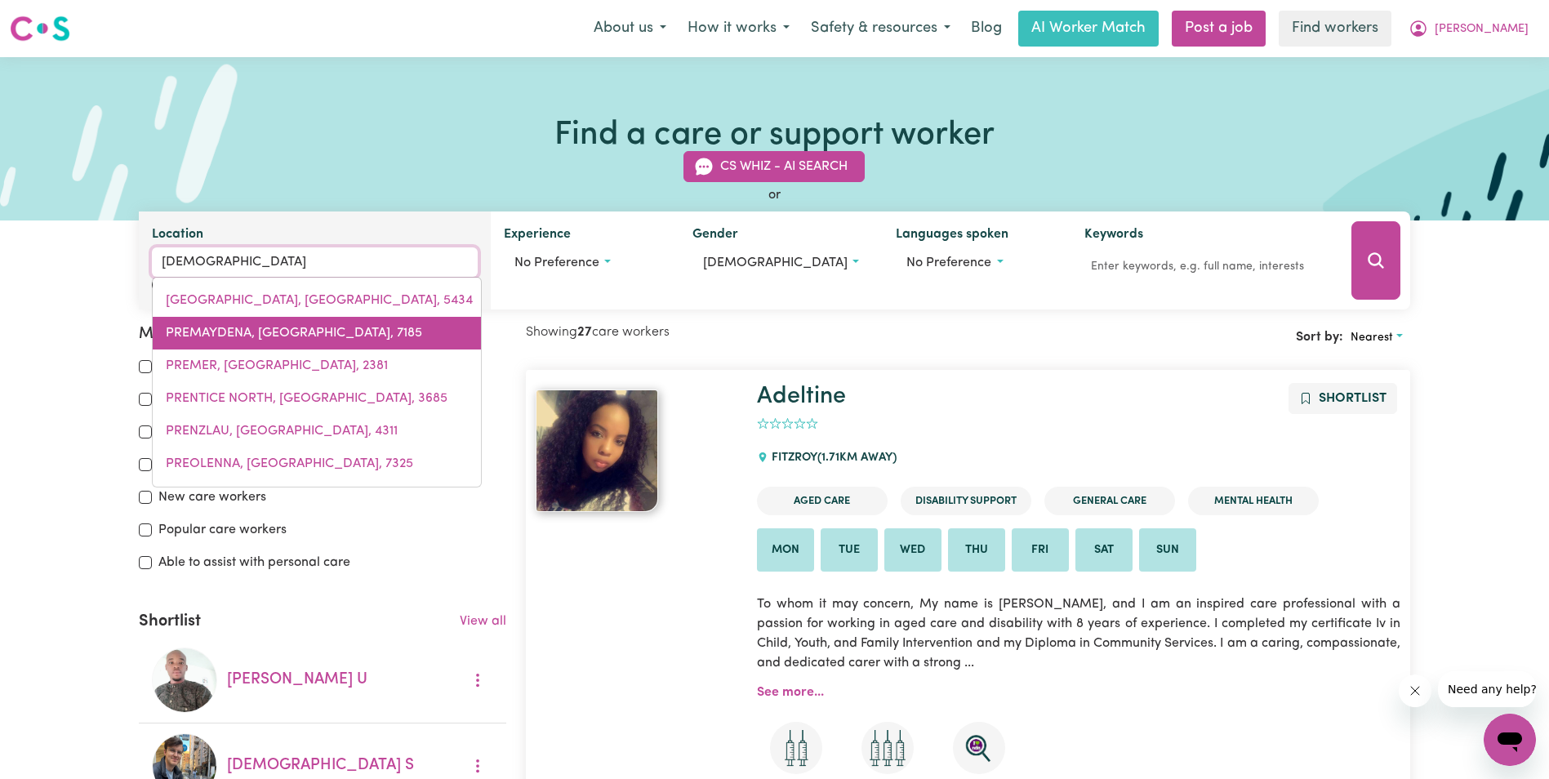
type input "prestON, [GEOGRAPHIC_DATA], 4352"
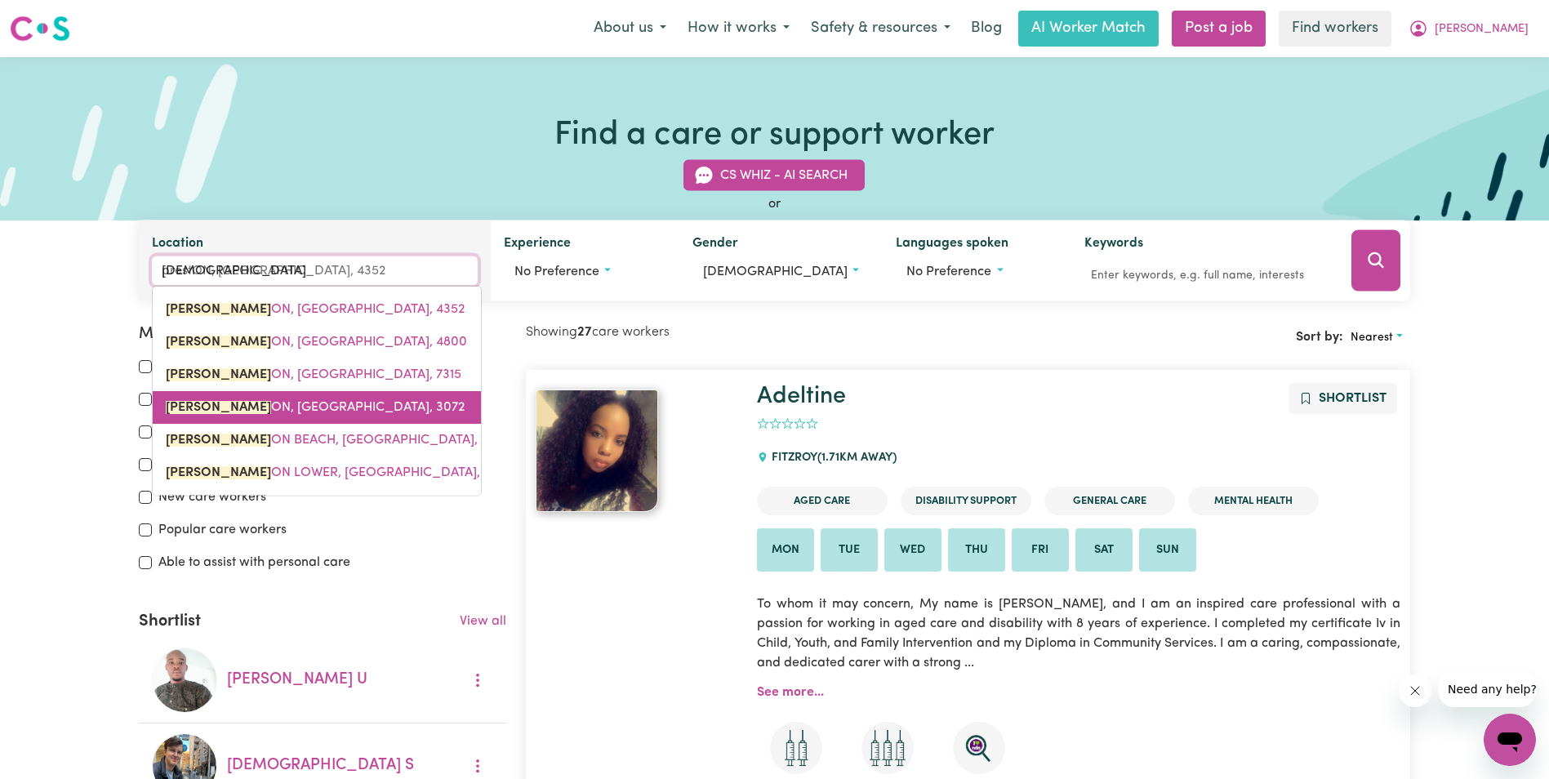
click at [281, 397] on link "[PERSON_NAME] ON, [GEOGRAPHIC_DATA], 3072" at bounding box center [317, 407] width 328 height 33
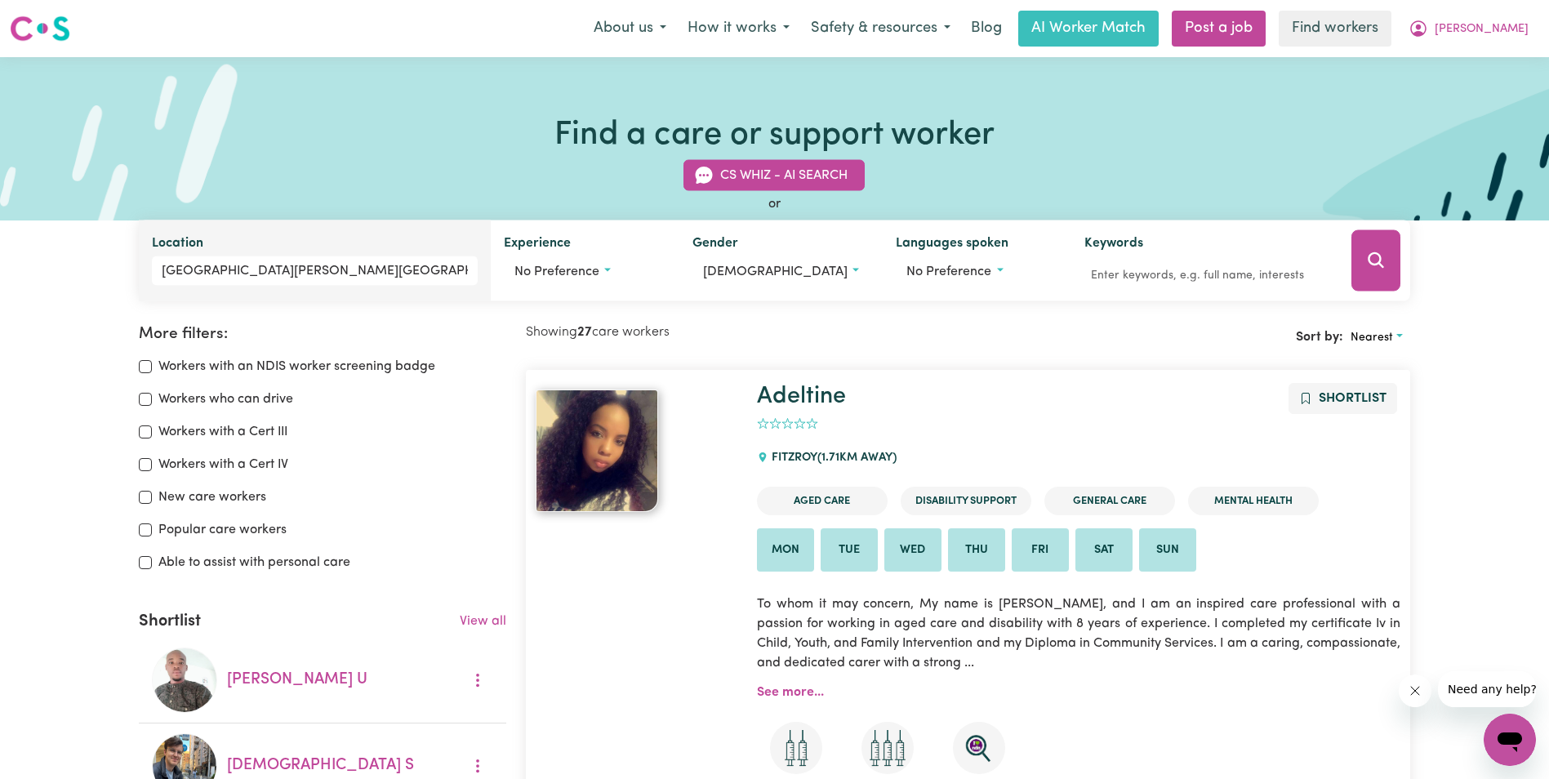
click at [1358, 280] on button "Search" at bounding box center [1375, 260] width 49 height 61
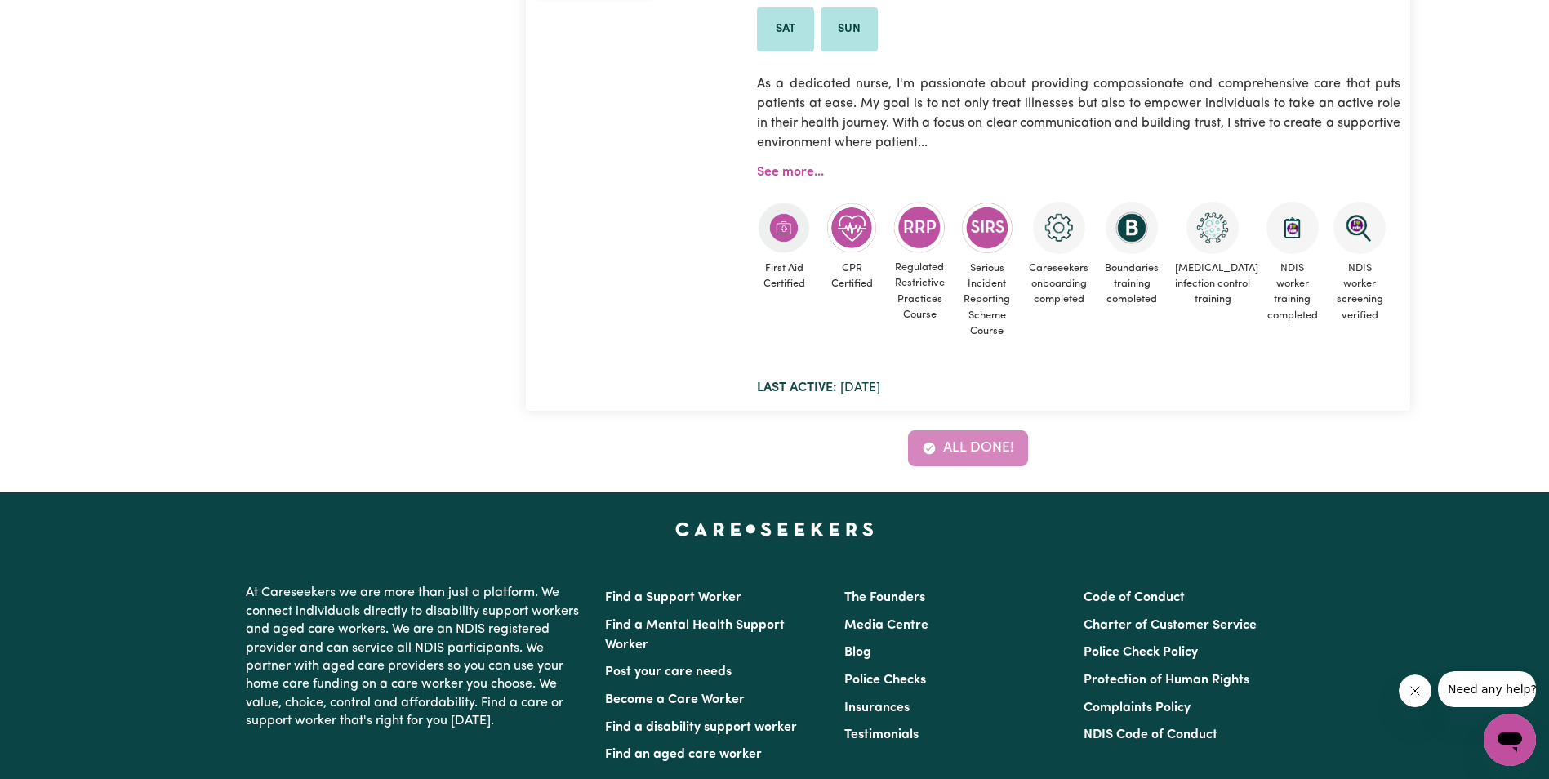
scroll to position [13337, 0]
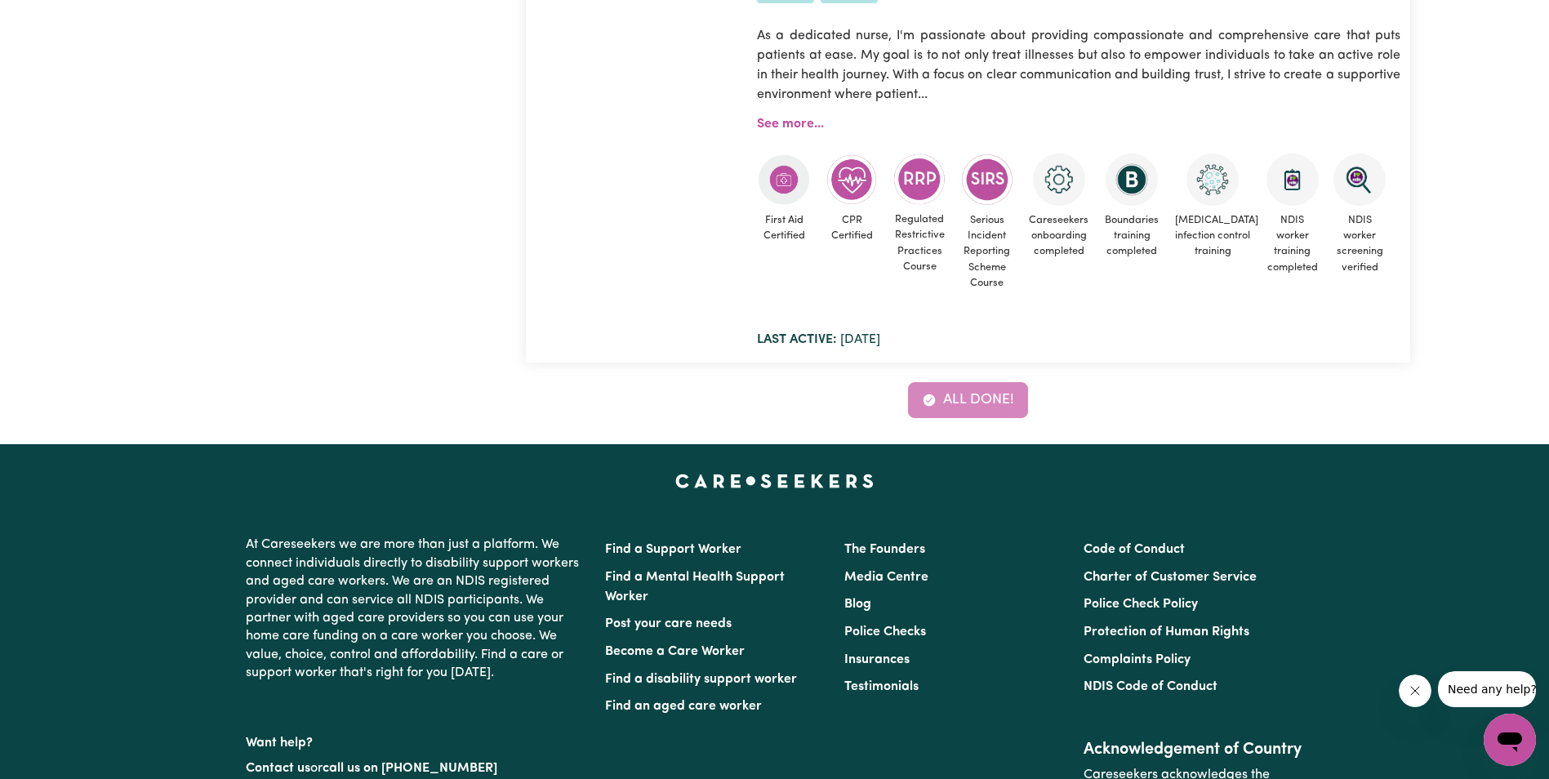
click at [975, 382] on div "All done!" at bounding box center [968, 400] width 884 height 36
click at [1423, 690] on button "Close message from company" at bounding box center [1415, 690] width 33 height 33
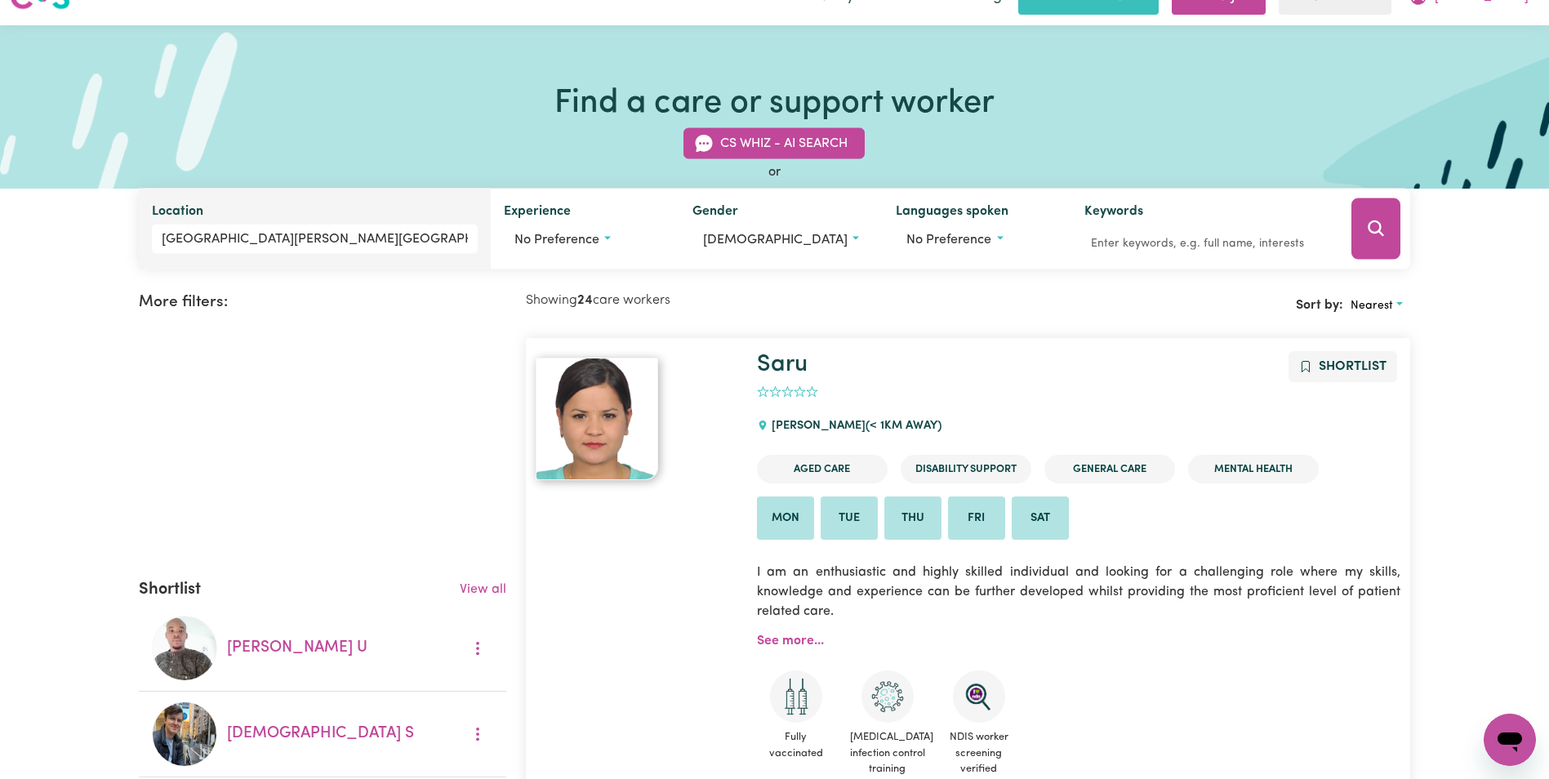
scroll to position [0, 0]
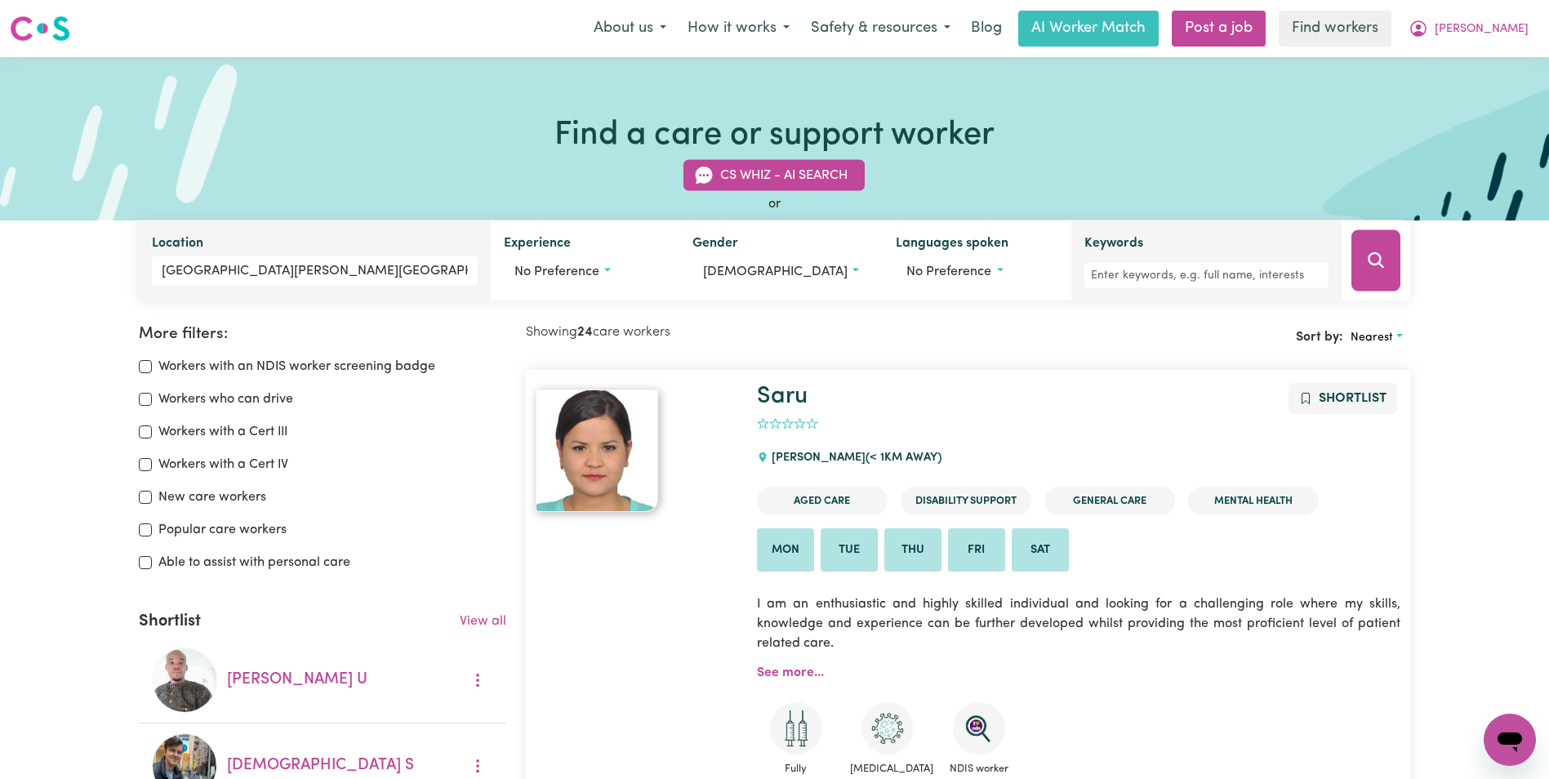
click at [1156, 276] on input "Keywords" at bounding box center [1206, 275] width 244 height 25
type input "furqan"
click at [399, 270] on input "[GEOGRAPHIC_DATA][PERSON_NAME][GEOGRAPHIC_DATA]" at bounding box center [314, 270] width 325 height 29
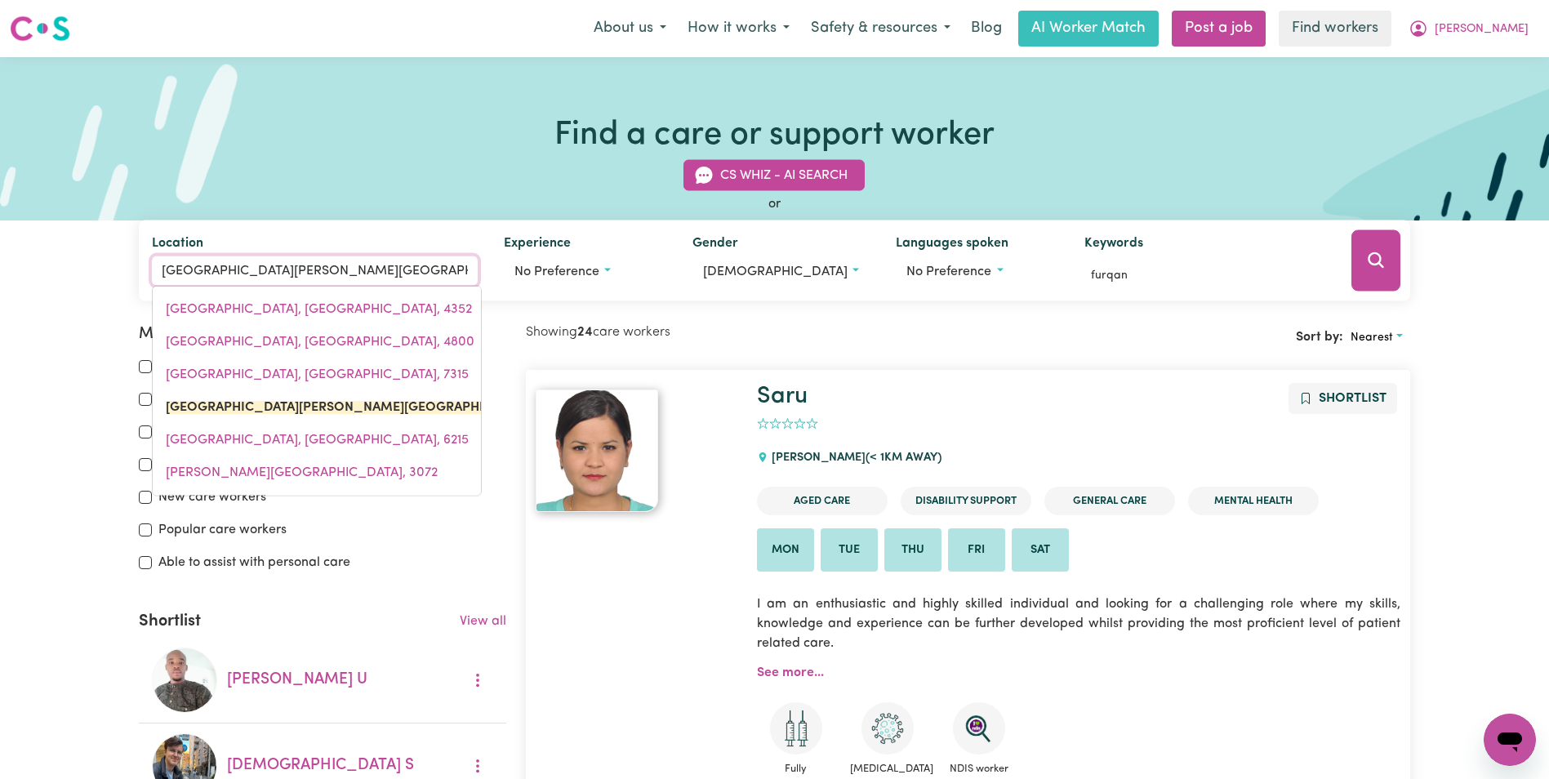
drag, startPoint x: 431, startPoint y: 277, endPoint x: 113, endPoint y: 286, distance: 317.8
click at [100, 287] on div "CS Whiz - AI Search or Location [GEOGRAPHIC_DATA], [PERSON_NAME][GEOGRAPHIC_DAT…" at bounding box center [774, 220] width 1549 height 161
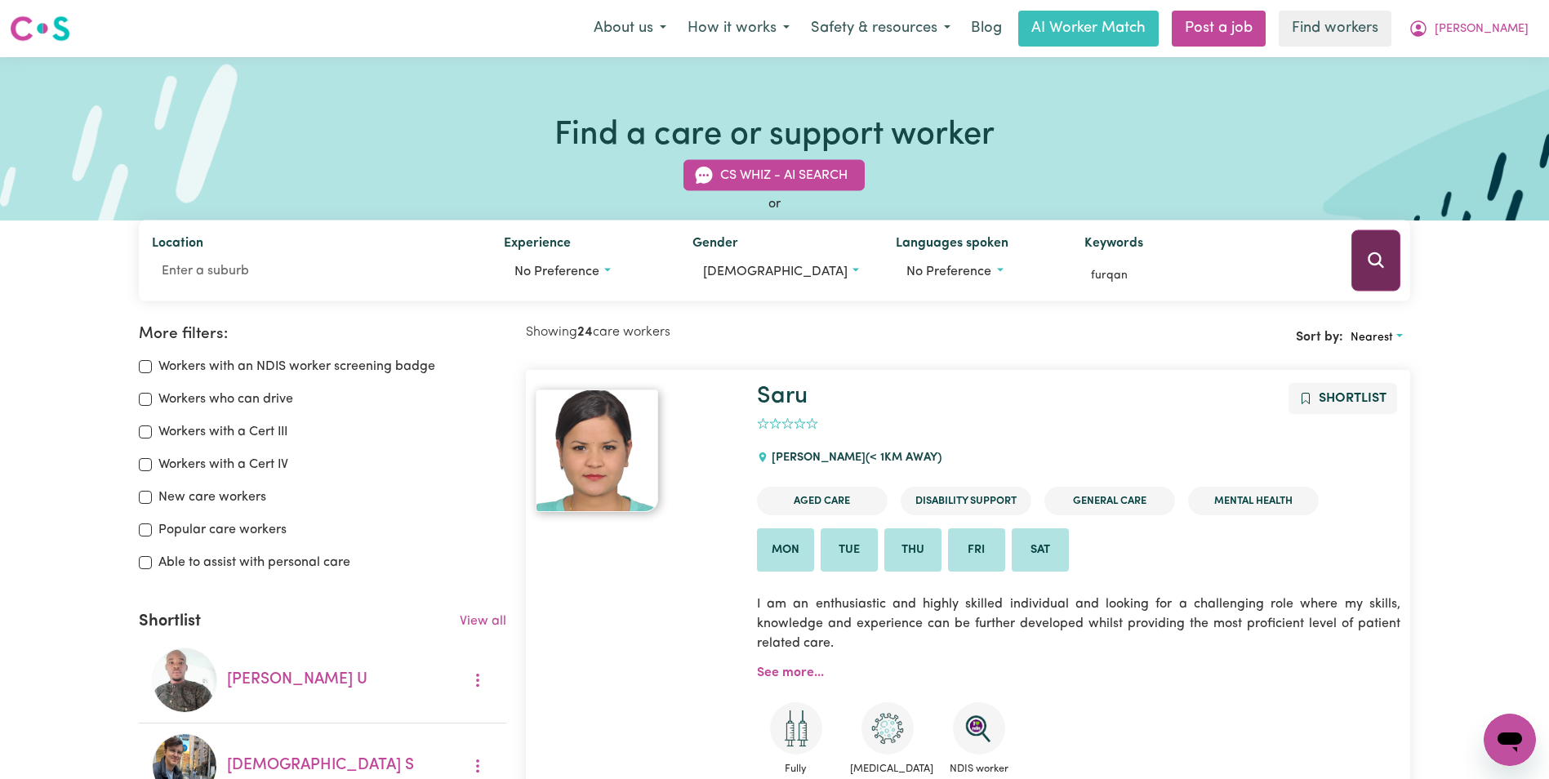
click at [1381, 278] on button "Search" at bounding box center [1375, 260] width 49 height 61
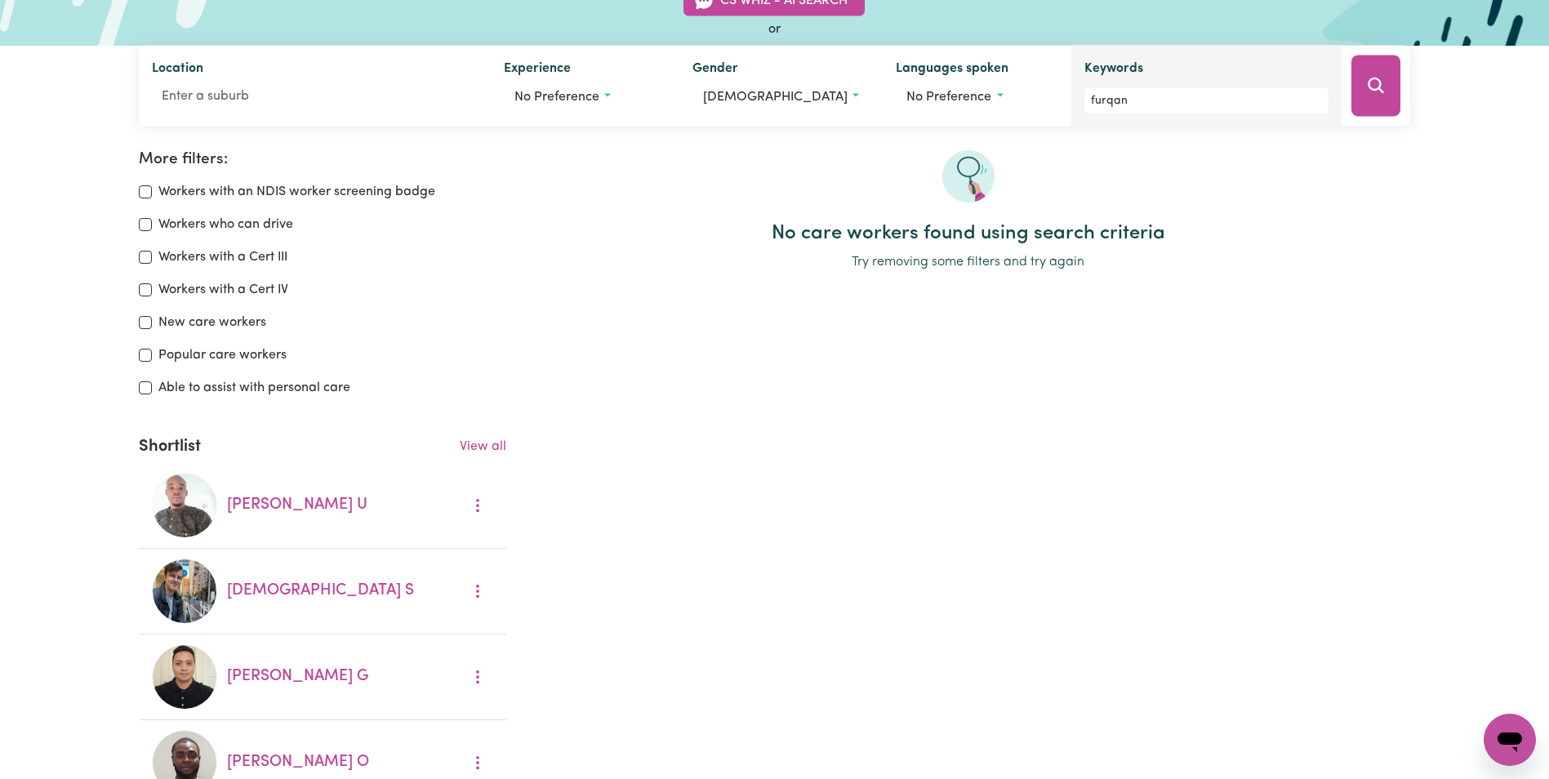
scroll to position [28, 0]
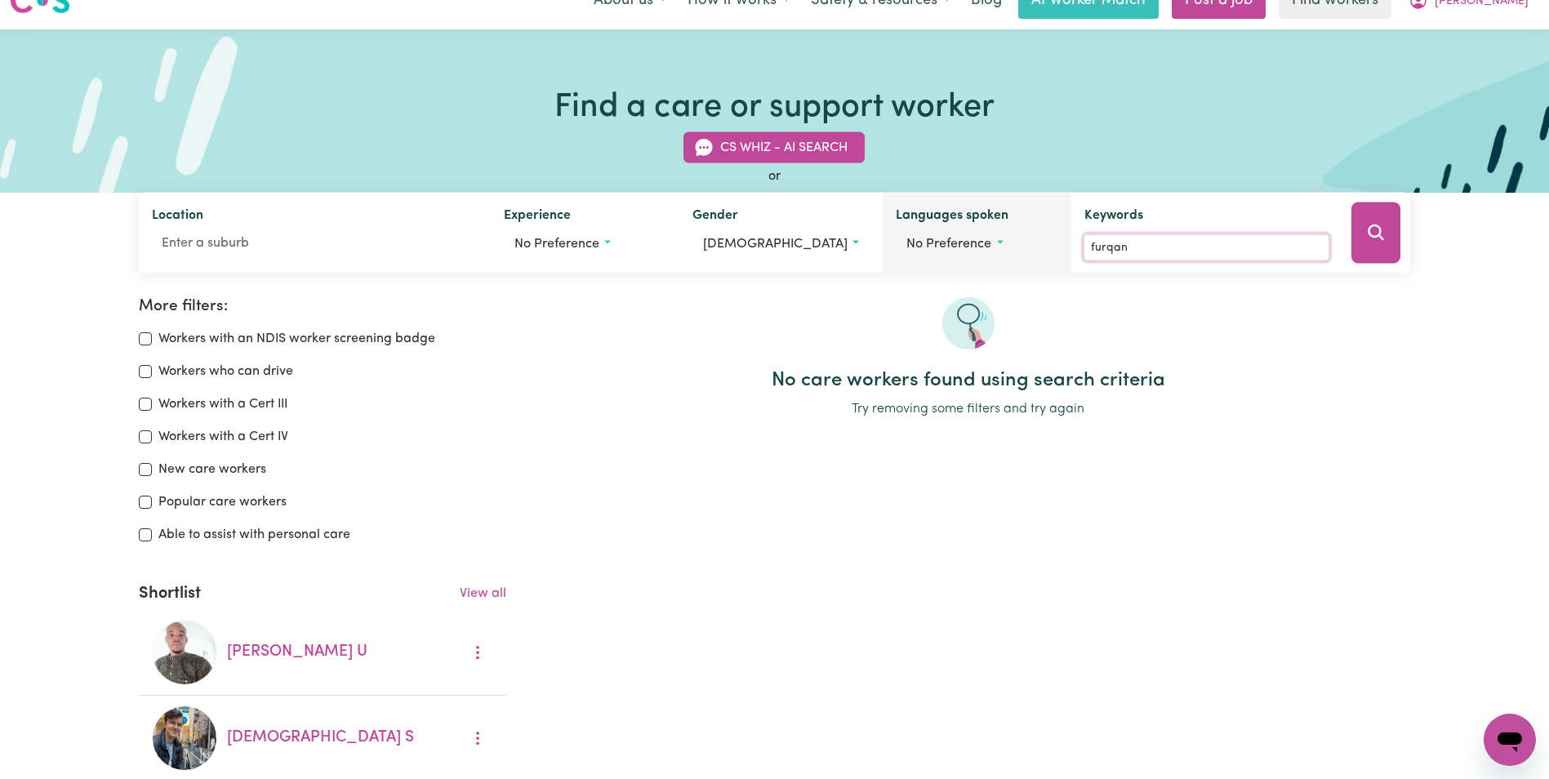
drag, startPoint x: 1151, startPoint y: 244, endPoint x: 963, endPoint y: 247, distance: 188.6
click at [963, 247] on div "Location Experience No preference Gender [DEMOGRAPHIC_DATA] [DEMOGRAPHIC_DATA] …" at bounding box center [774, 233] width 1271 height 81
type input "[PERSON_NAME]"
click at [1385, 251] on button "Search" at bounding box center [1375, 232] width 49 height 61
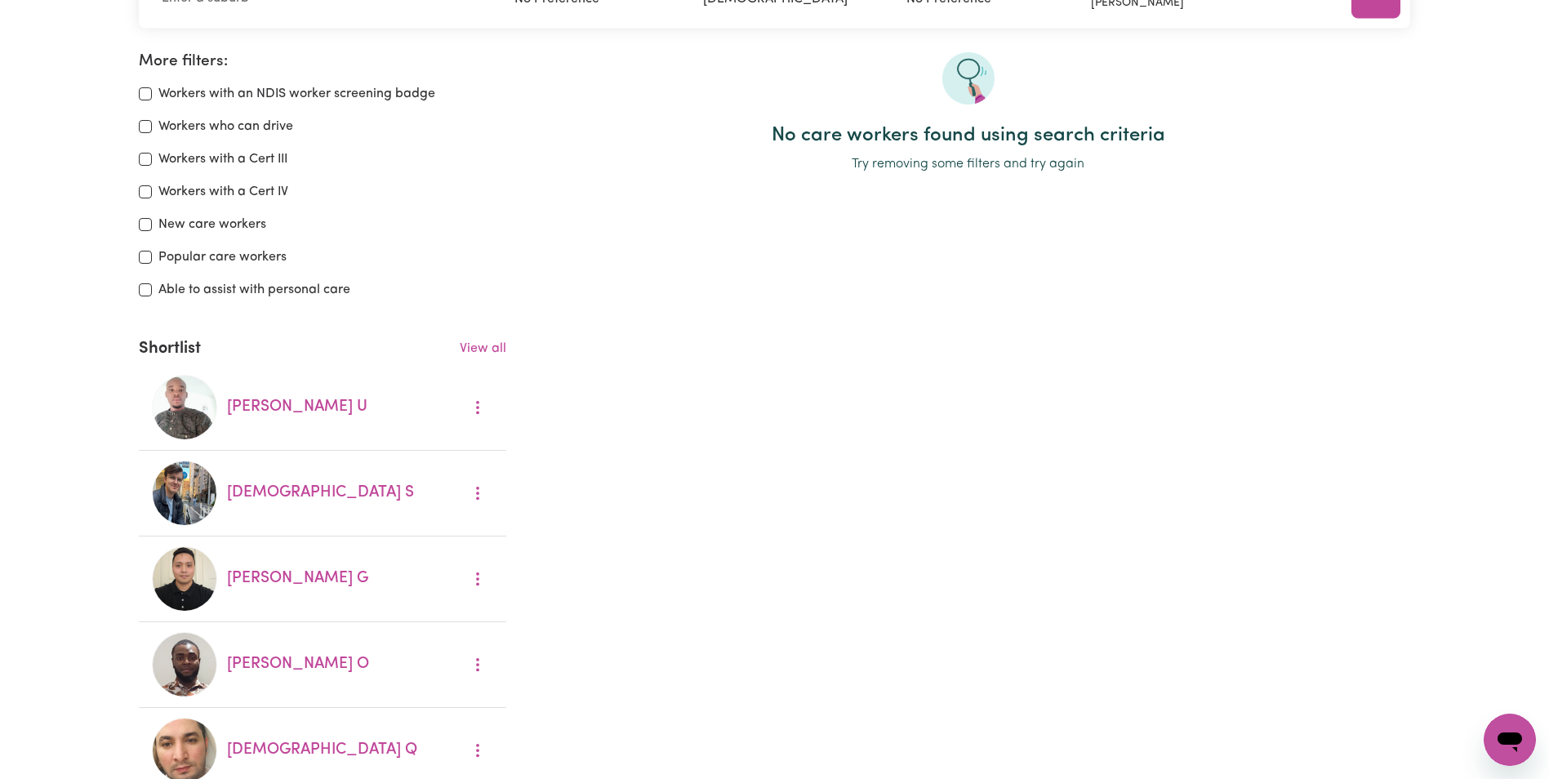
scroll to position [109, 0]
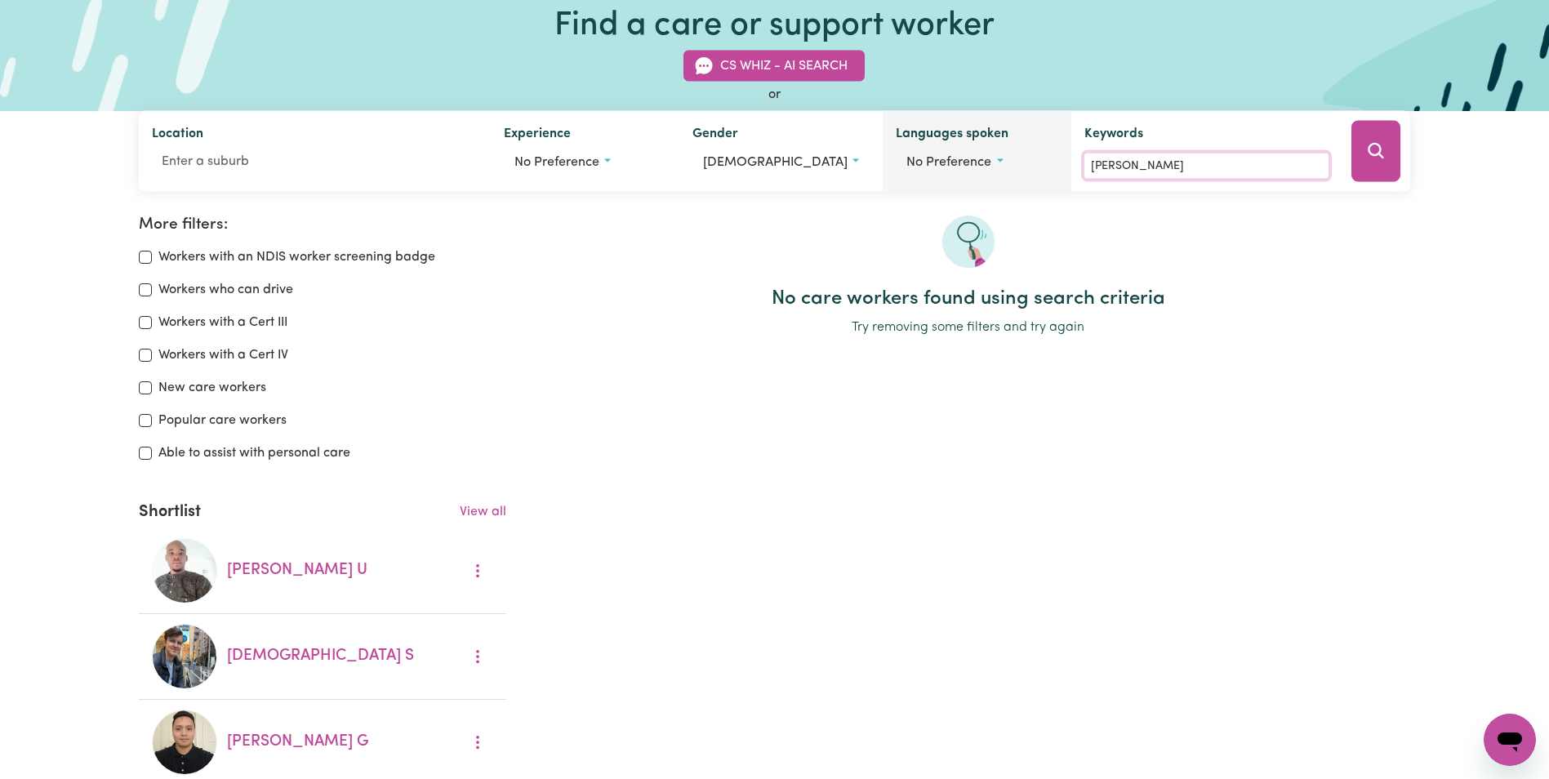
drag, startPoint x: 1141, startPoint y: 169, endPoint x: 994, endPoint y: 159, distance: 148.1
click at [994, 159] on div "Location Experience No preference Gender [DEMOGRAPHIC_DATA] [DEMOGRAPHIC_DATA] …" at bounding box center [774, 151] width 1271 height 81
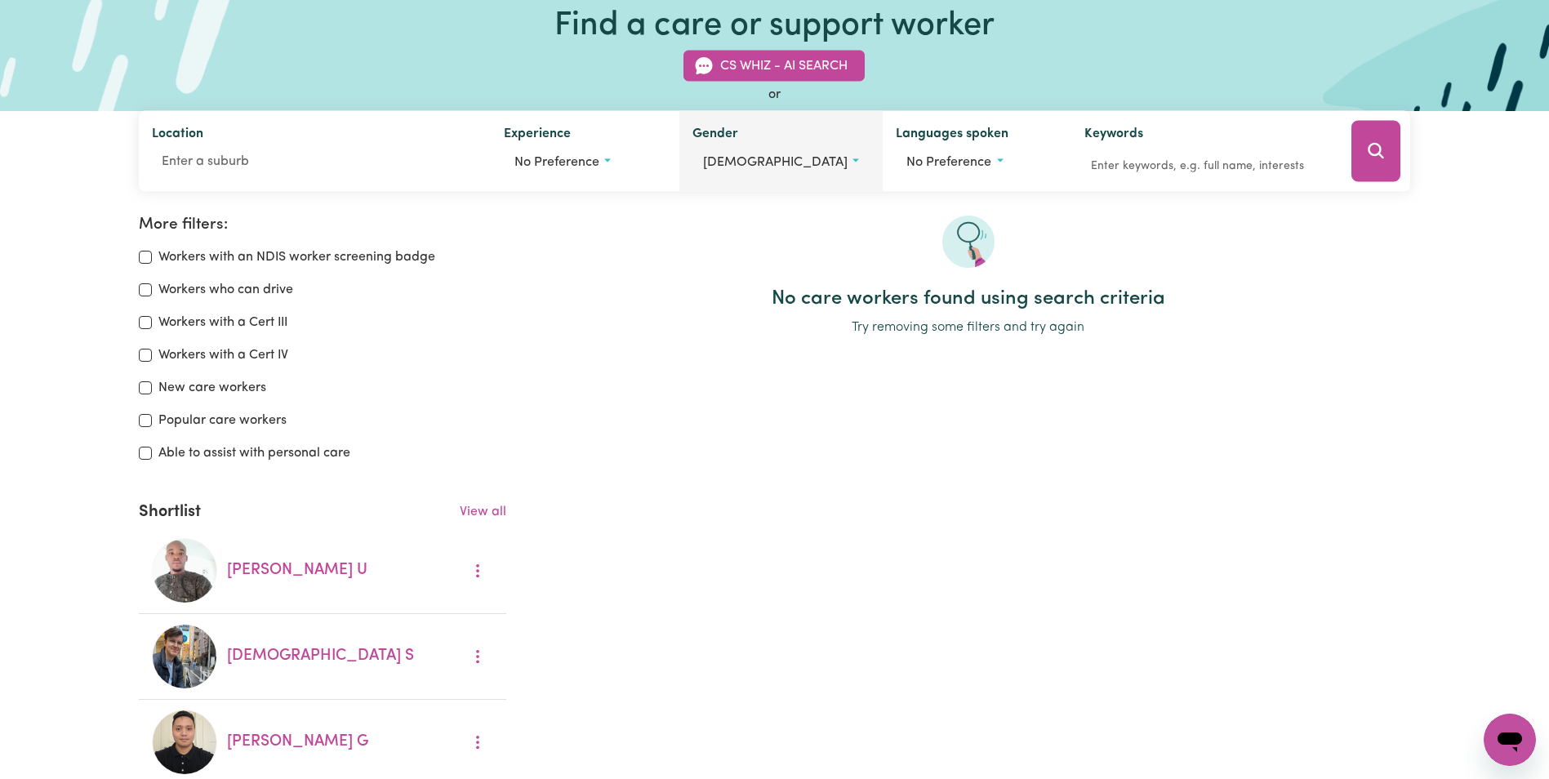
click at [759, 167] on button "[DEMOGRAPHIC_DATA]" at bounding box center [780, 162] width 177 height 31
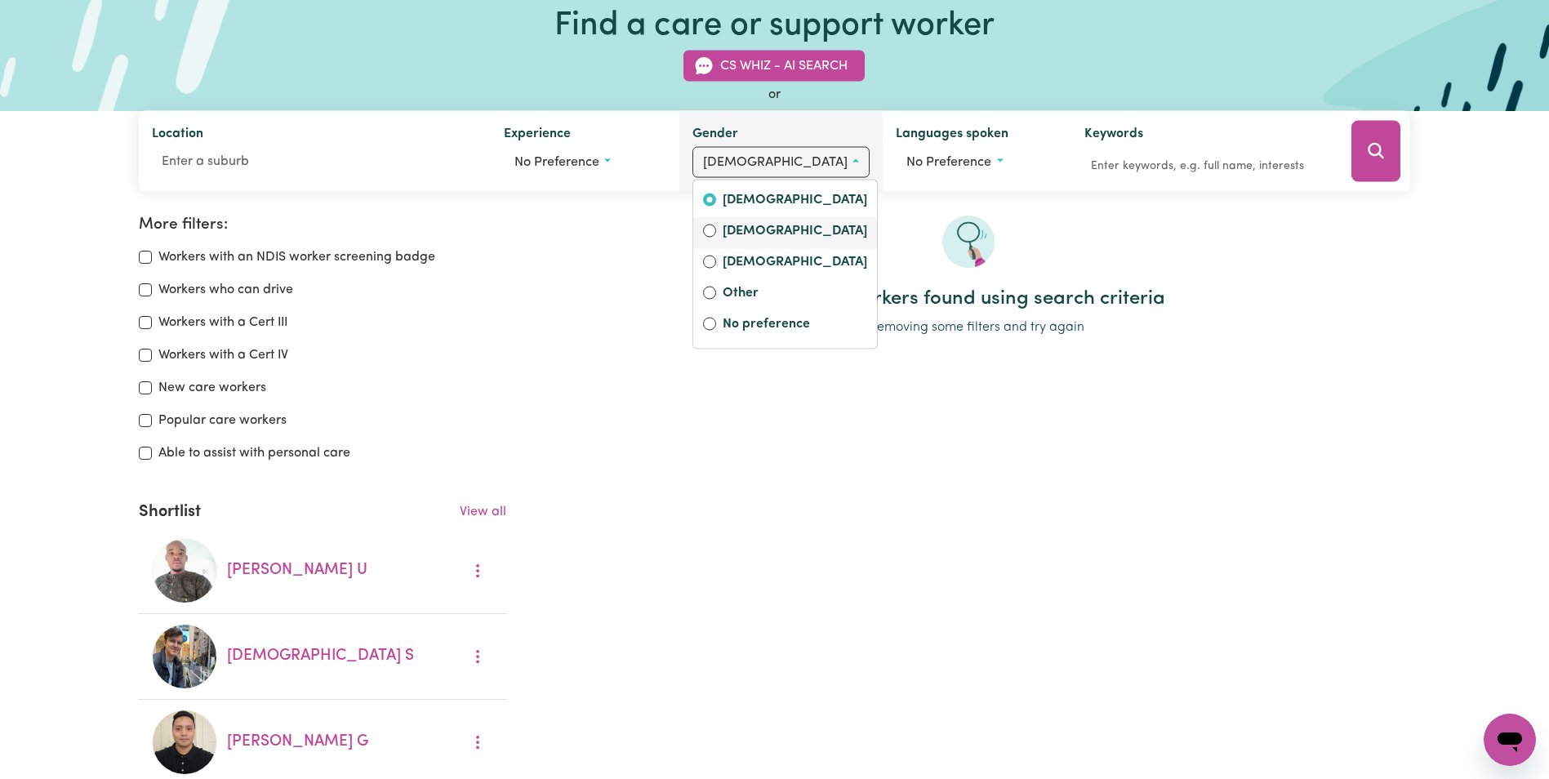
click at [757, 232] on label "[DEMOGRAPHIC_DATA]" at bounding box center [795, 232] width 145 height 23
click at [716, 232] on input "[DEMOGRAPHIC_DATA]" at bounding box center [709, 231] width 13 height 13
radio input "true"
click at [1092, 293] on h2 "No care workers found using search criteria" at bounding box center [968, 299] width 884 height 24
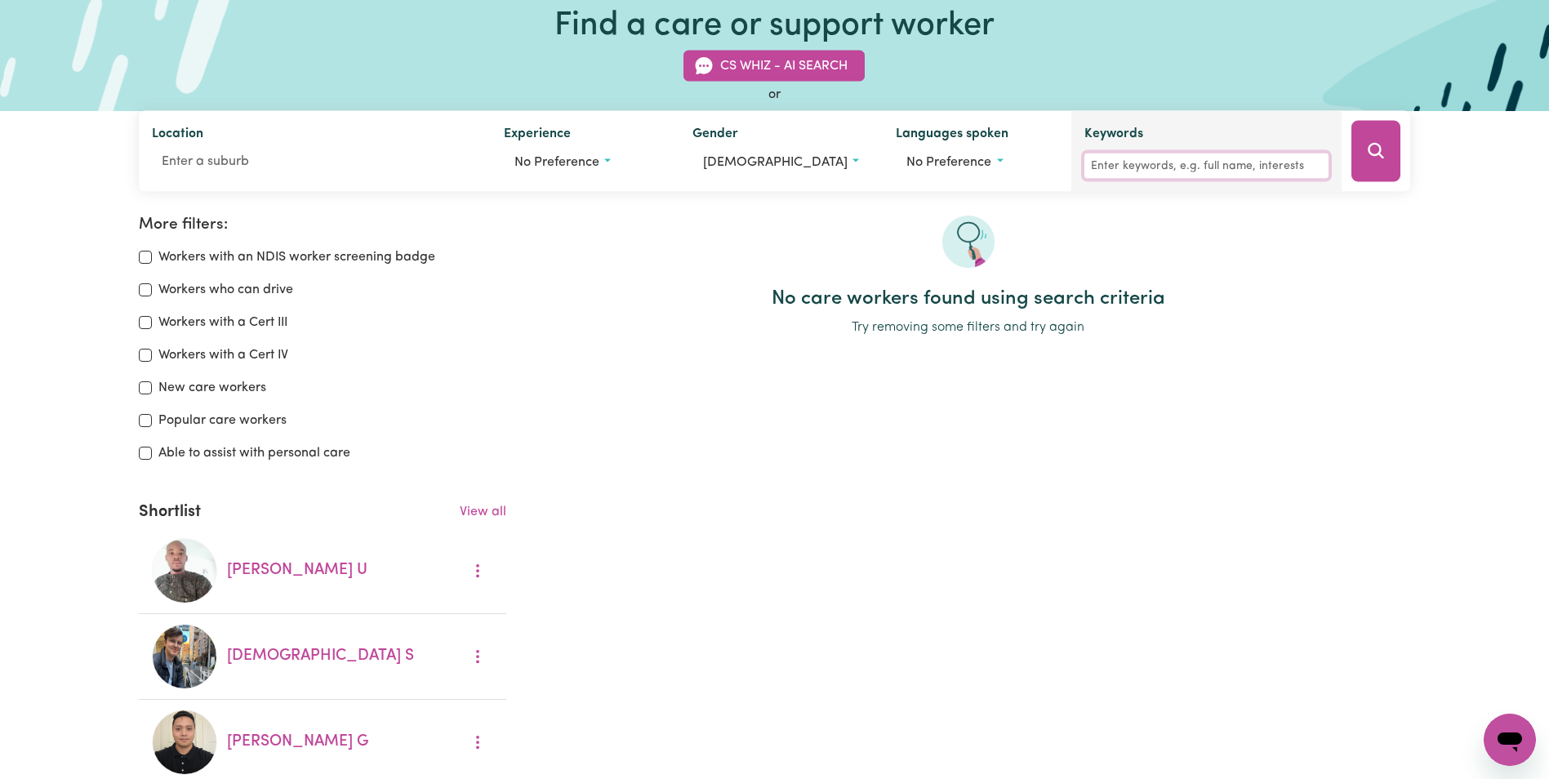
click at [1120, 165] on input "Keywords" at bounding box center [1206, 166] width 244 height 25
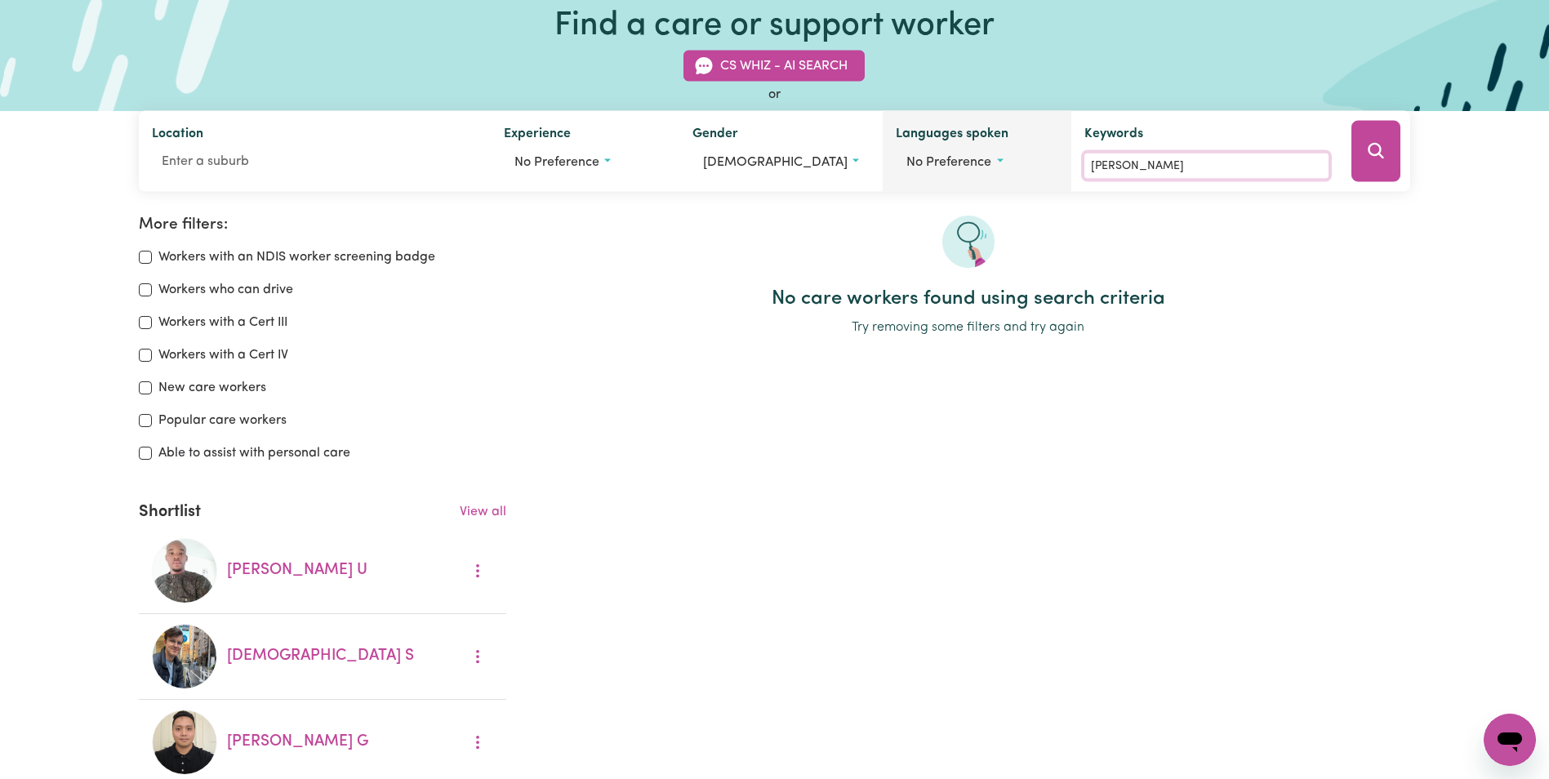
drag, startPoint x: 1133, startPoint y: 171, endPoint x: 921, endPoint y: 171, distance: 212.3
click at [921, 171] on div "Location Experience No preference Gender [DEMOGRAPHIC_DATA] [DEMOGRAPHIC_DATA] …" at bounding box center [774, 151] width 1271 height 81
type input "terefe"
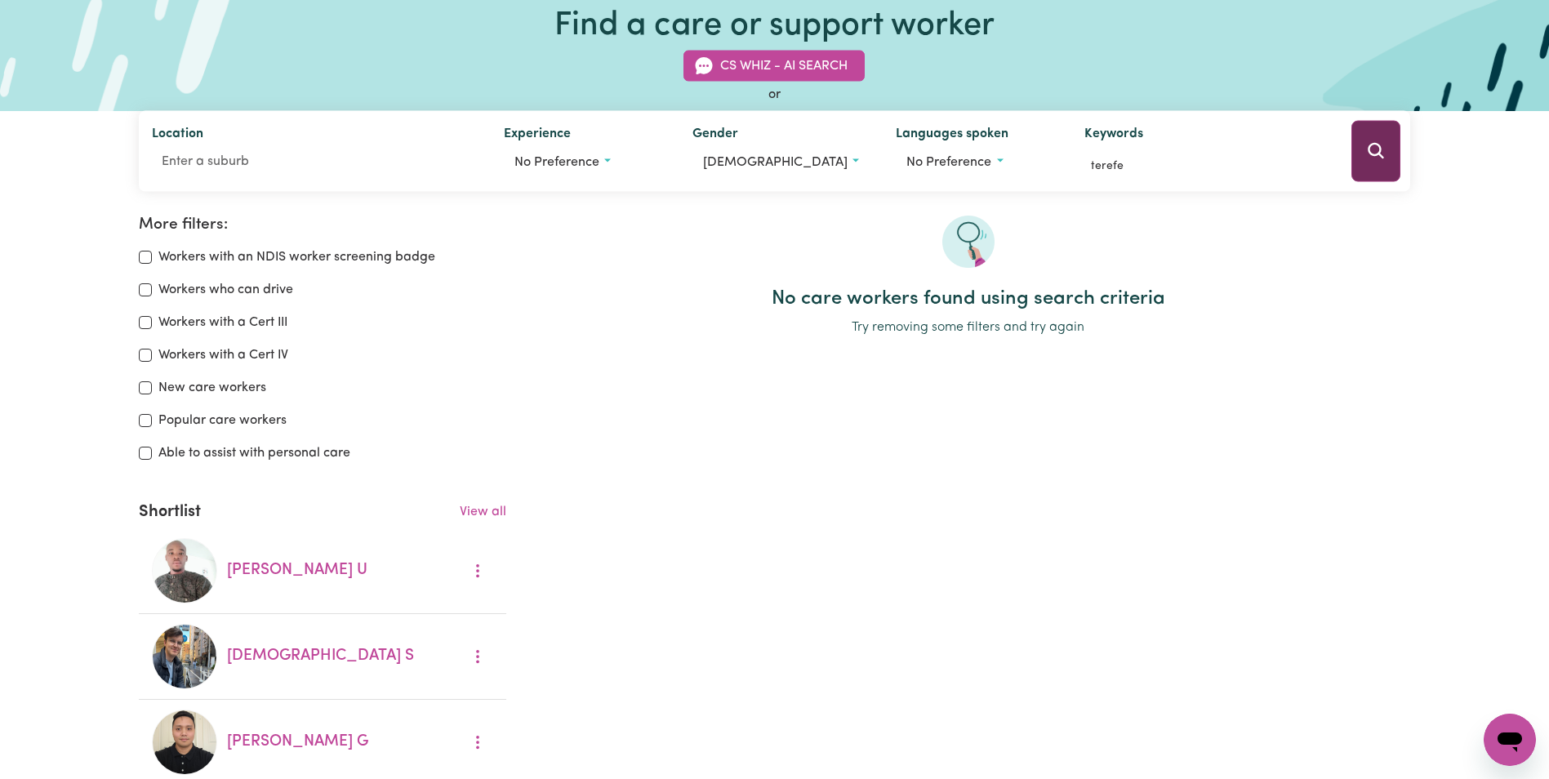
click at [1395, 149] on button "Search" at bounding box center [1375, 151] width 49 height 61
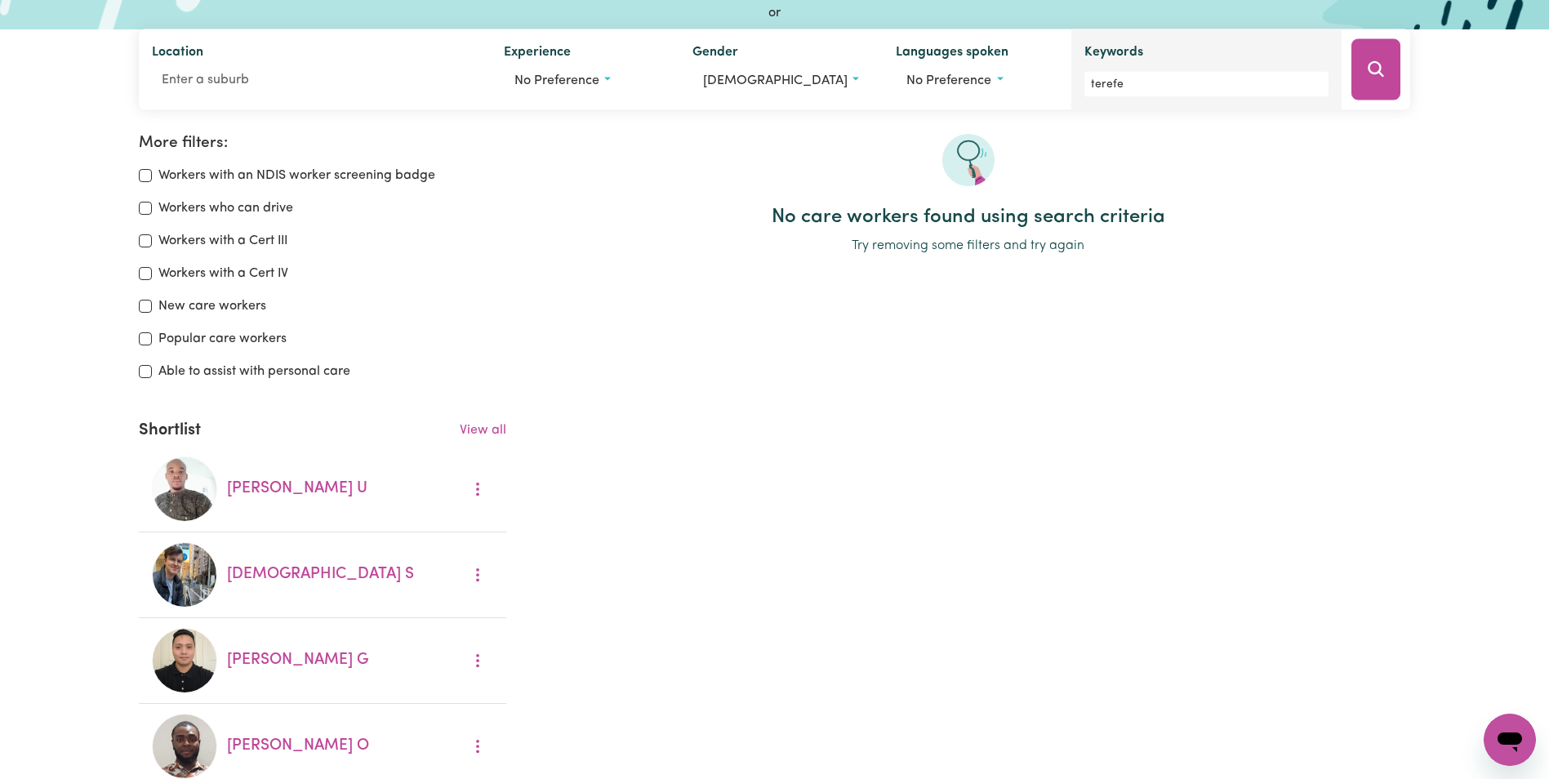
scroll to position [109, 0]
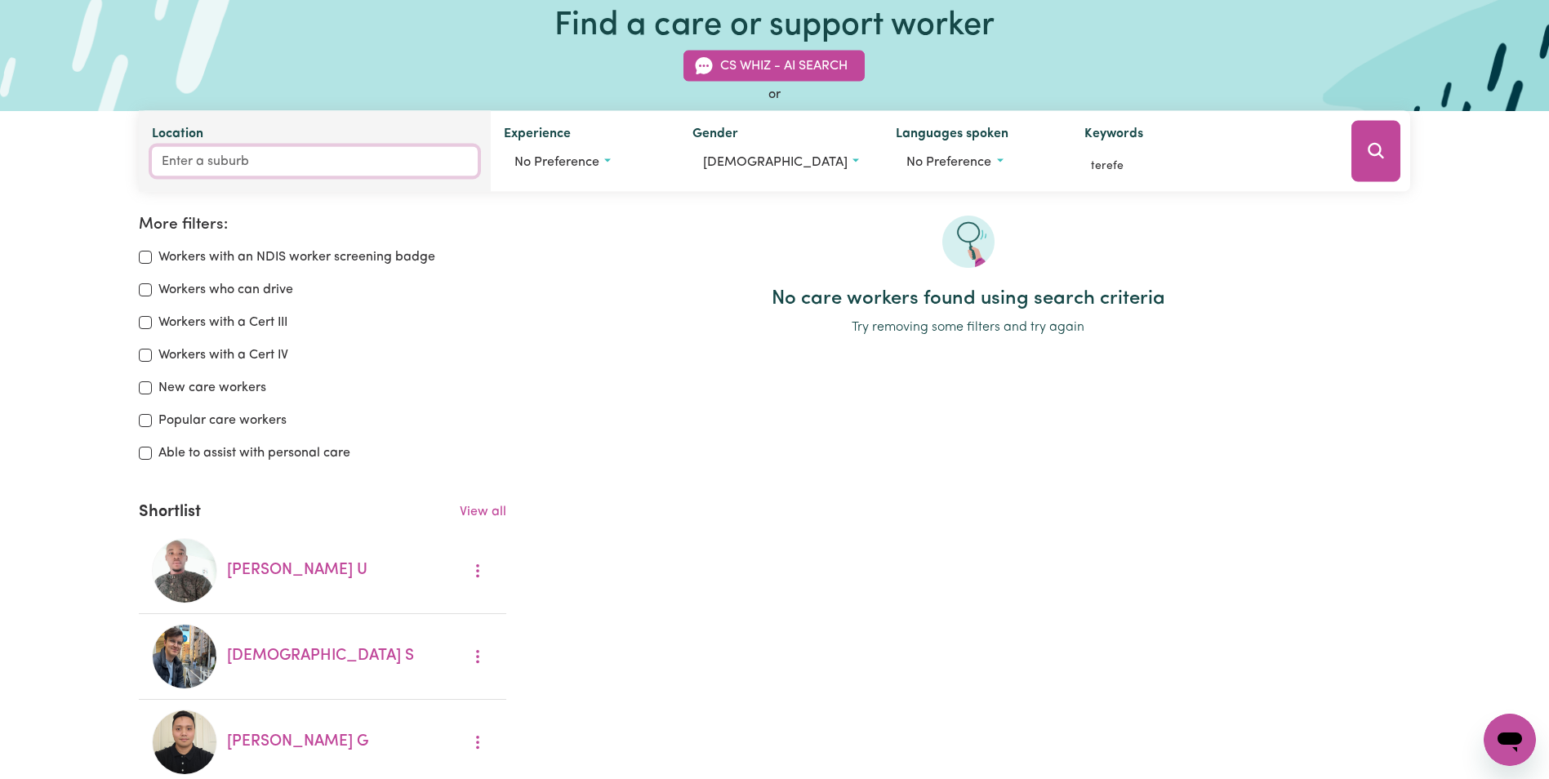
click at [399, 172] on input "Location" at bounding box center [314, 161] width 325 height 29
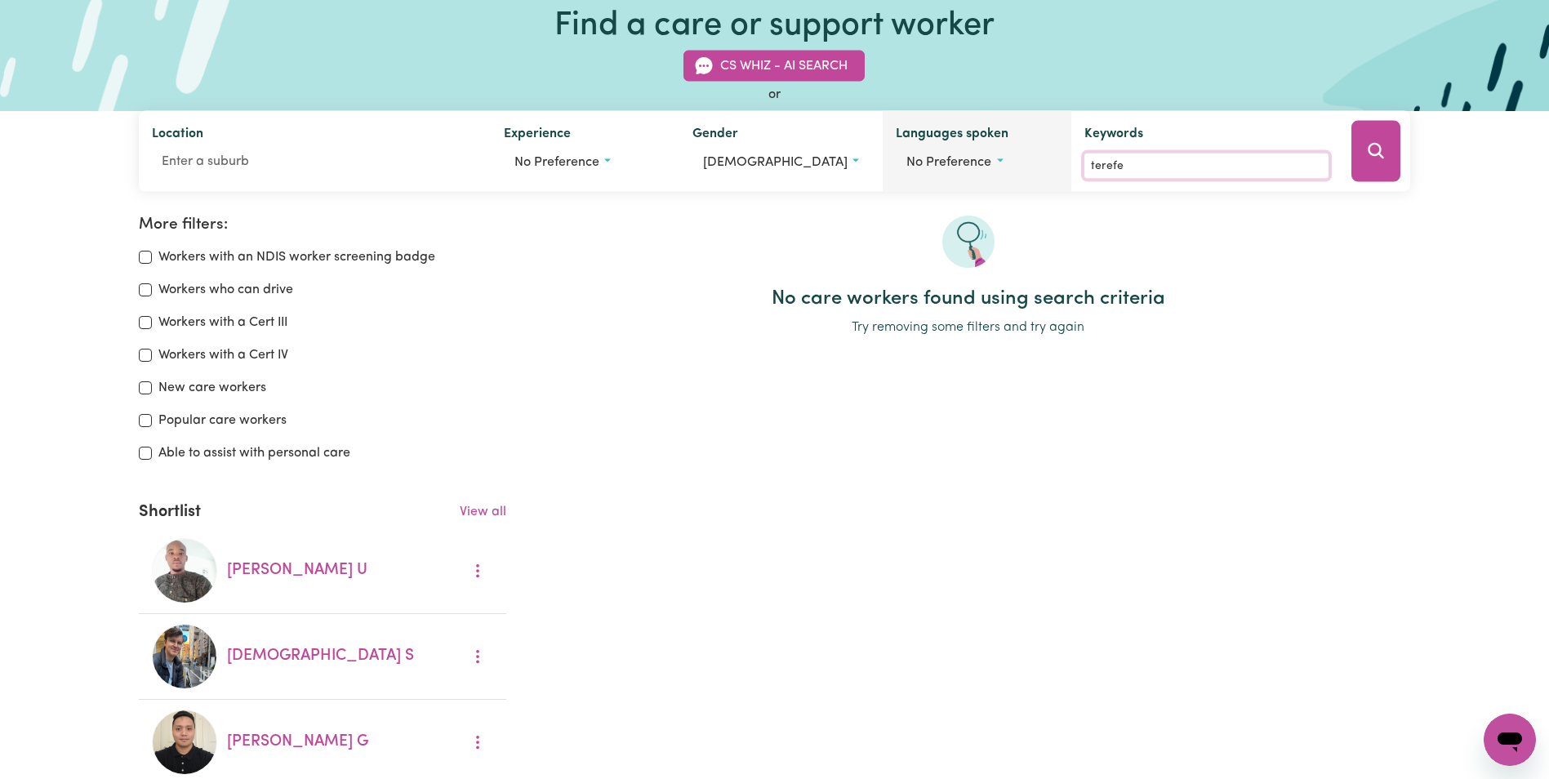
drag, startPoint x: 1131, startPoint y: 159, endPoint x: 914, endPoint y: 139, distance: 218.1
click at [914, 139] on div "Location Experience No preference Gender [DEMOGRAPHIC_DATA] [DEMOGRAPHIC_DATA] …" at bounding box center [774, 151] width 1271 height 81
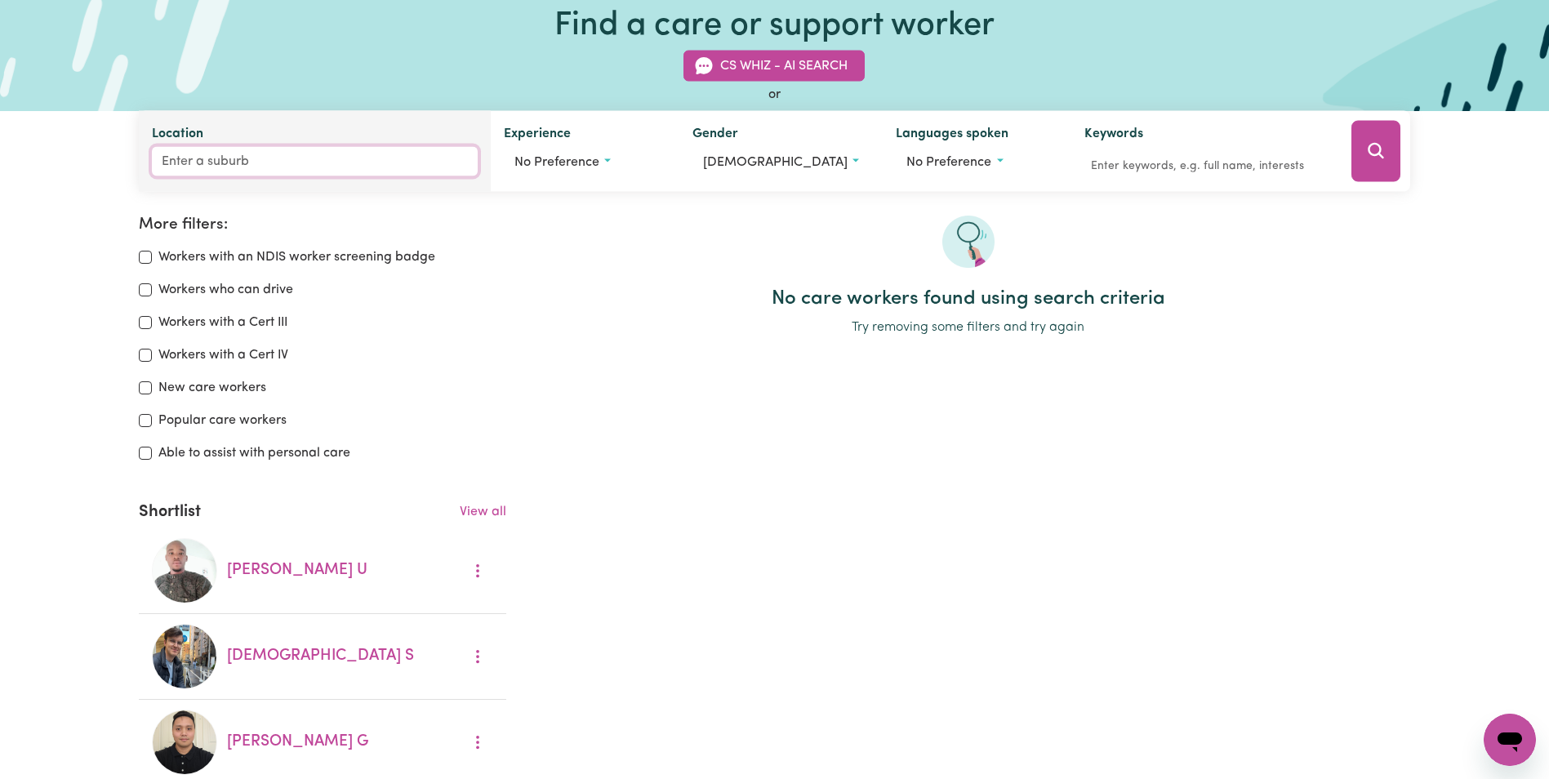
click at [304, 171] on input "Location" at bounding box center [314, 161] width 325 height 29
type input "pre"
type input "preSTON, [GEOGRAPHIC_DATA], 4352"
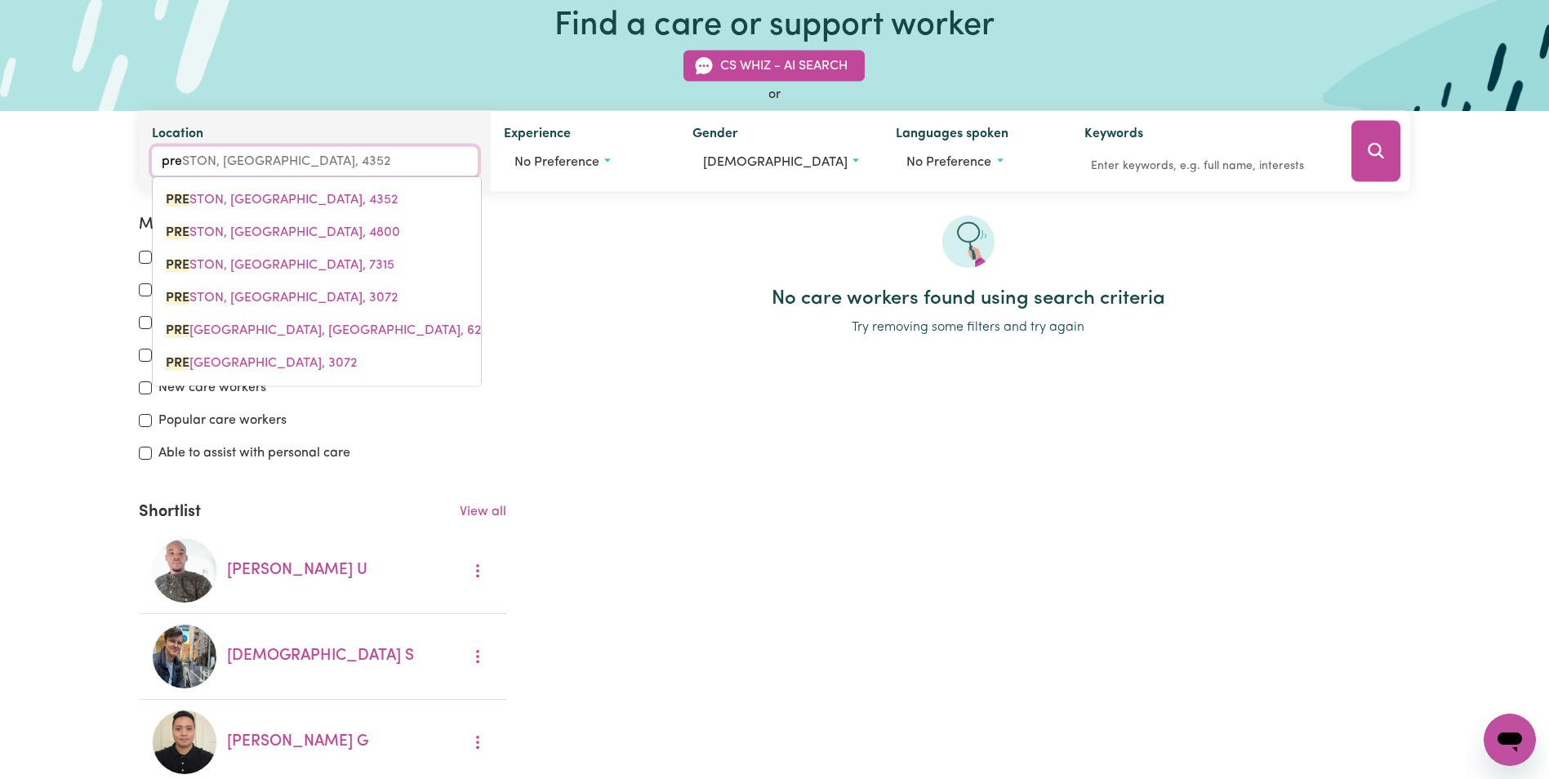
type input "pres"
type input "presERVATION BAY, [GEOGRAPHIC_DATA], 7316"
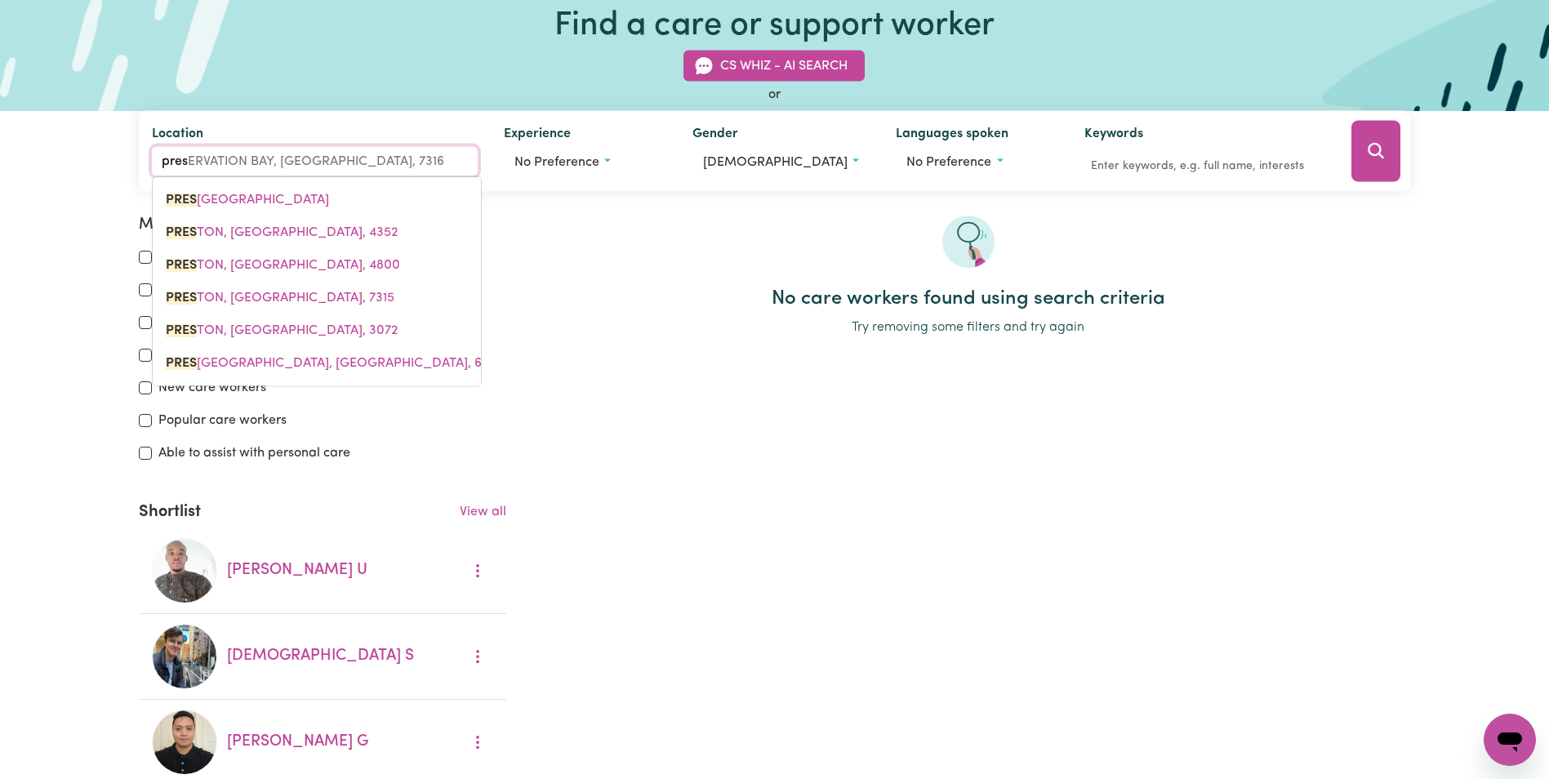
click at [318, 332] on link "PRES TON, [GEOGRAPHIC_DATA], 3072" at bounding box center [317, 330] width 328 height 33
type input "[GEOGRAPHIC_DATA][PERSON_NAME][GEOGRAPHIC_DATA], 3072"
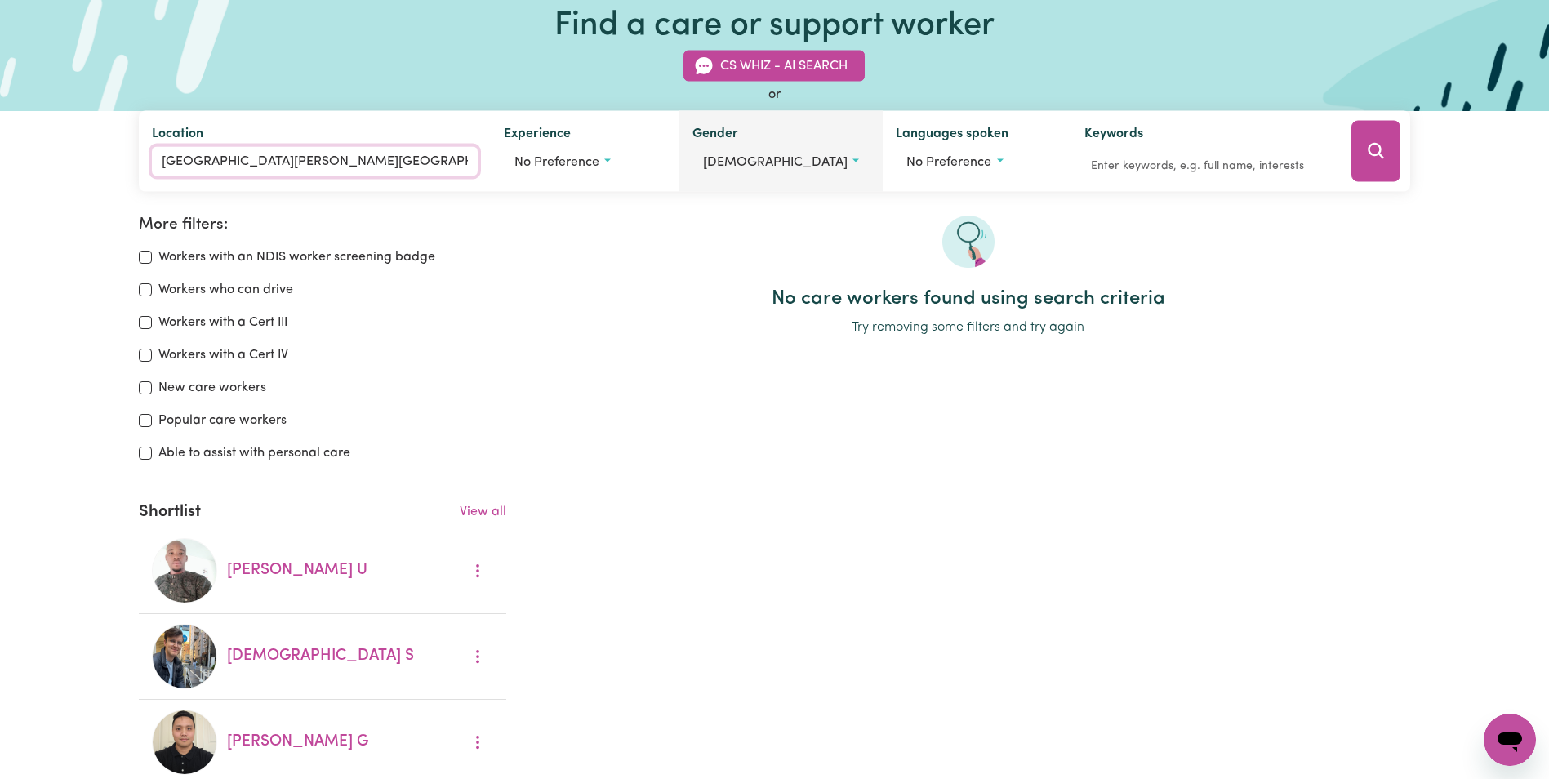
type input "[GEOGRAPHIC_DATA][PERSON_NAME][GEOGRAPHIC_DATA], 3072"
click at [753, 181] on div "Gender [DEMOGRAPHIC_DATA] [DEMOGRAPHIC_DATA] [DEMOGRAPHIC_DATA] [DEMOGRAPHIC_DA…" at bounding box center [780, 151] width 203 height 81
click at [743, 171] on button "[DEMOGRAPHIC_DATA]" at bounding box center [780, 162] width 177 height 31
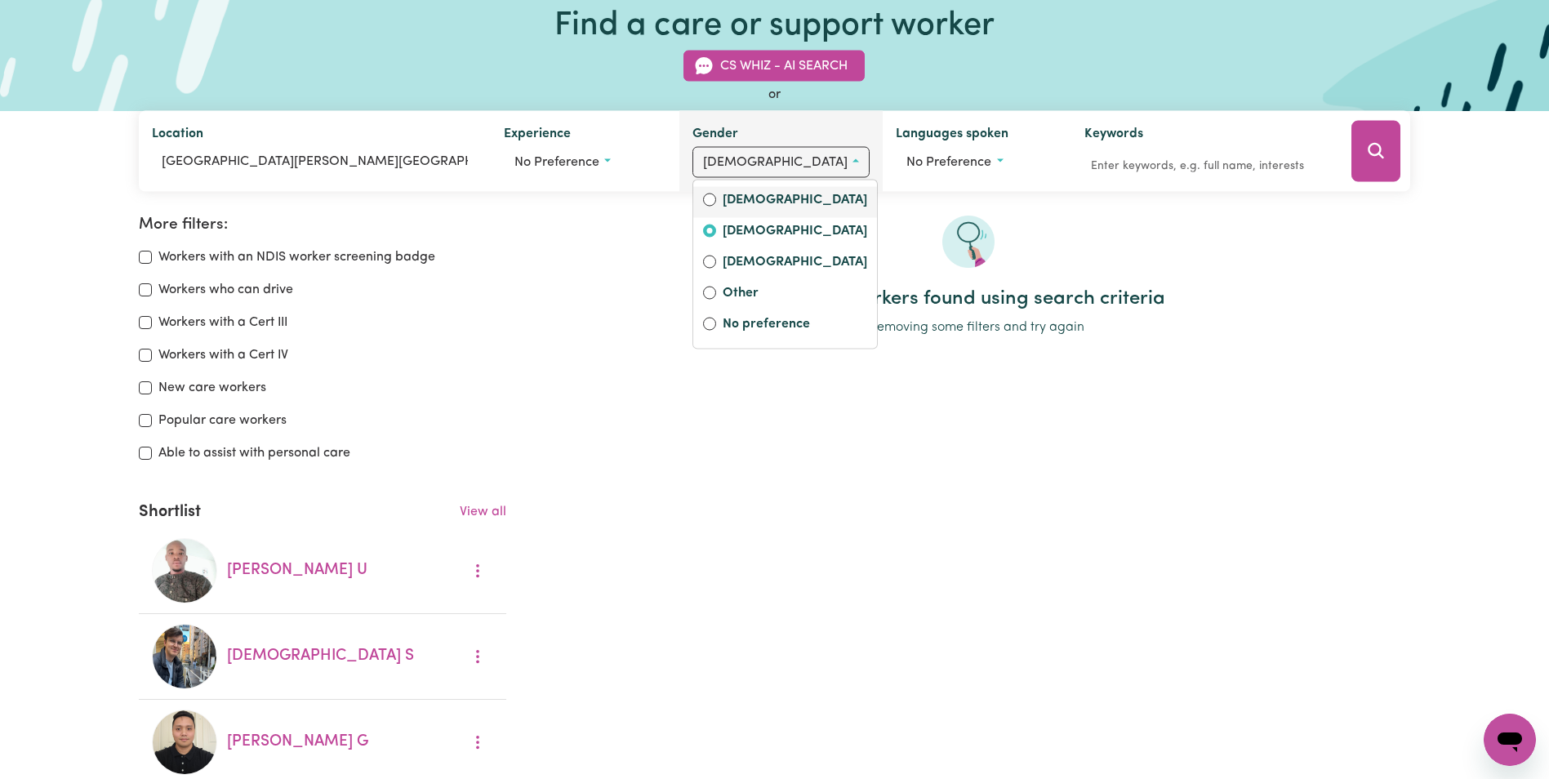
click at [784, 205] on label "[DEMOGRAPHIC_DATA]" at bounding box center [795, 201] width 145 height 23
click at [716, 205] on input "[DEMOGRAPHIC_DATA]" at bounding box center [709, 200] width 13 height 13
radio input "true"
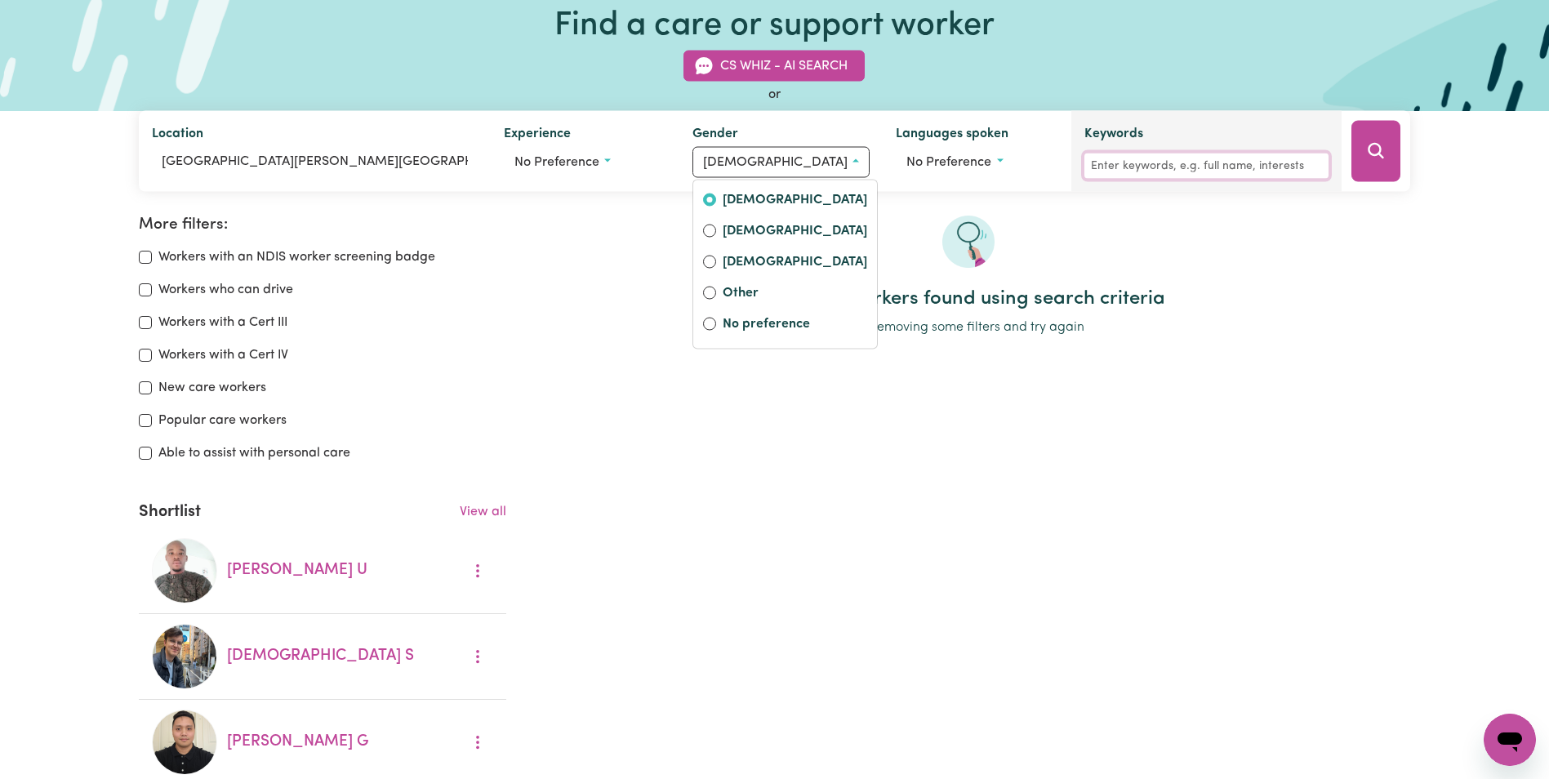
click at [1108, 156] on input "Keywords" at bounding box center [1206, 166] width 244 height 25
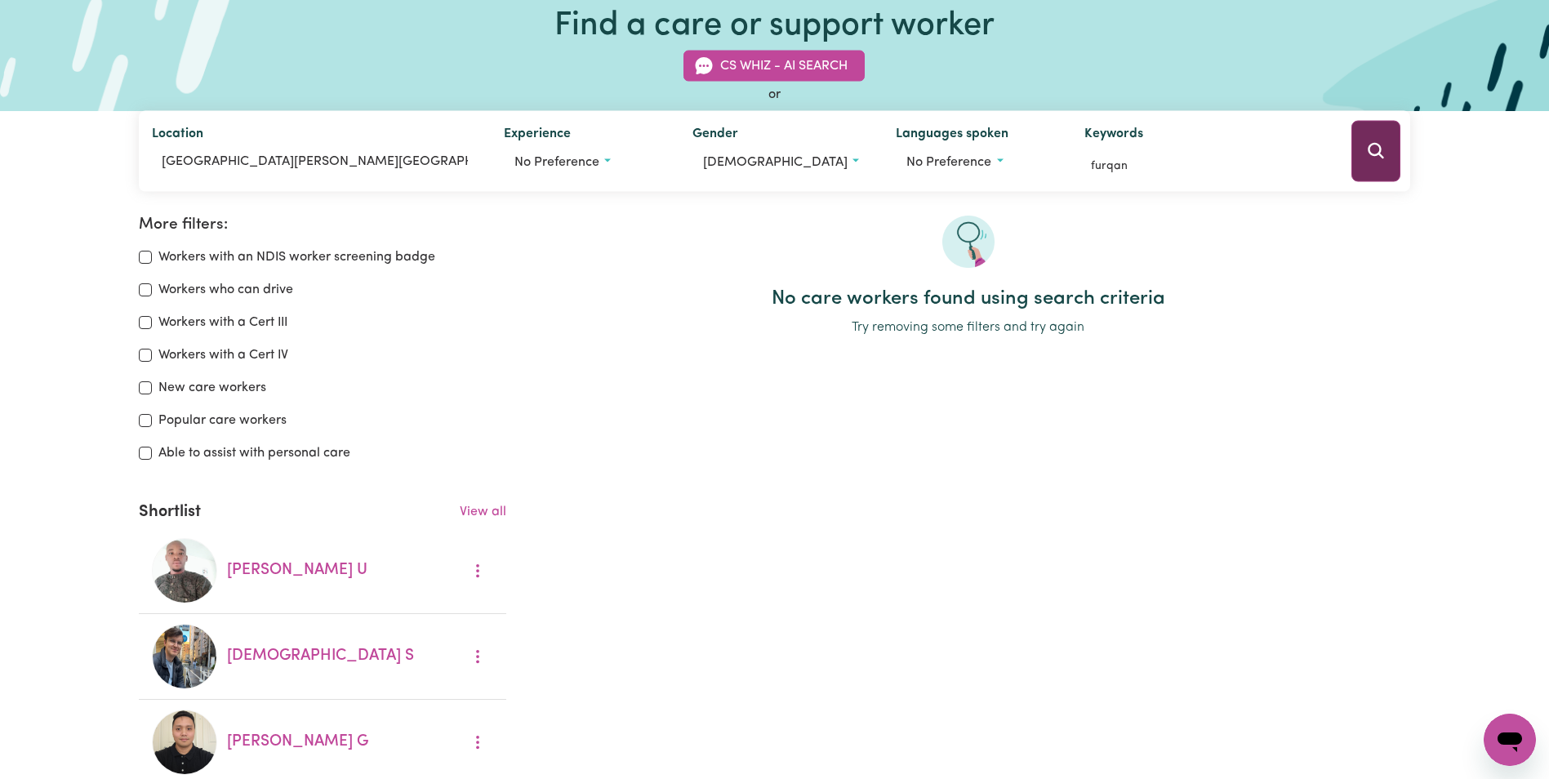
click at [1357, 162] on button "Search" at bounding box center [1375, 151] width 49 height 61
drag, startPoint x: 1132, startPoint y: 162, endPoint x: 977, endPoint y: 158, distance: 155.2
click at [977, 158] on div "Location [PERSON_NAME][GEOGRAPHIC_DATA] Experience No preference Gender [DEMOGR…" at bounding box center [774, 151] width 1271 height 81
type input "terefe"
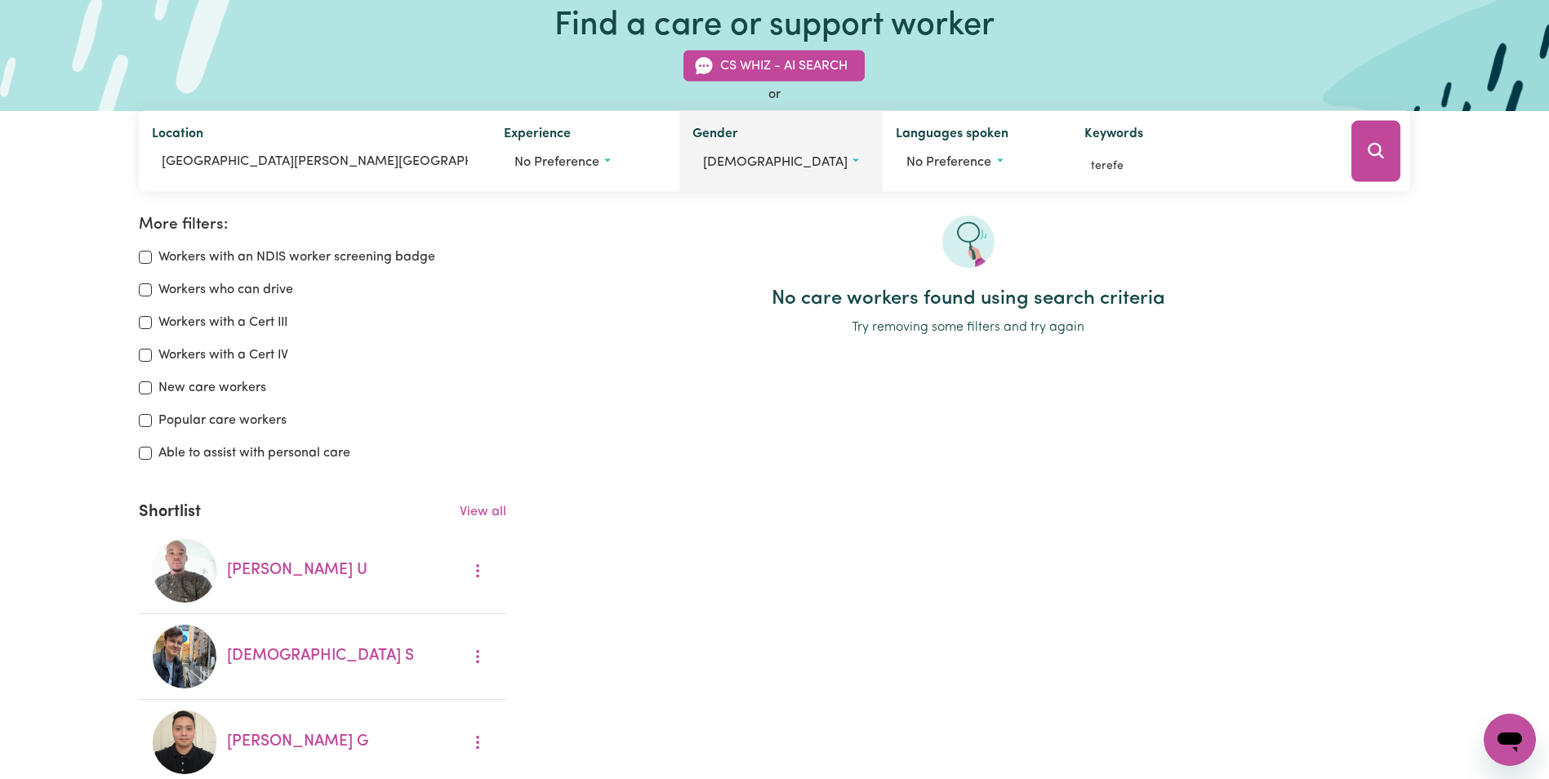
click at [775, 173] on button "[DEMOGRAPHIC_DATA]" at bounding box center [780, 162] width 177 height 31
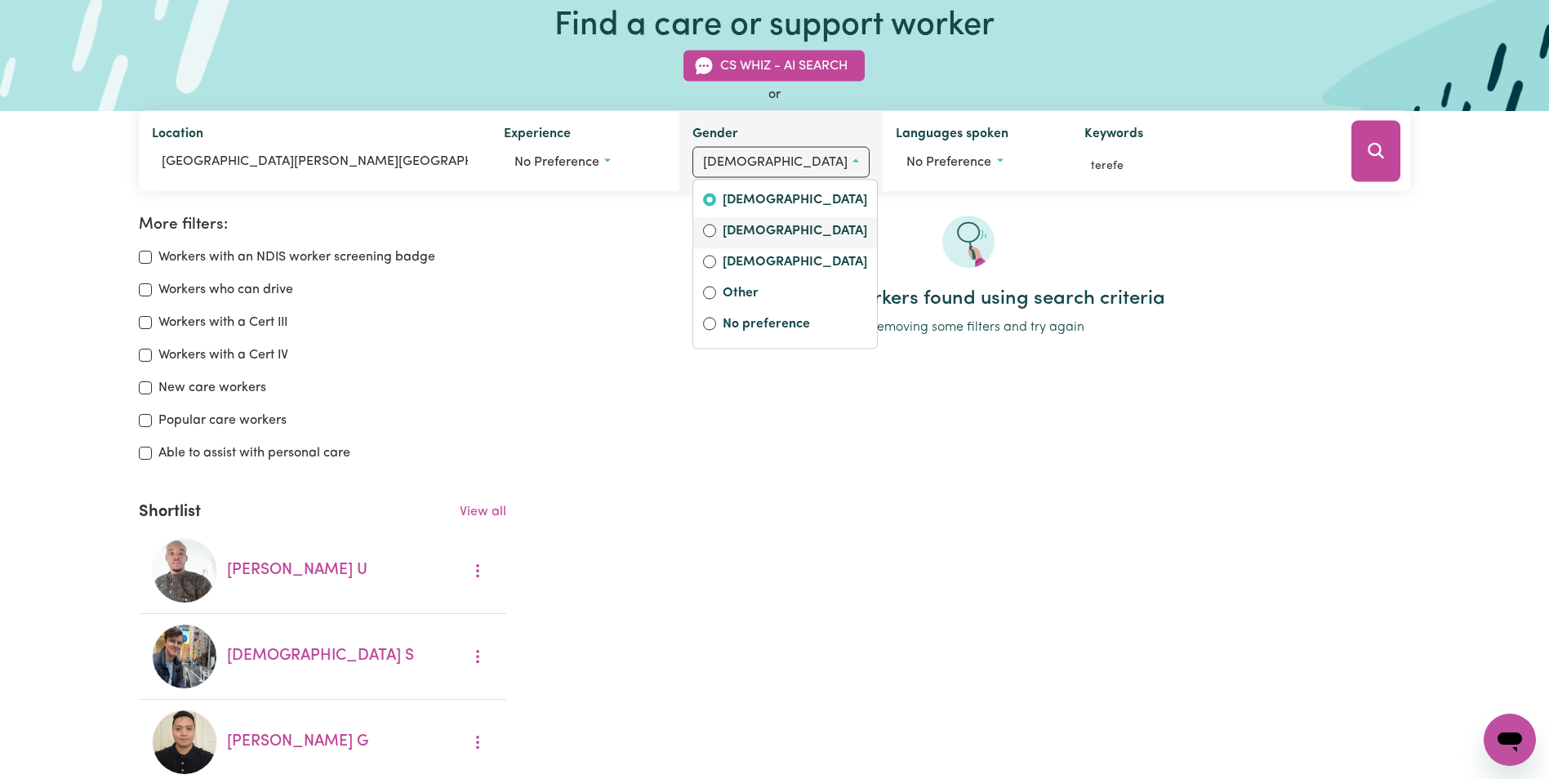
click at [748, 234] on label "[DEMOGRAPHIC_DATA]" at bounding box center [795, 232] width 145 height 23
click at [716, 234] on input "[DEMOGRAPHIC_DATA]" at bounding box center [709, 231] width 13 height 13
radio input "true"
click at [623, 301] on h2 "No care workers found using search criteria" at bounding box center [968, 299] width 884 height 24
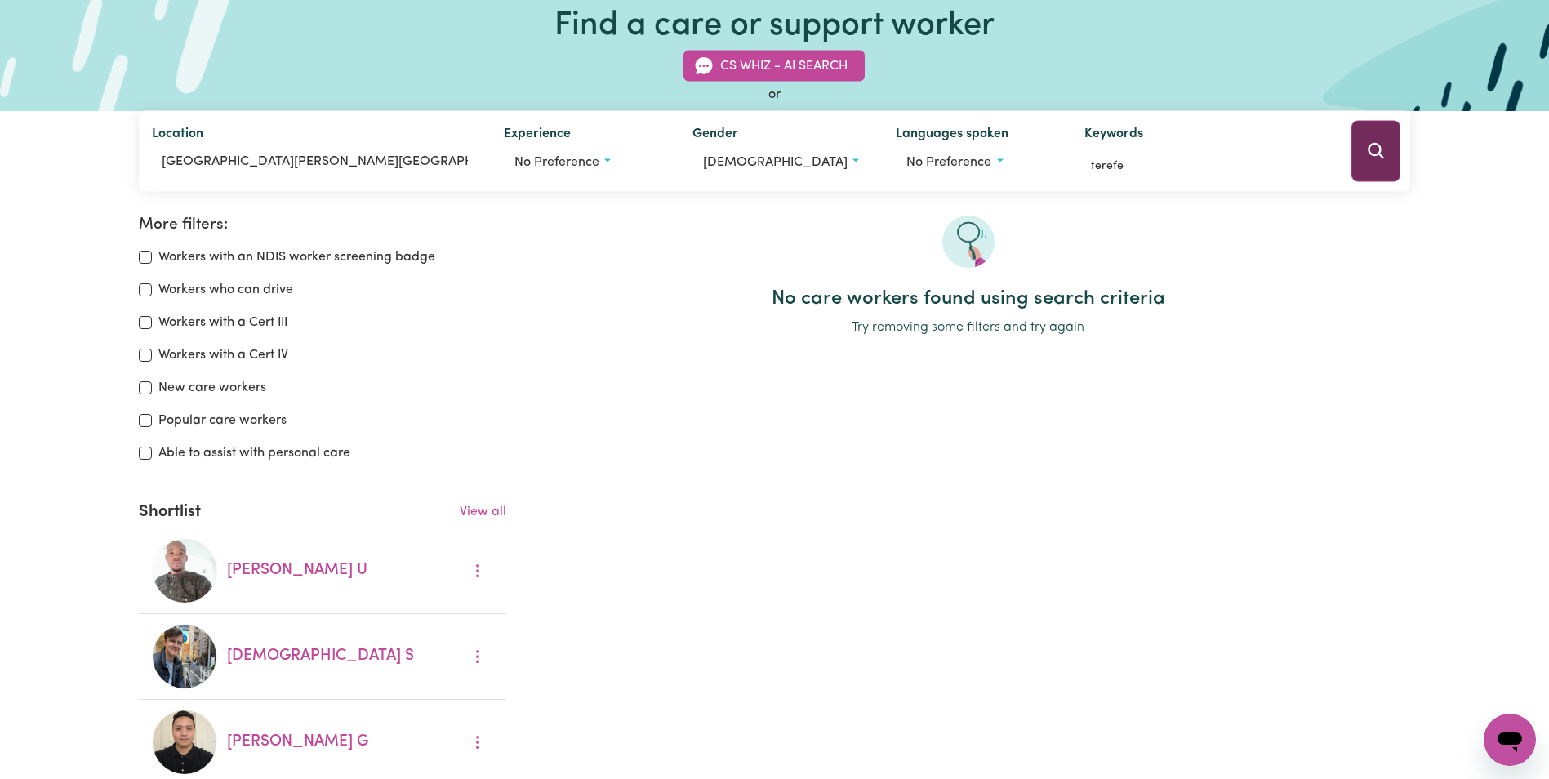
click at [1361, 162] on button "Search" at bounding box center [1375, 151] width 49 height 61
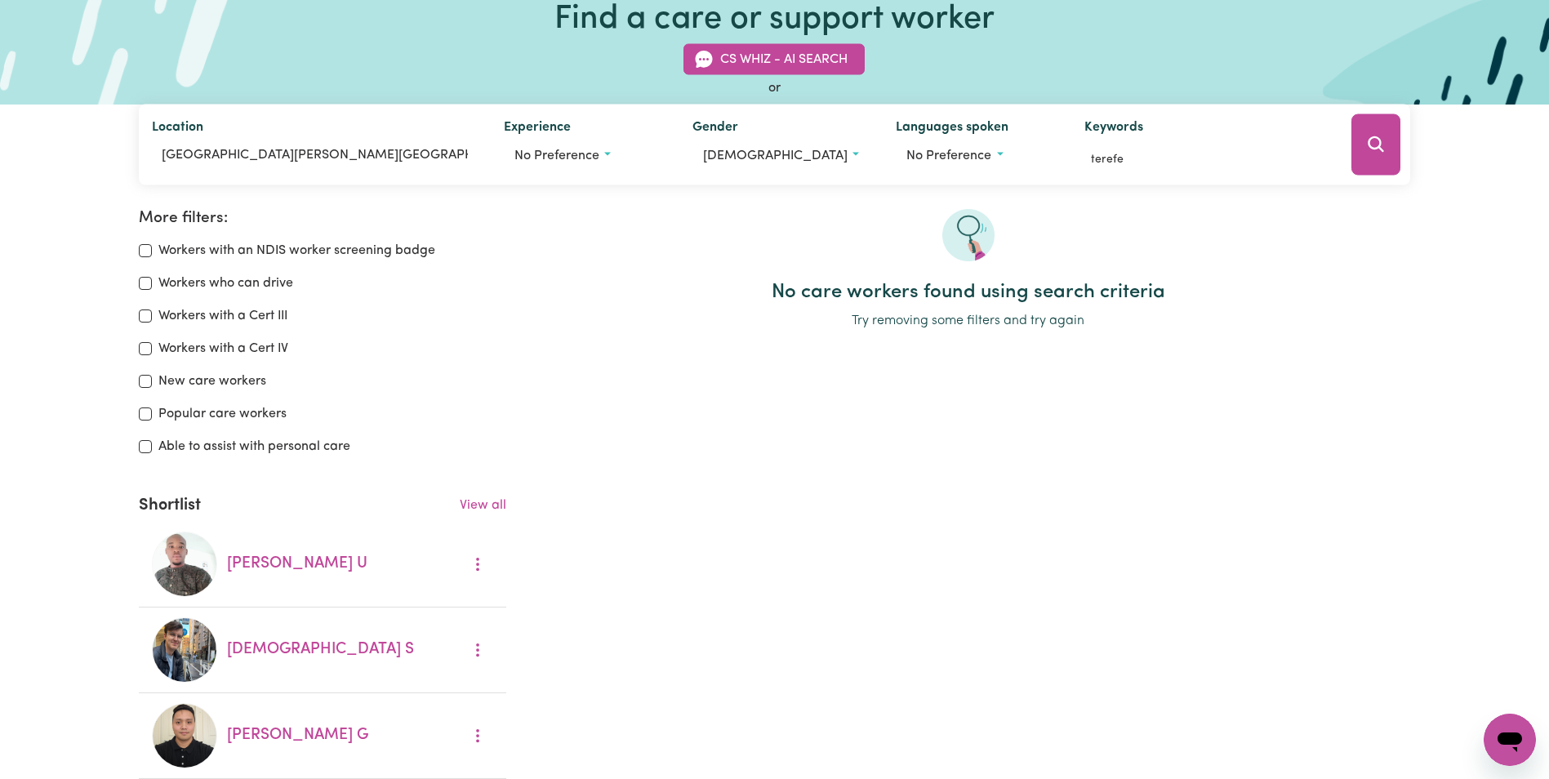
scroll to position [109, 0]
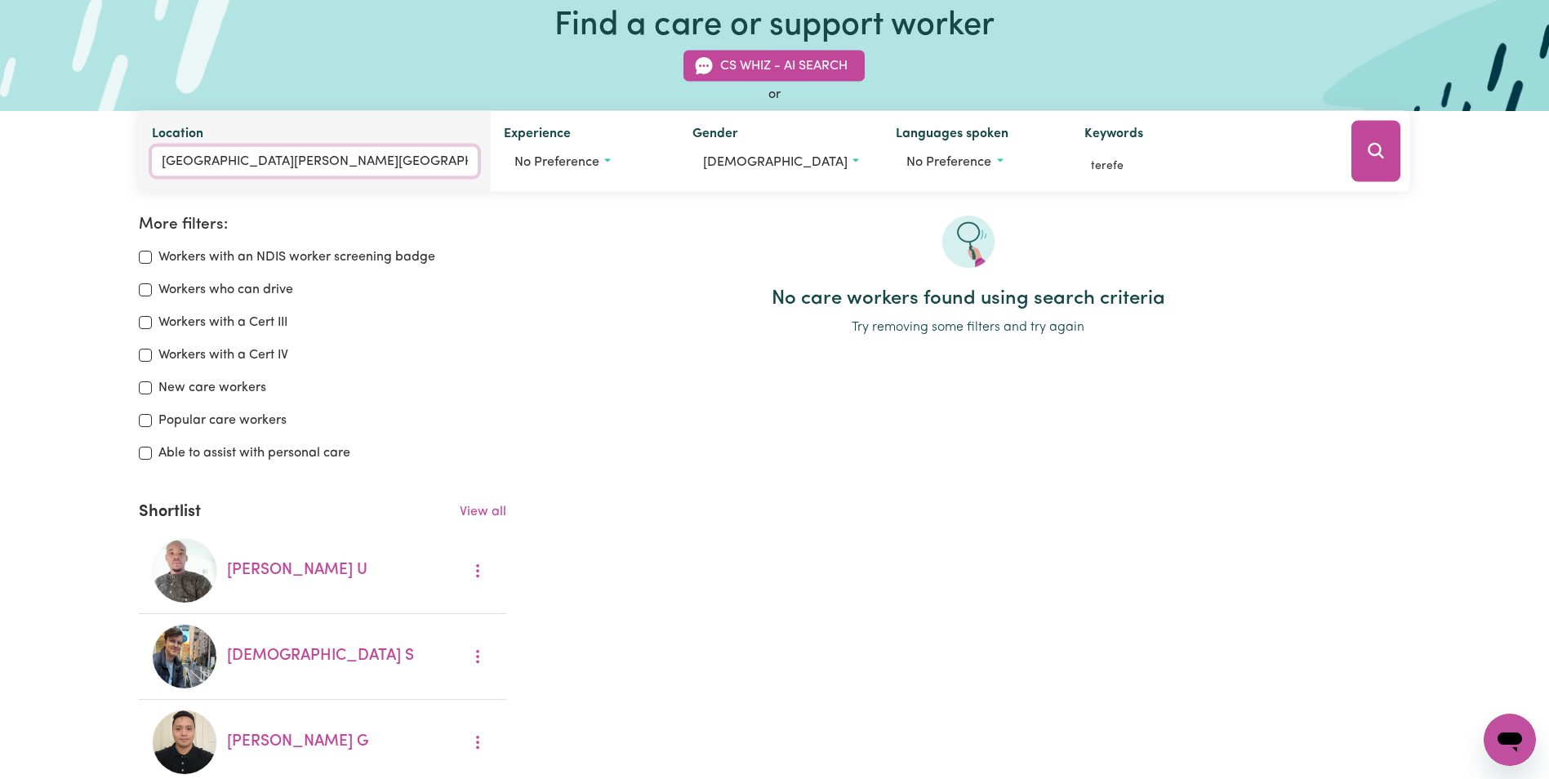
click at [333, 165] on input "[GEOGRAPHIC_DATA][PERSON_NAME][GEOGRAPHIC_DATA], 3072" at bounding box center [314, 161] width 325 height 29
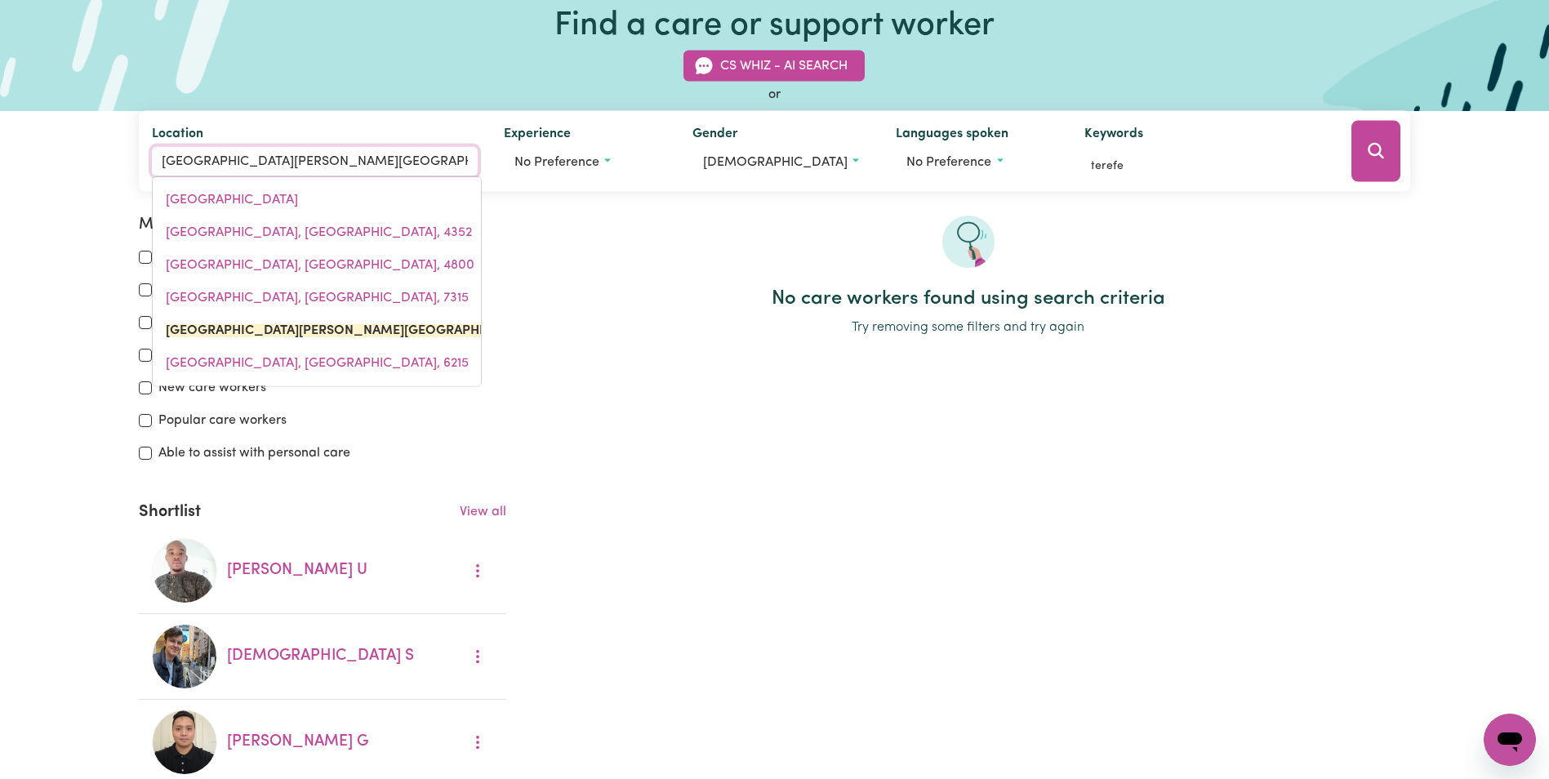
drag, startPoint x: 368, startPoint y: 167, endPoint x: 73, endPoint y: 164, distance: 294.8
click at [73, 164] on div "CS Whiz - AI Search or Location [PERSON_NAME][GEOGRAPHIC_DATA][PERSON_NAME][PER…" at bounding box center [774, 111] width 1549 height 161
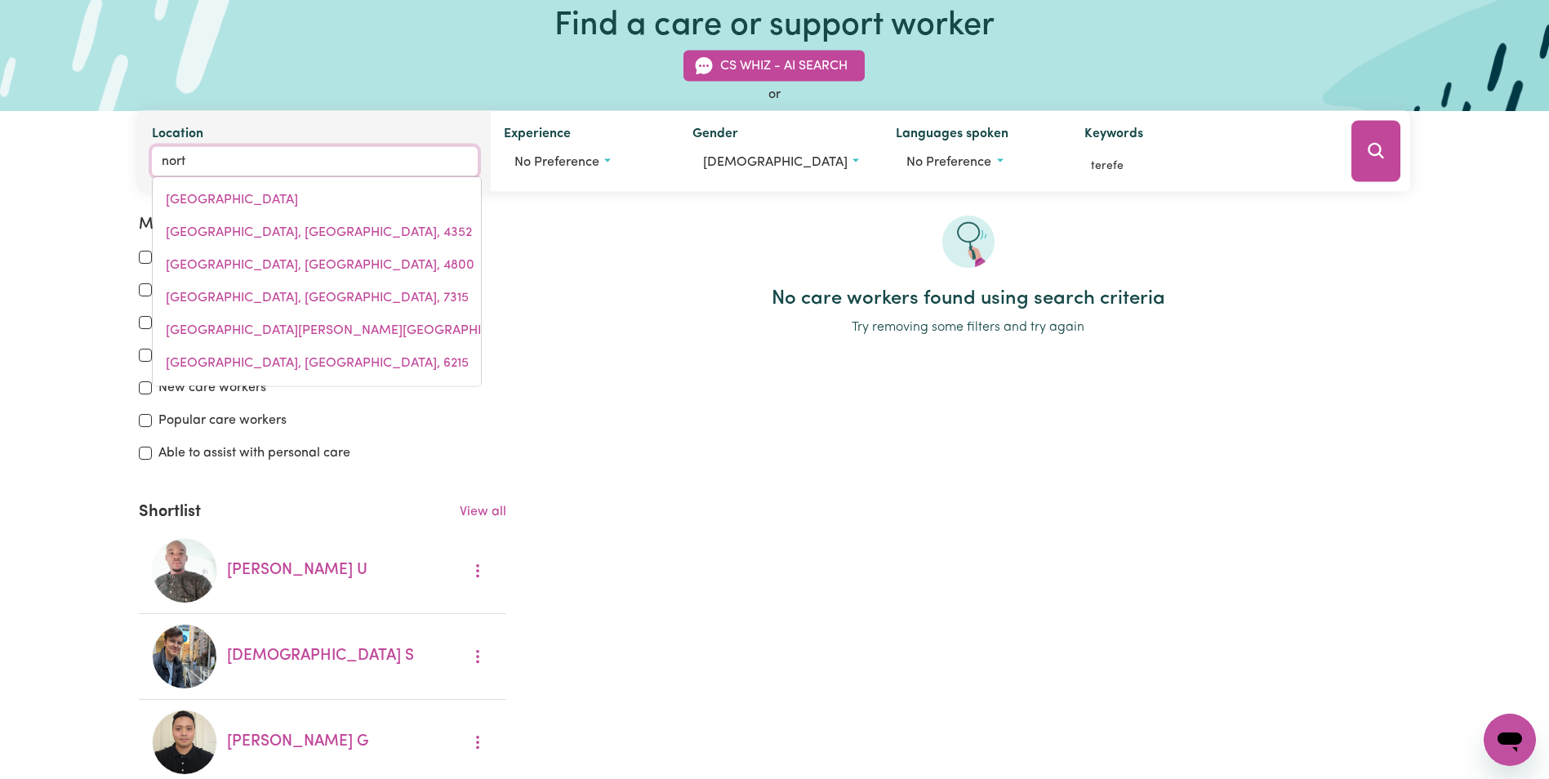
type input "north"
type input "[GEOGRAPHIC_DATA], [GEOGRAPHIC_DATA], 5006"
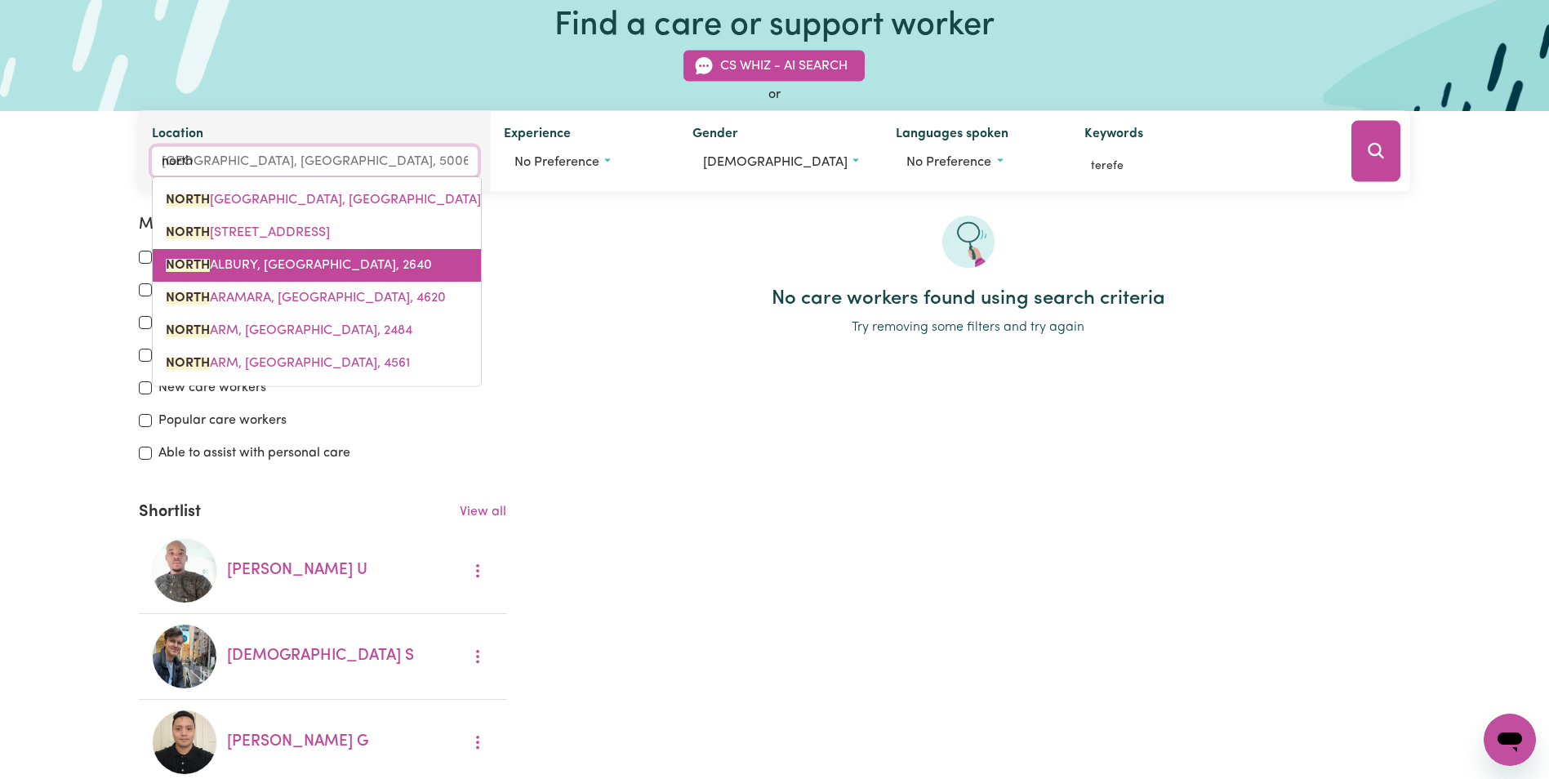
type input "north m"
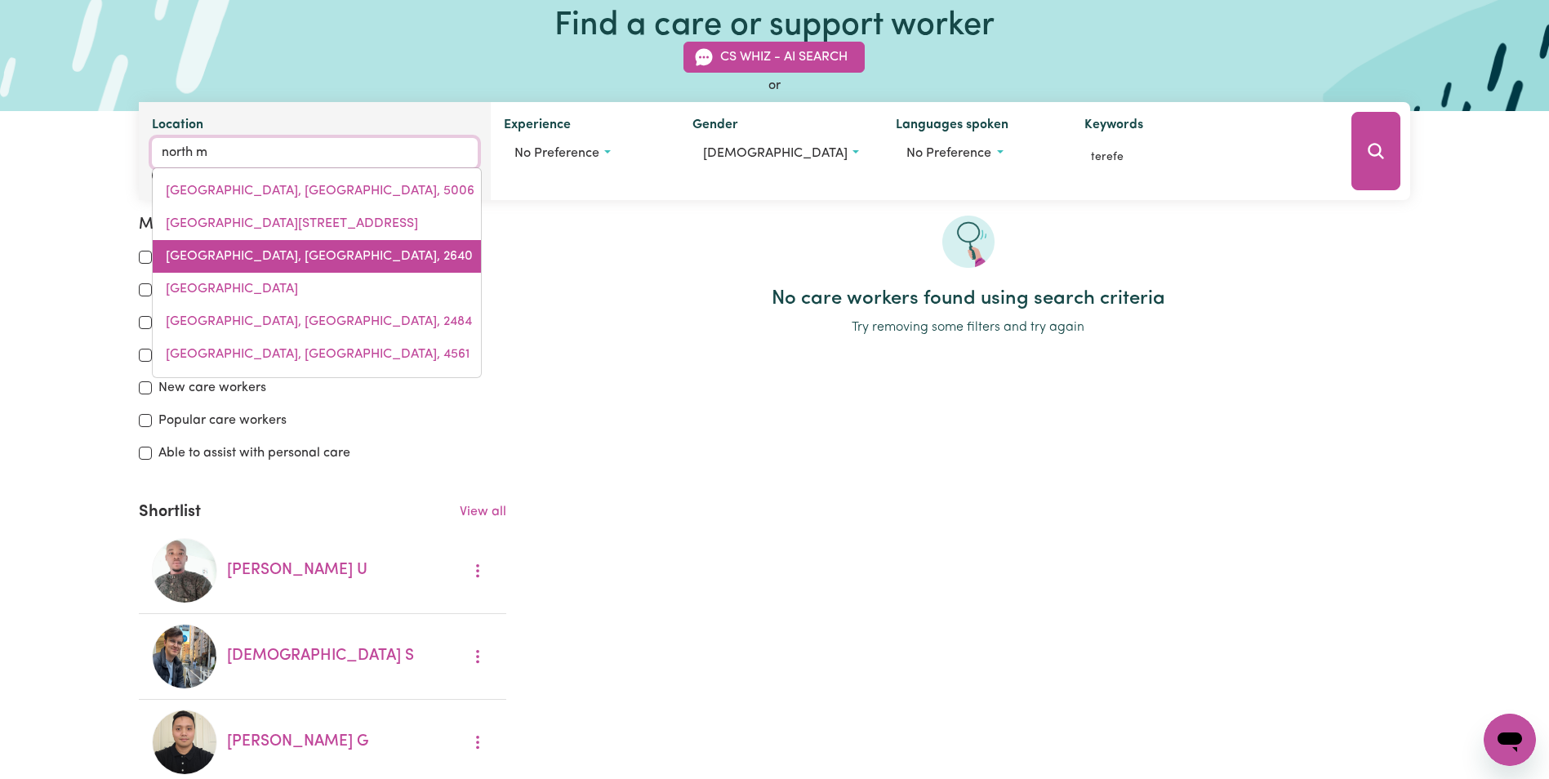
type input "north mACKAY, [GEOGRAPHIC_DATA], 4740"
type input "north me"
type input "north meLBOURNE, [GEOGRAPHIC_DATA], 3051"
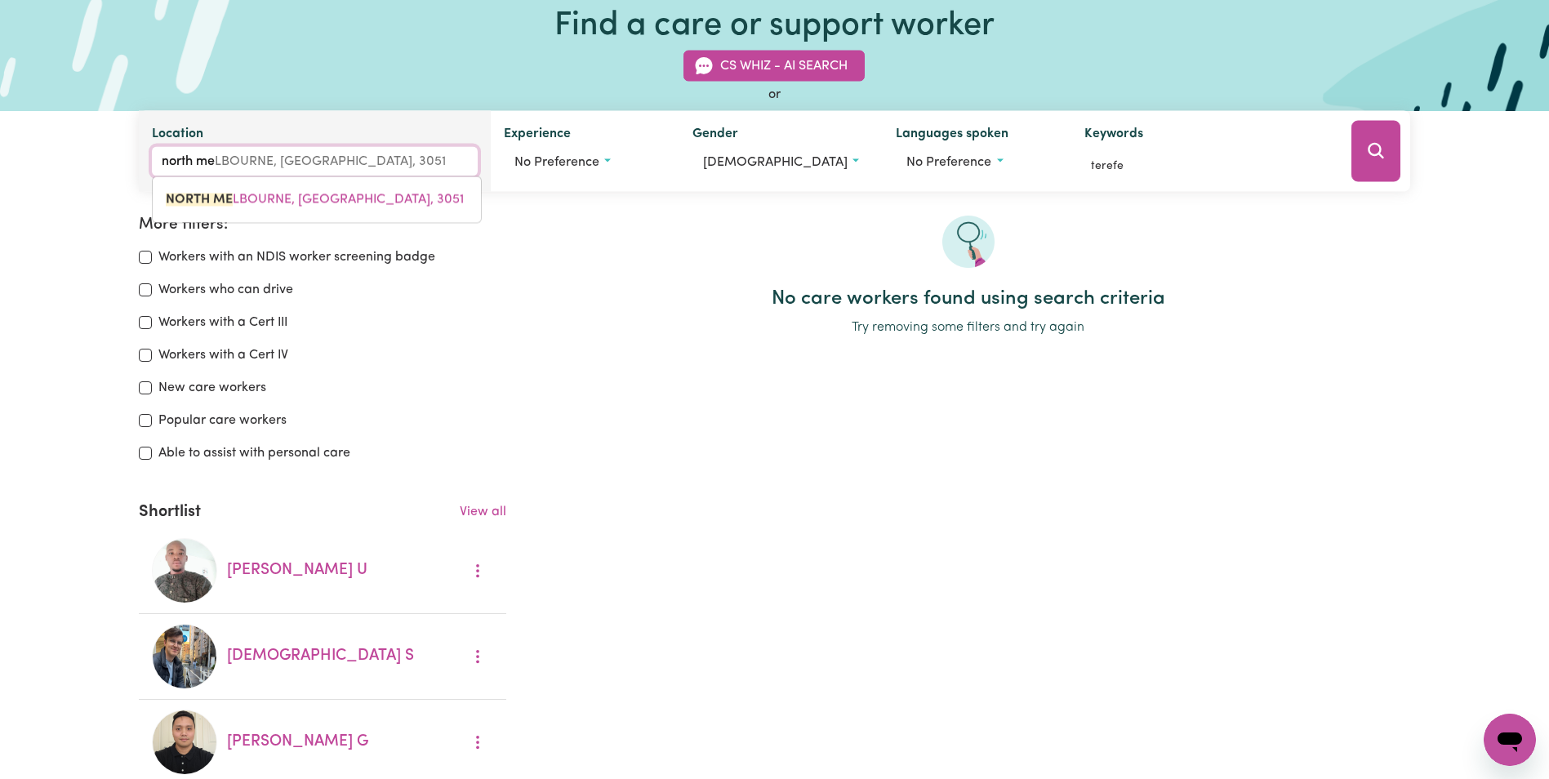
type input "north [PERSON_NAME]"
type input "[GEOGRAPHIC_DATA], [GEOGRAPHIC_DATA], 3051"
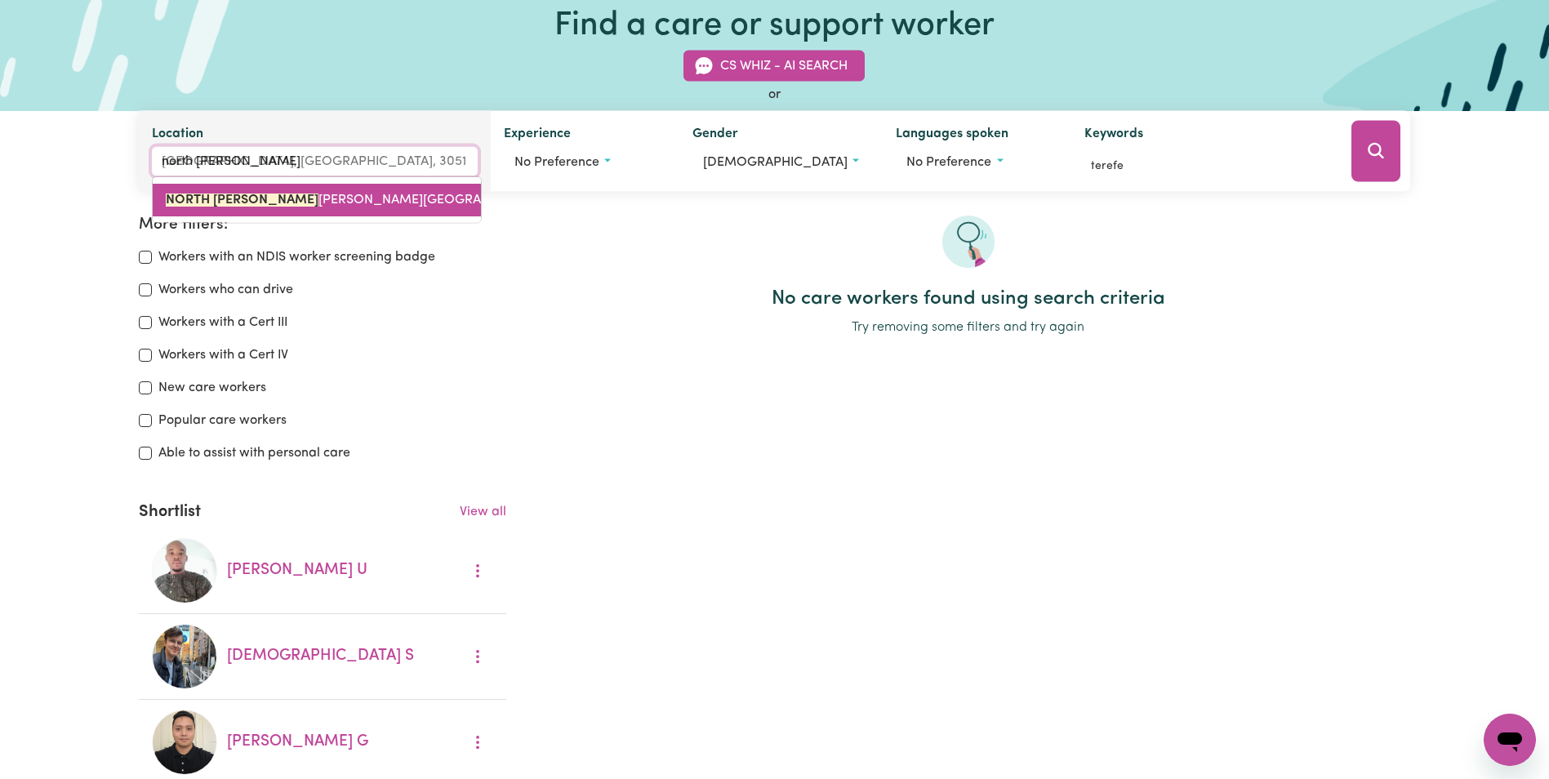
click at [287, 194] on span "[GEOGRAPHIC_DATA][PERSON_NAME], [PERSON_NAME], 3051" at bounding box center [377, 200] width 423 height 13
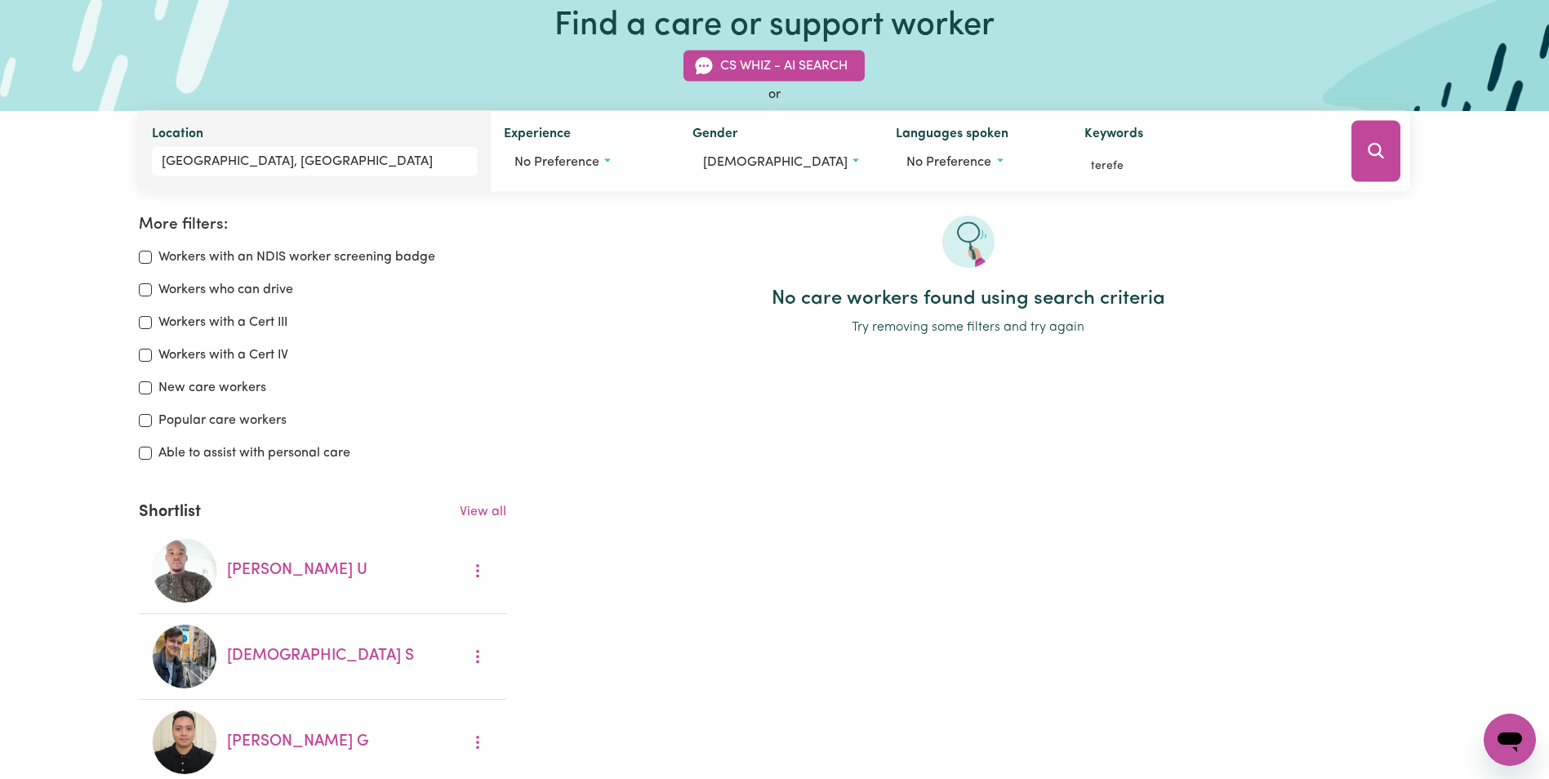
click at [1390, 165] on button "Search" at bounding box center [1375, 151] width 49 height 61
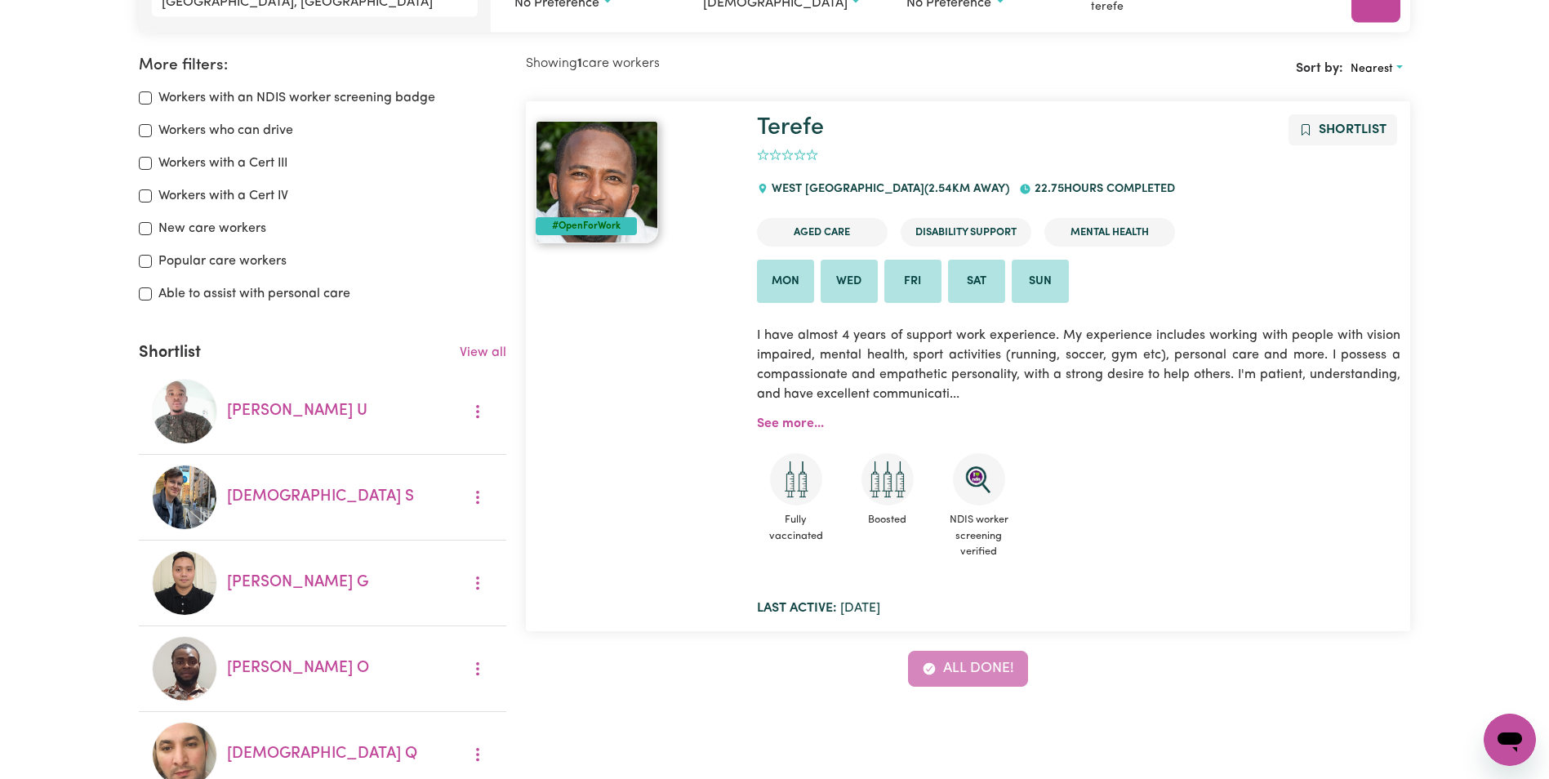
scroll to position [273, 0]
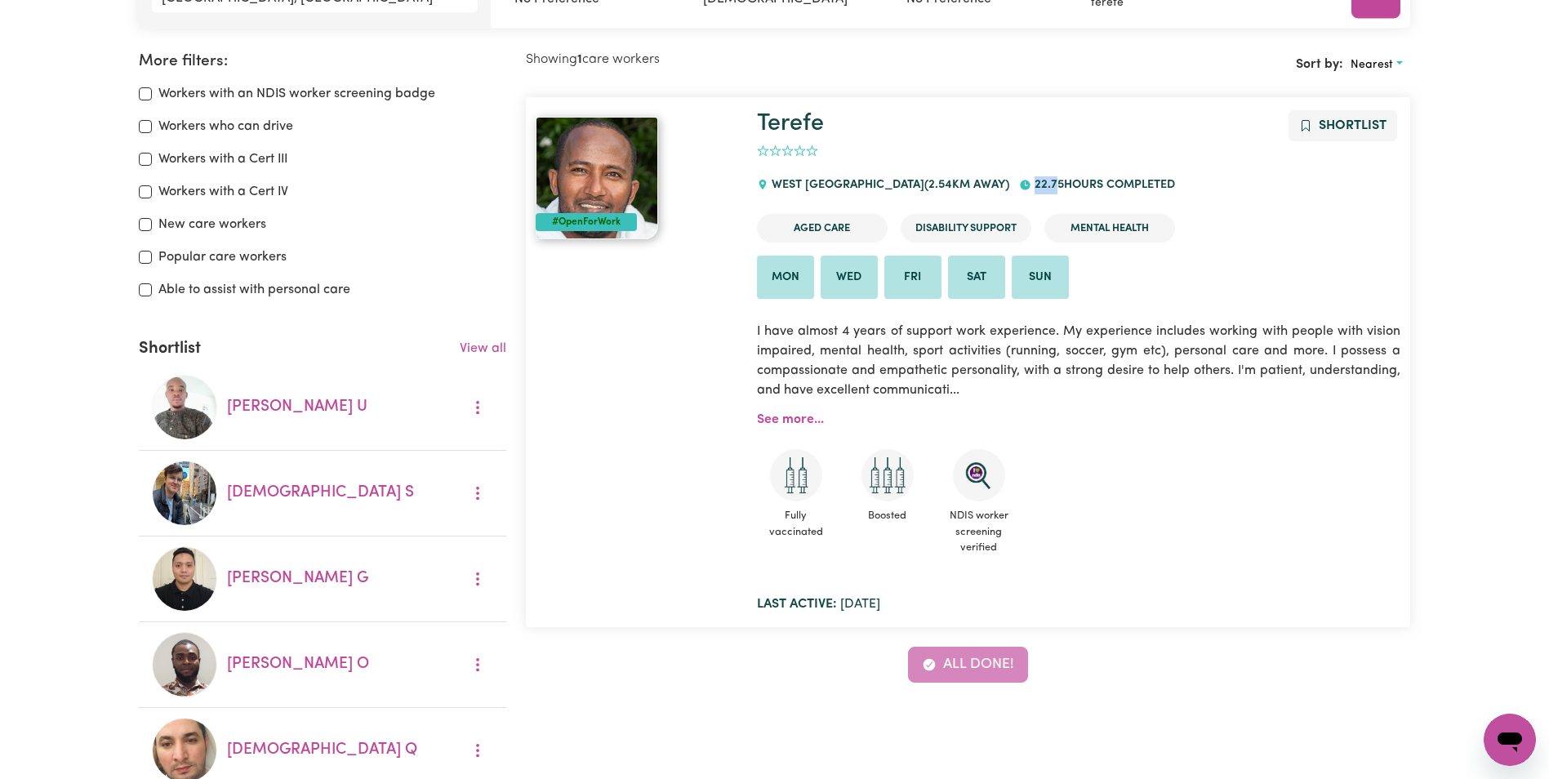
drag, startPoint x: 1003, startPoint y: 189, endPoint x: 1012, endPoint y: 188, distance: 9.8
click at [1019, 188] on div "22.75 hours completed" at bounding box center [1101, 185] width 165 height 44
click at [1396, 376] on p "I have almost 4 years of support work experience. My experience includes workin…" at bounding box center [1078, 361] width 643 height 98
click at [798, 127] on link "Terefe" at bounding box center [790, 124] width 67 height 24
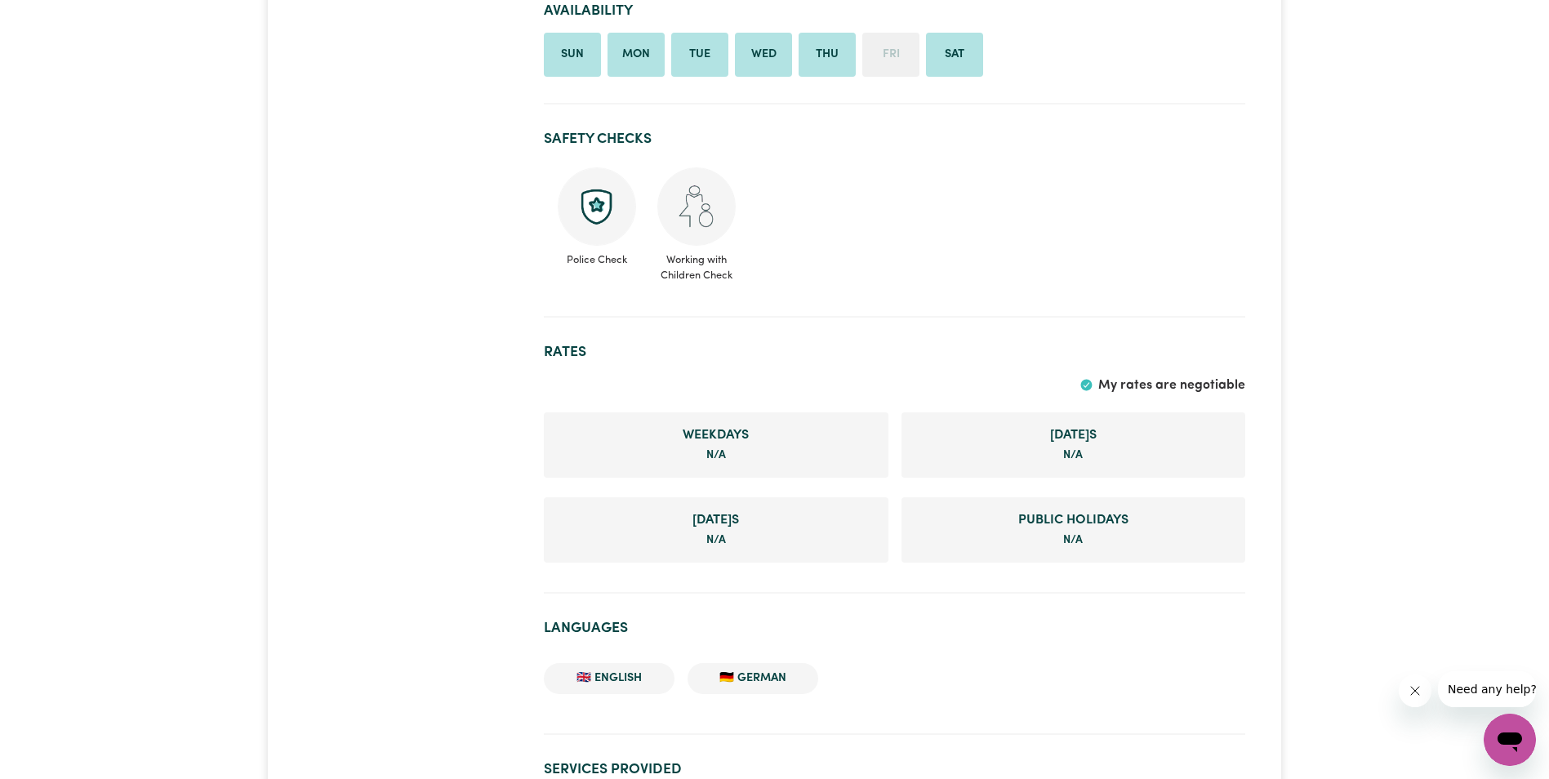
scroll to position [1143, 0]
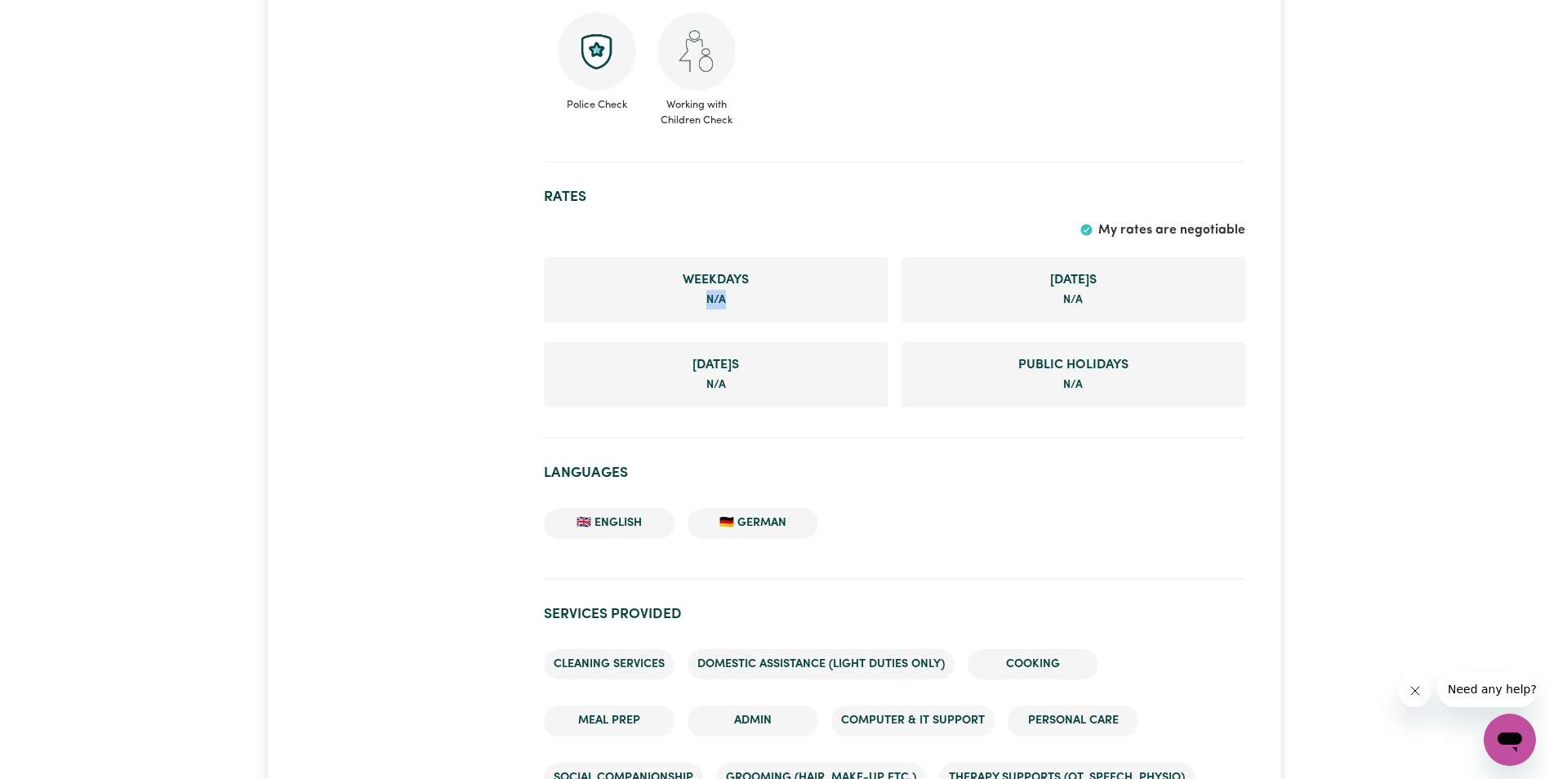
drag, startPoint x: 704, startPoint y: 296, endPoint x: 754, endPoint y: 295, distance: 50.6
click at [754, 295] on li "Weekday s N/A" at bounding box center [716, 289] width 344 height 65
